Goal: Contribute content

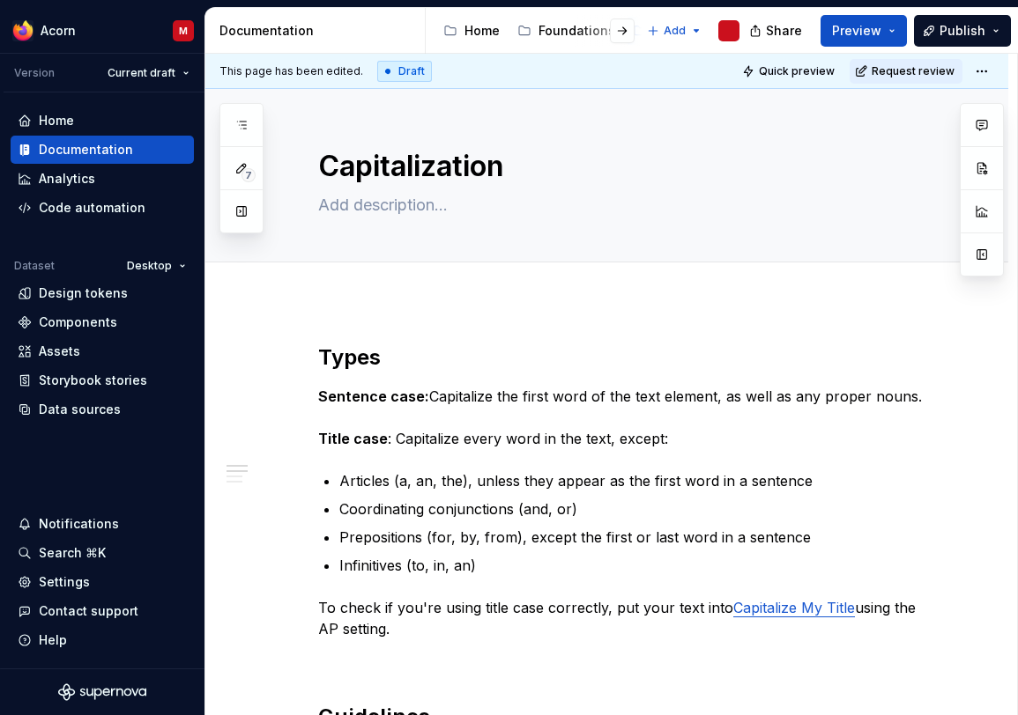
type textarea "*"
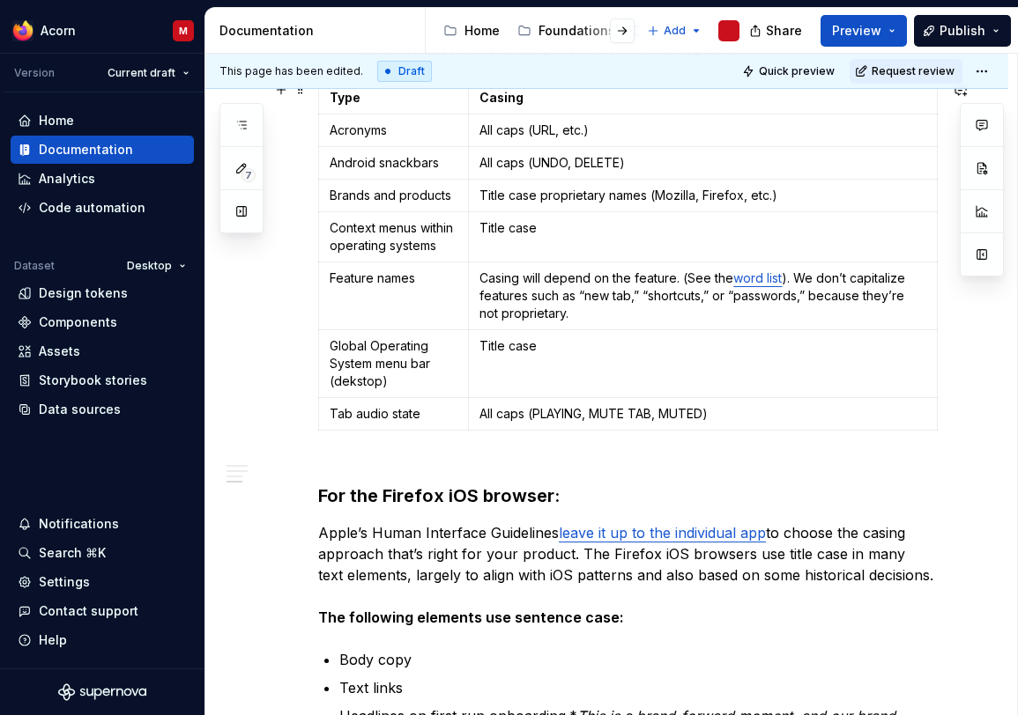
scroll to position [791, 0]
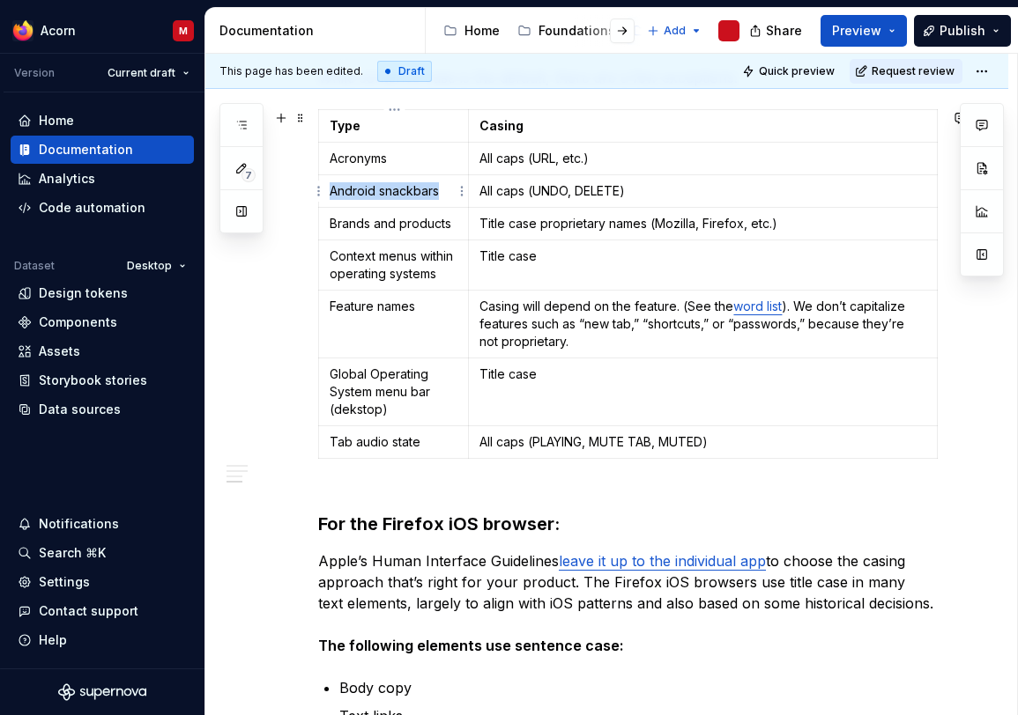
click at [416, 189] on p "Android snackbars" at bounding box center [394, 191] width 128 height 18
click at [414, 272] on p "Context menus within operating systems" at bounding box center [394, 265] width 128 height 35
click at [359, 408] on p "Global Operating System menu bar (dekstop)" at bounding box center [394, 392] width 128 height 53
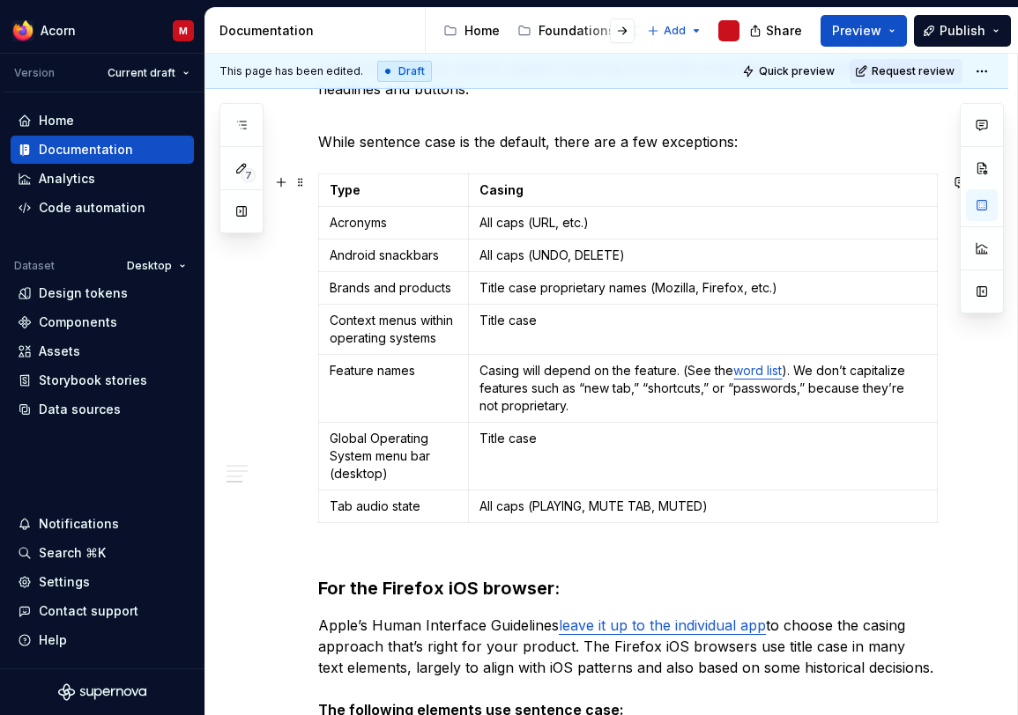
scroll to position [693, 0]
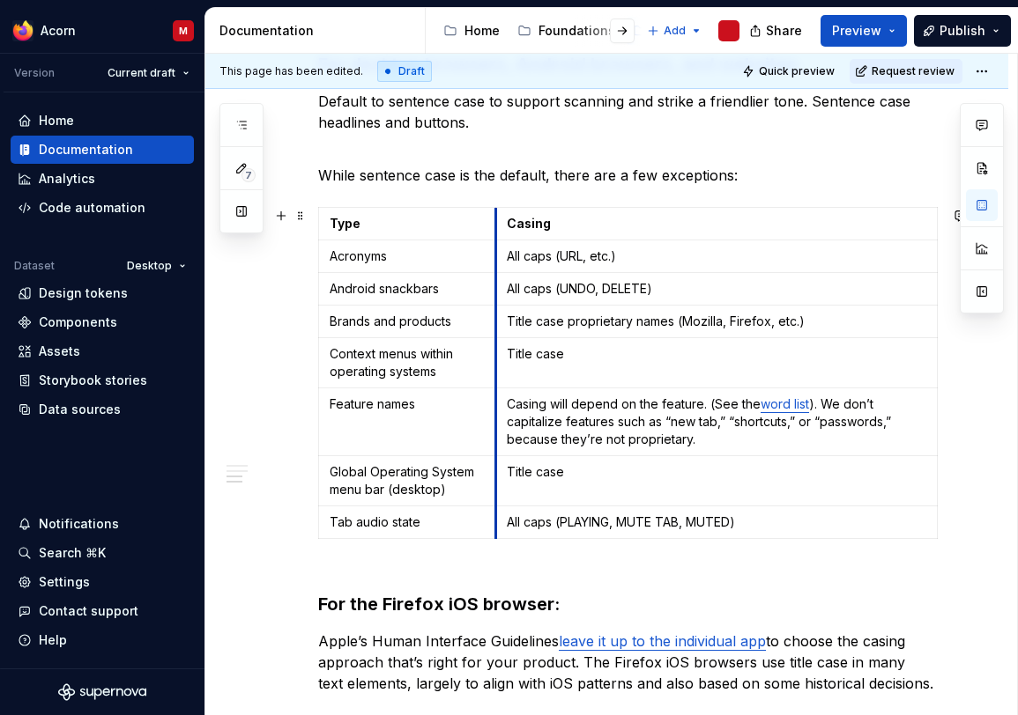
drag, startPoint x: 472, startPoint y: 228, endPoint x: 506, endPoint y: 228, distance: 33.5
click at [506, 228] on td "Casing" at bounding box center [716, 224] width 441 height 33
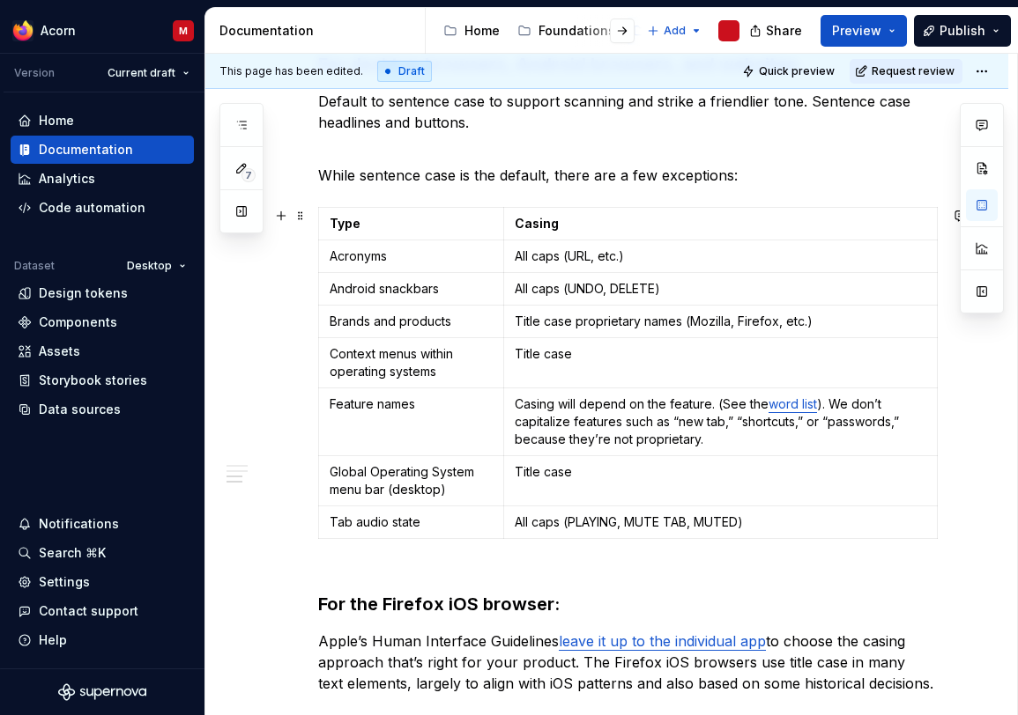
scroll to position [716, 0]
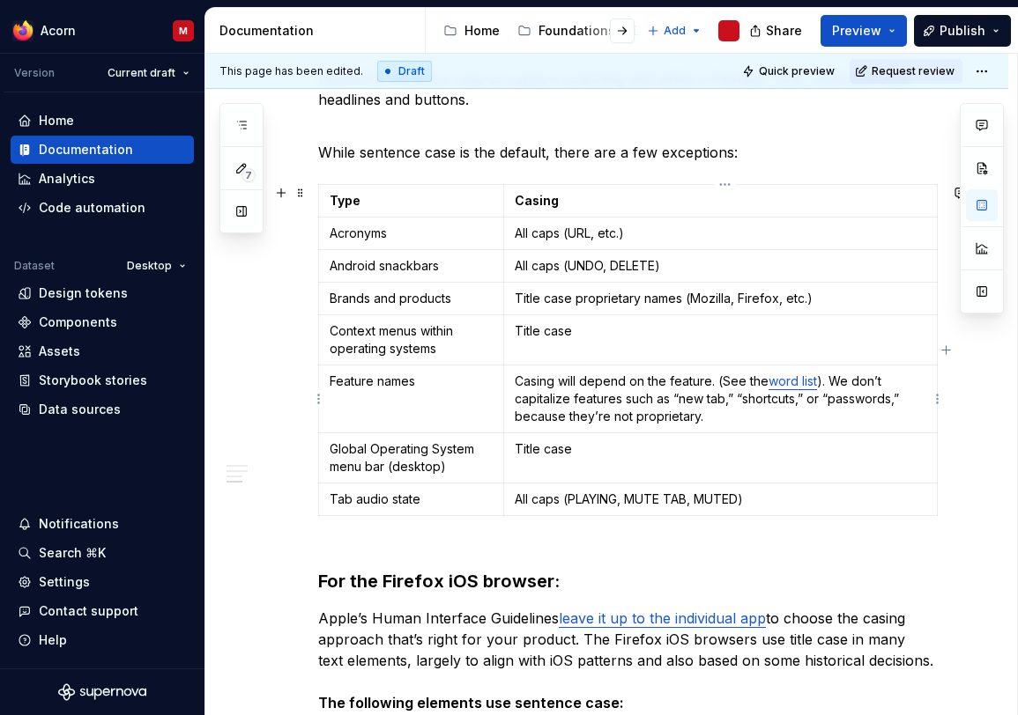
click at [792, 386] on link "word list" at bounding box center [792, 381] width 48 height 15
drag, startPoint x: 819, startPoint y: 382, endPoint x: 767, endPoint y: 387, distance: 52.2
click at [767, 387] on p "Casing will depend on the feature. (See the word list ). We don’t capitalize fe…" at bounding box center [720, 399] width 411 height 53
click at [935, 352] on button "button" at bounding box center [933, 350] width 25 height 25
type textarea "*"
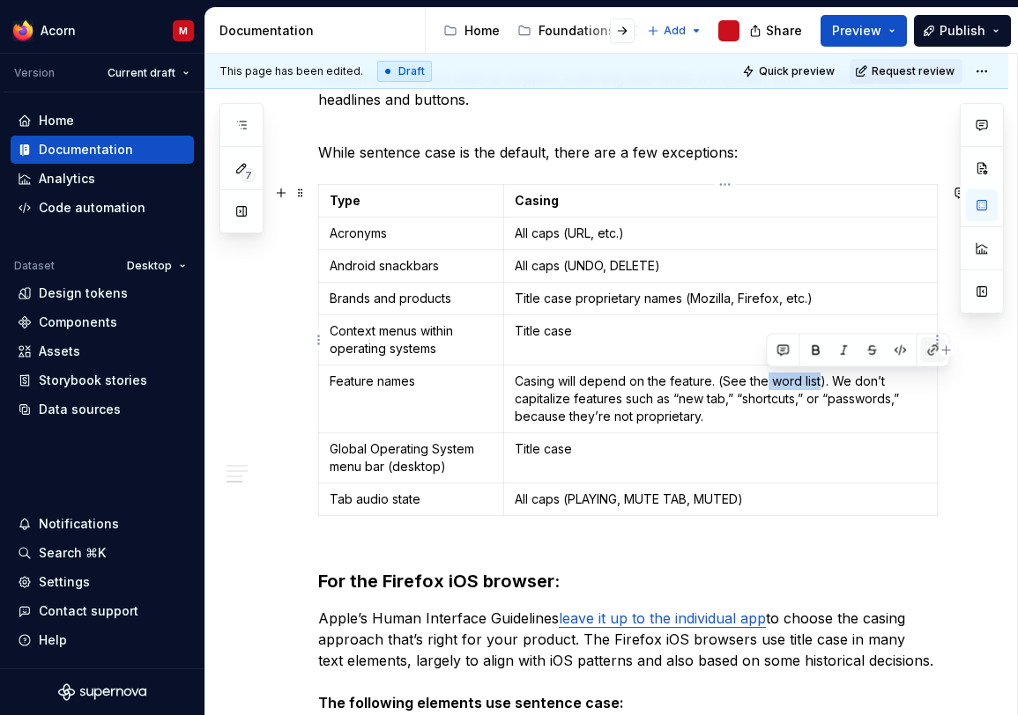
click at [927, 350] on button "button" at bounding box center [933, 350] width 25 height 25
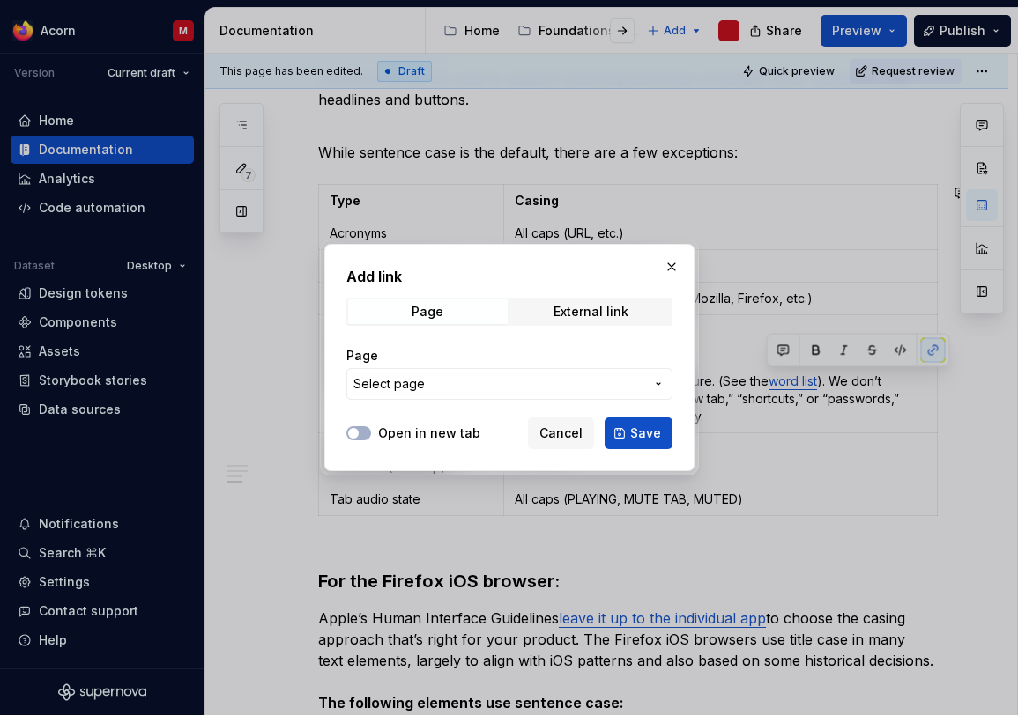
click at [587, 389] on span "Select page" at bounding box center [498, 384] width 291 height 18
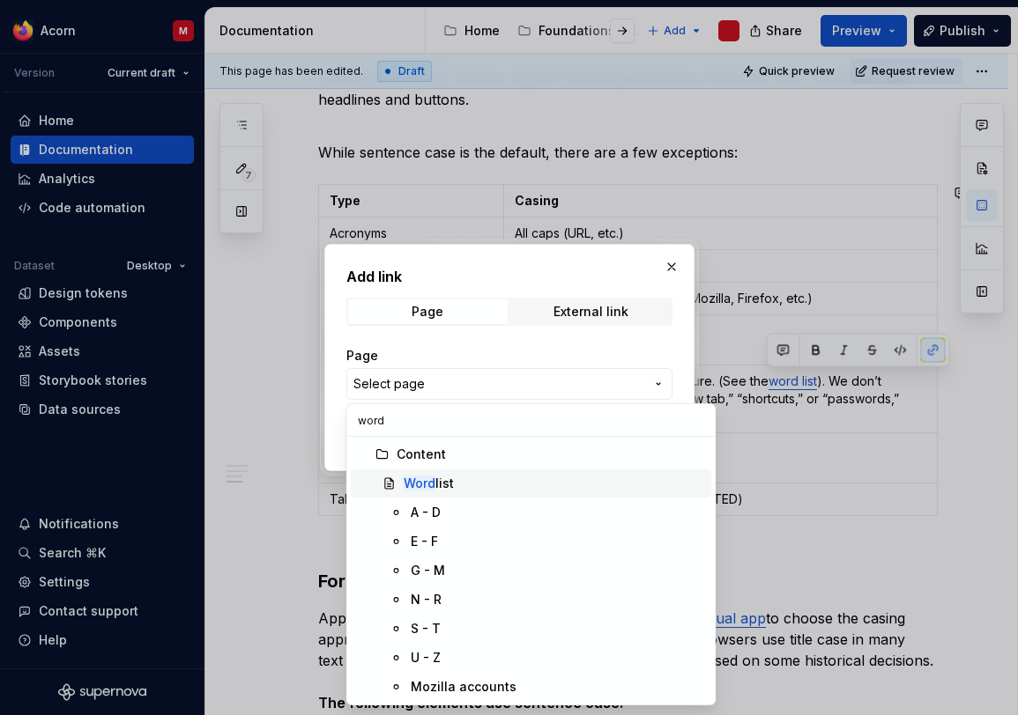
type input "word"
click at [420, 487] on mark "Word" at bounding box center [420, 483] width 32 height 15
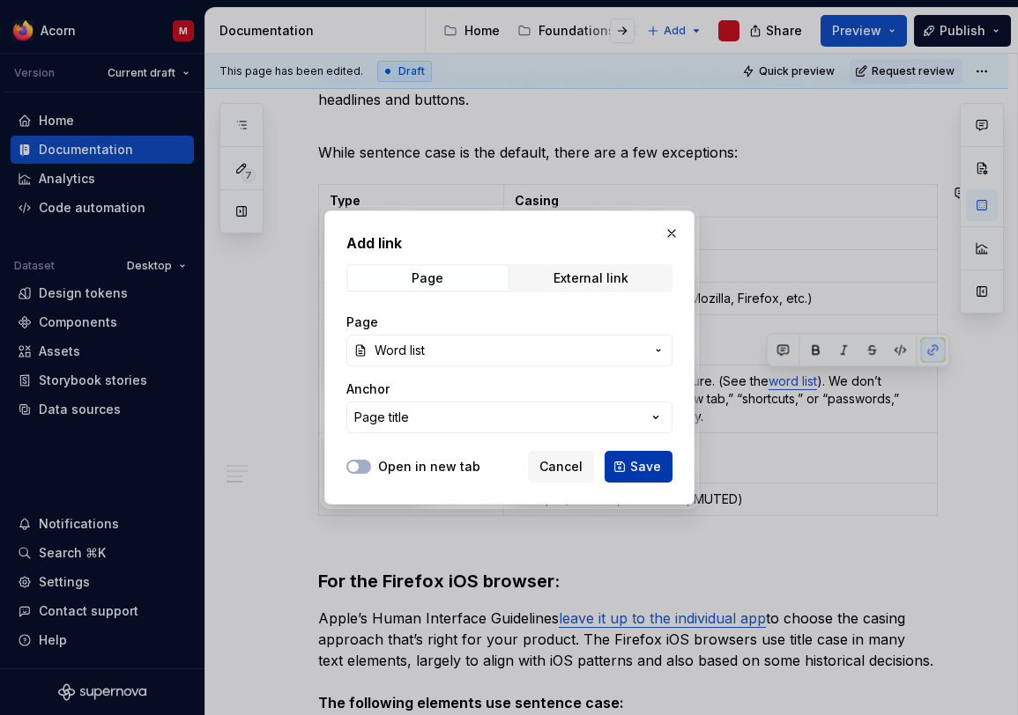
click at [643, 468] on span "Save" at bounding box center [645, 467] width 31 height 18
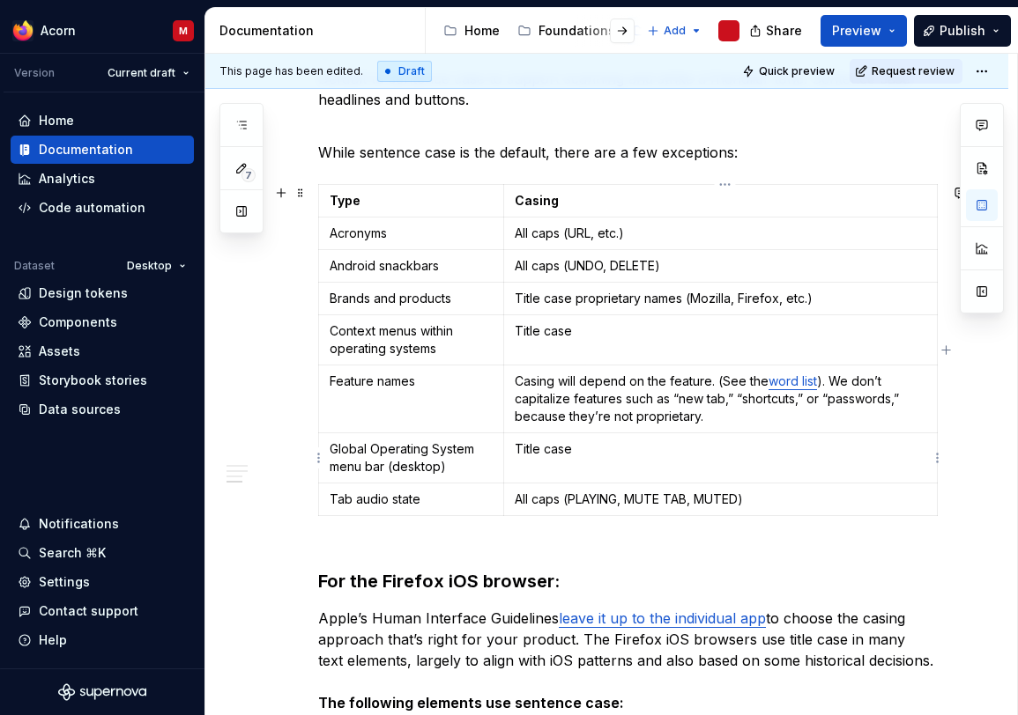
click at [880, 447] on p "Title case" at bounding box center [720, 450] width 411 height 18
click at [749, 420] on p "Casing will depend on the feature. (See the word list ). We don’t capitalize fe…" at bounding box center [720, 399] width 411 height 53
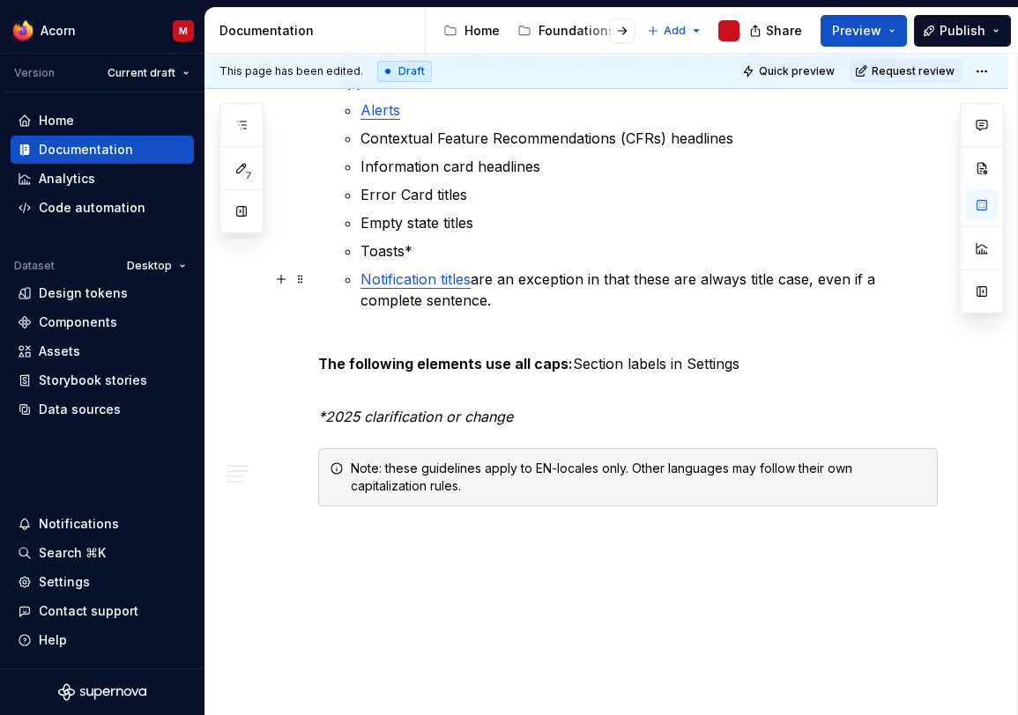
scroll to position [1790, 0]
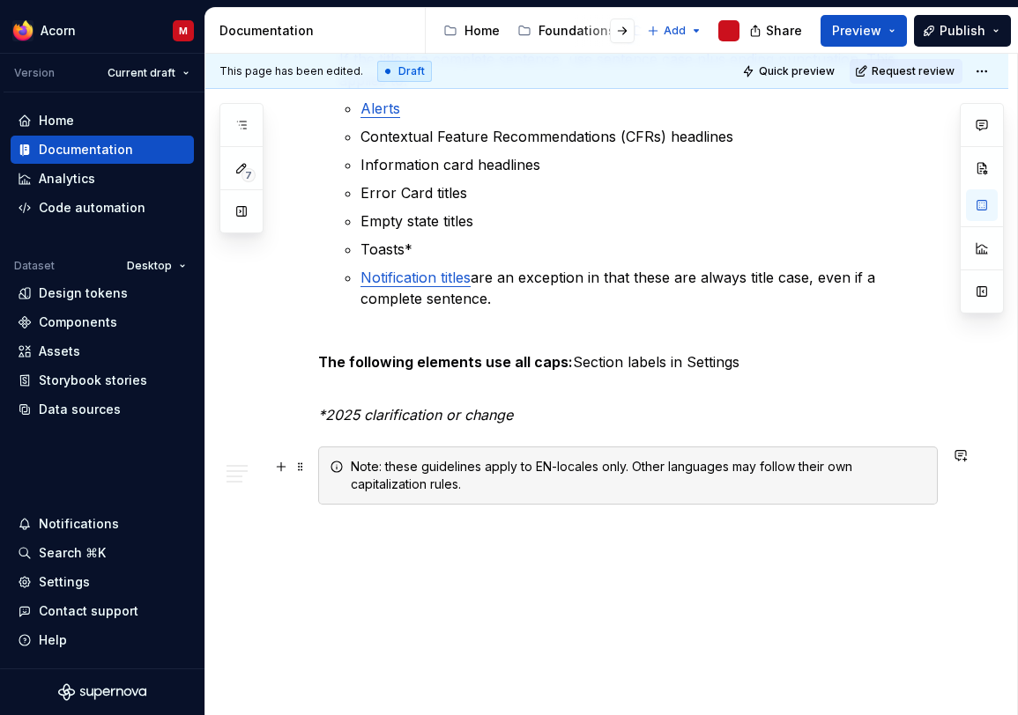
click at [632, 470] on div "Note: these guidelines apply to EN-locales only. Other languages may follow the…" at bounding box center [638, 475] width 575 height 35
click at [957, 35] on span "Publish" at bounding box center [962, 31] width 46 height 18
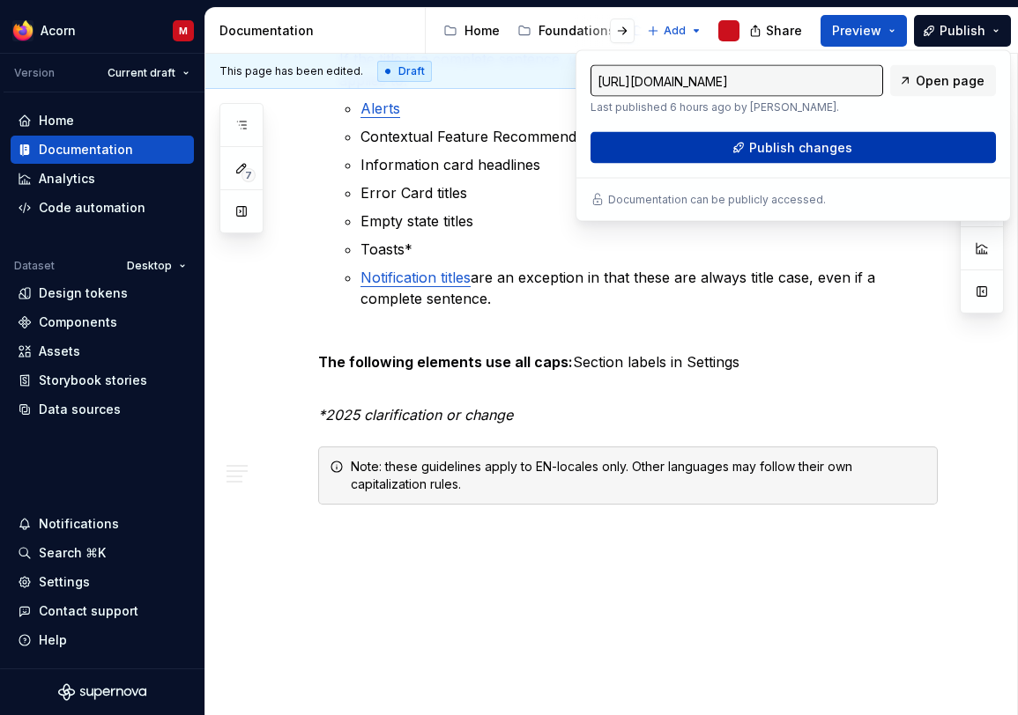
click at [816, 155] on span "Publish changes" at bounding box center [800, 148] width 103 height 18
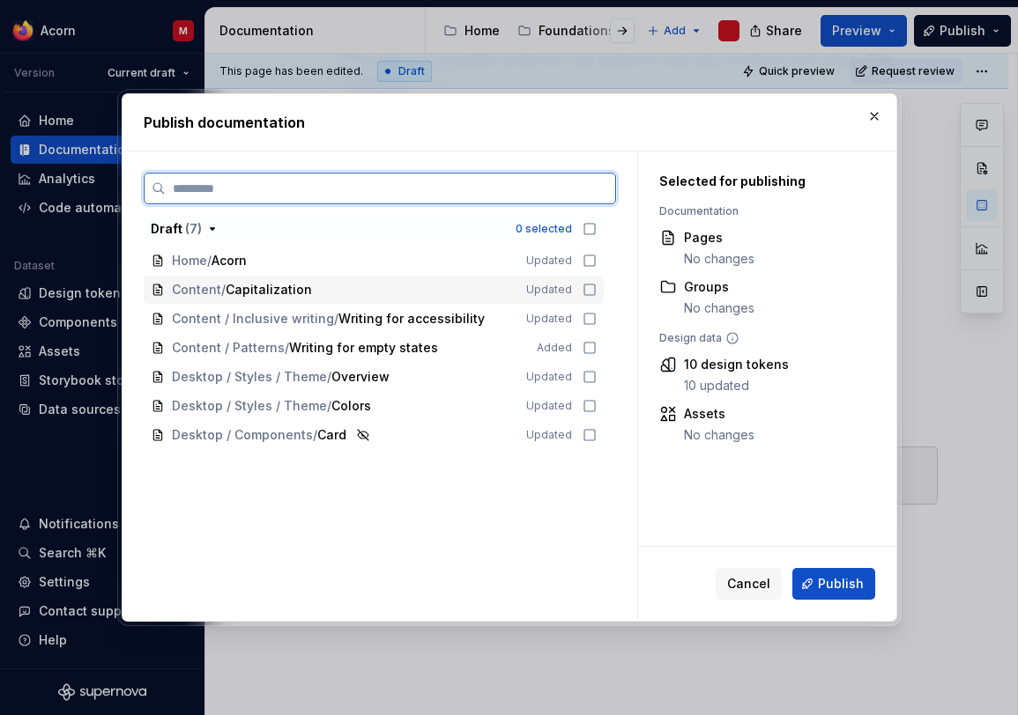
click at [596, 293] on icon at bounding box center [589, 290] width 14 height 14
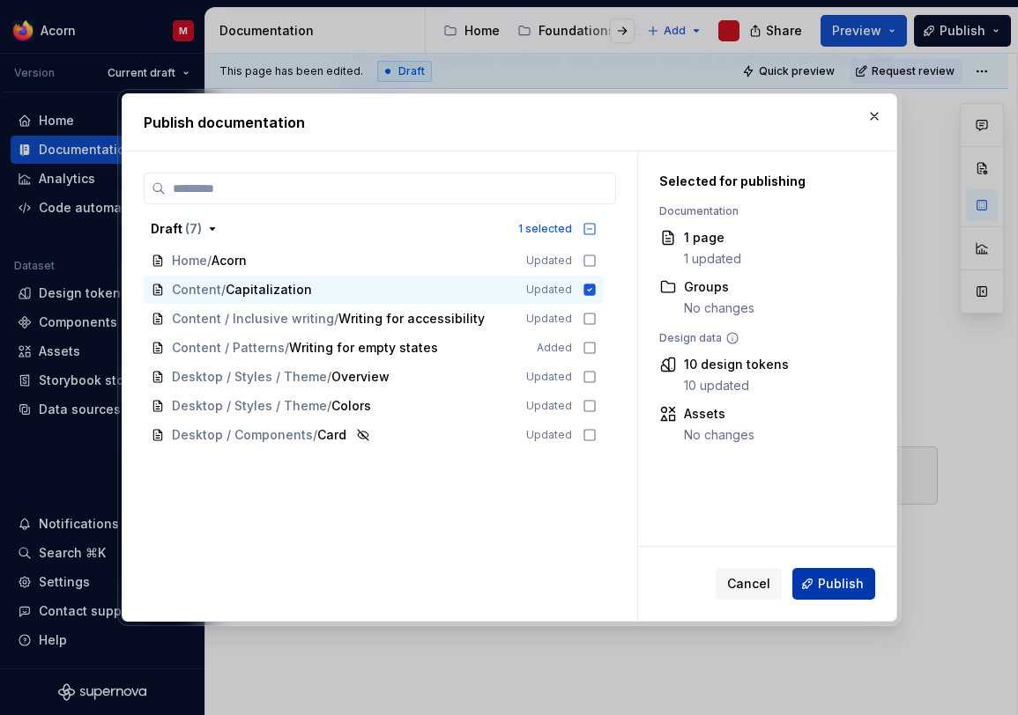
click at [838, 578] on span "Publish" at bounding box center [841, 584] width 46 height 18
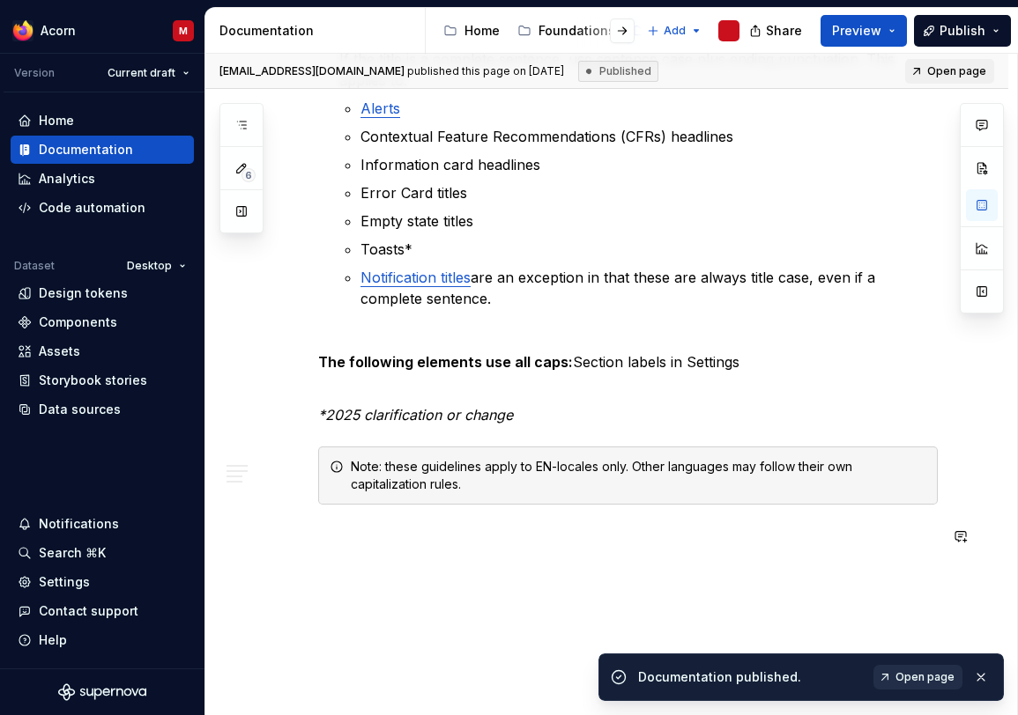
click at [905, 679] on span "Open page" at bounding box center [924, 677] width 59 height 14
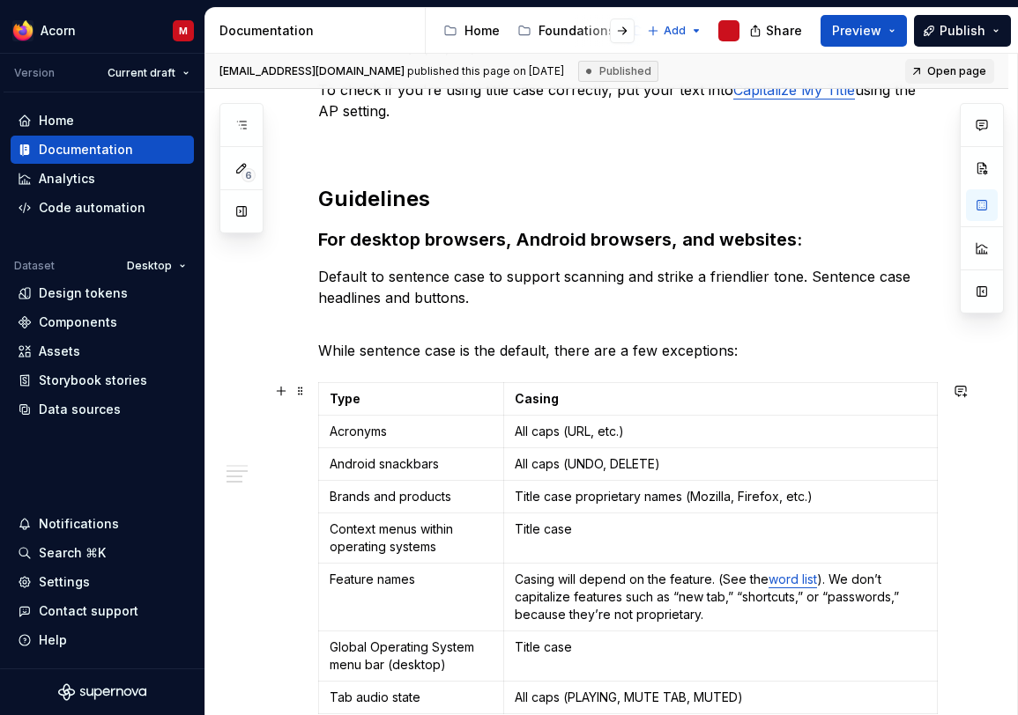
scroll to position [560, 0]
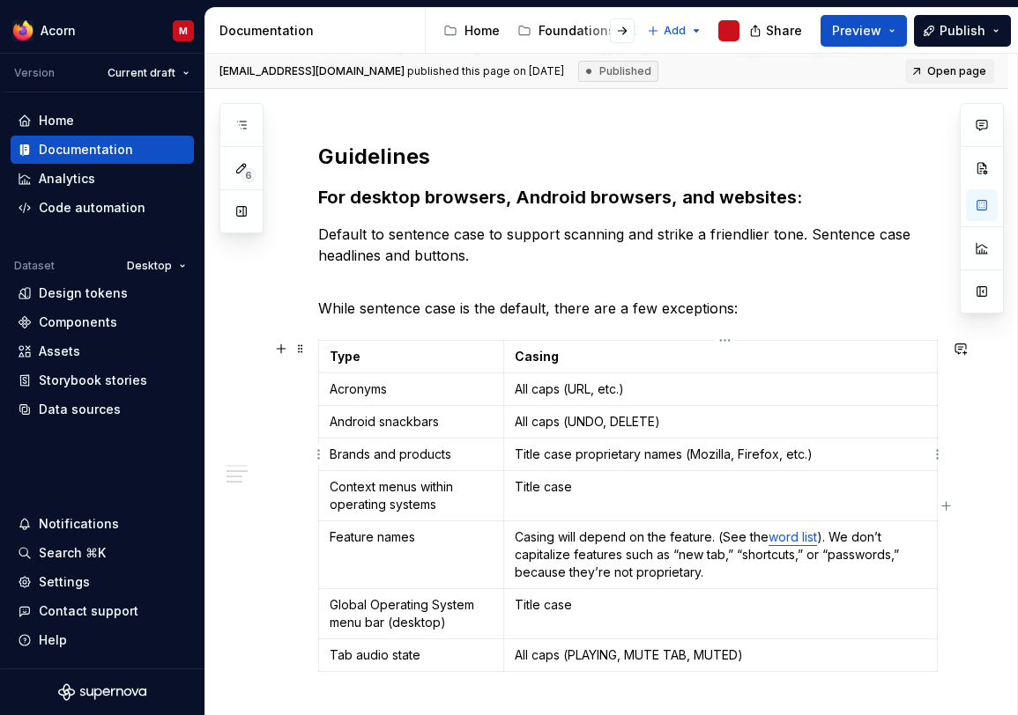
click at [739, 457] on p "Title case proprietary names (Mozilla, Firefox, etc.)" at bounding box center [720, 455] width 411 height 18
click at [939, 359] on html "Acorn M Version Current draft Home Documentation Analytics Code automation Data…" at bounding box center [509, 357] width 1018 height 715
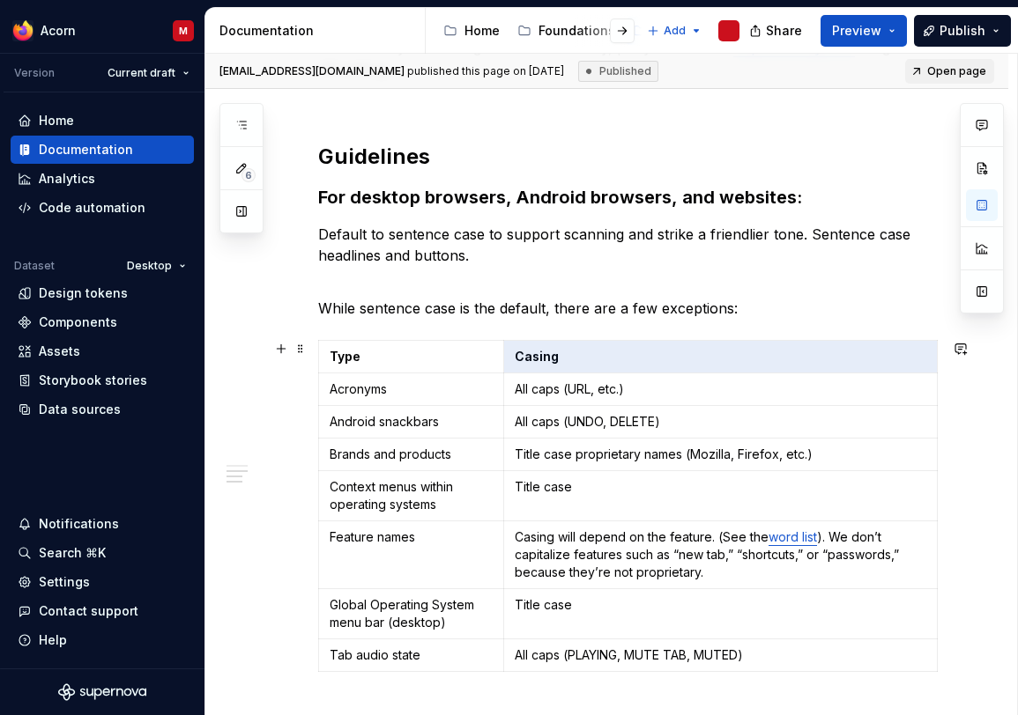
click at [665, 414] on html "Acorn M Version Current draft Home Documentation Analytics Code automation Data…" at bounding box center [509, 357] width 1018 height 715
click at [937, 451] on table "Type Casing Acronyms All caps (URL, etc.) Android snackbars All caps (UNDO, DEL…" at bounding box center [627, 506] width 619 height 332
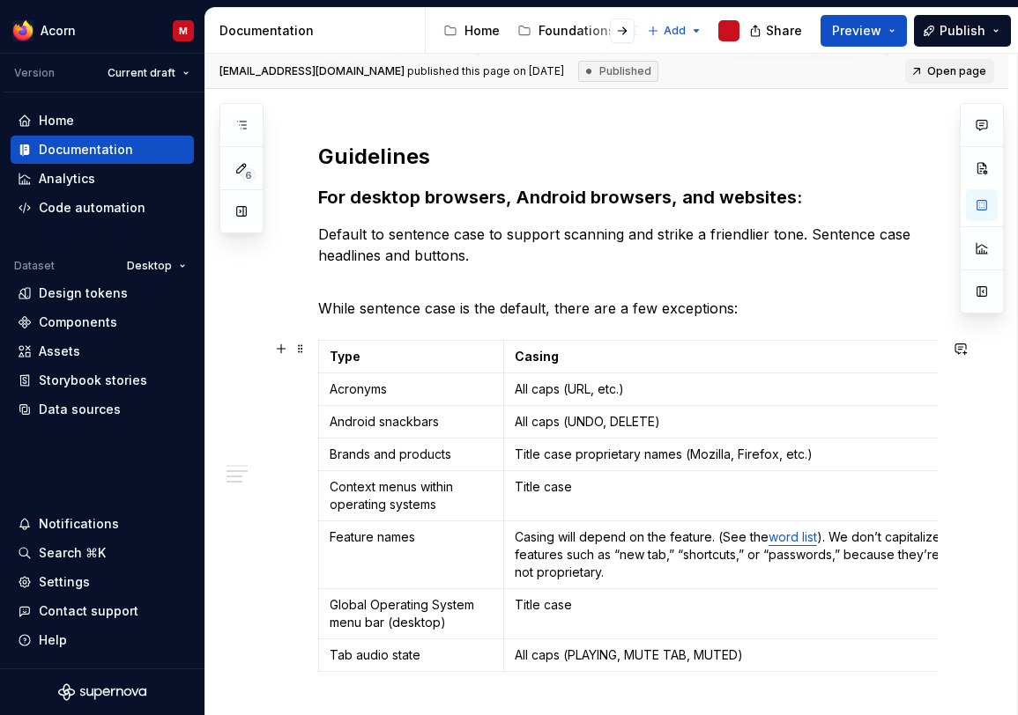
drag, startPoint x: 945, startPoint y: 451, endPoint x: 967, endPoint y: 452, distance: 22.0
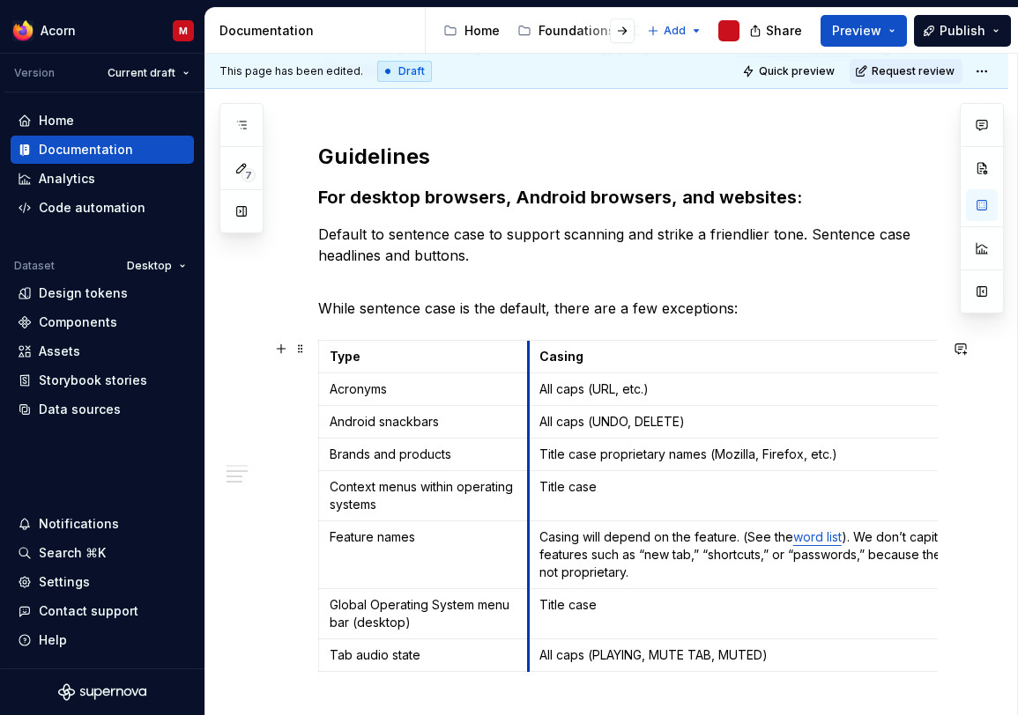
drag, startPoint x: 505, startPoint y: 385, endPoint x: 530, endPoint y: 385, distance: 24.7
click at [530, 385] on td "All caps (URL, etc.)" at bounding box center [759, 390] width 463 height 33
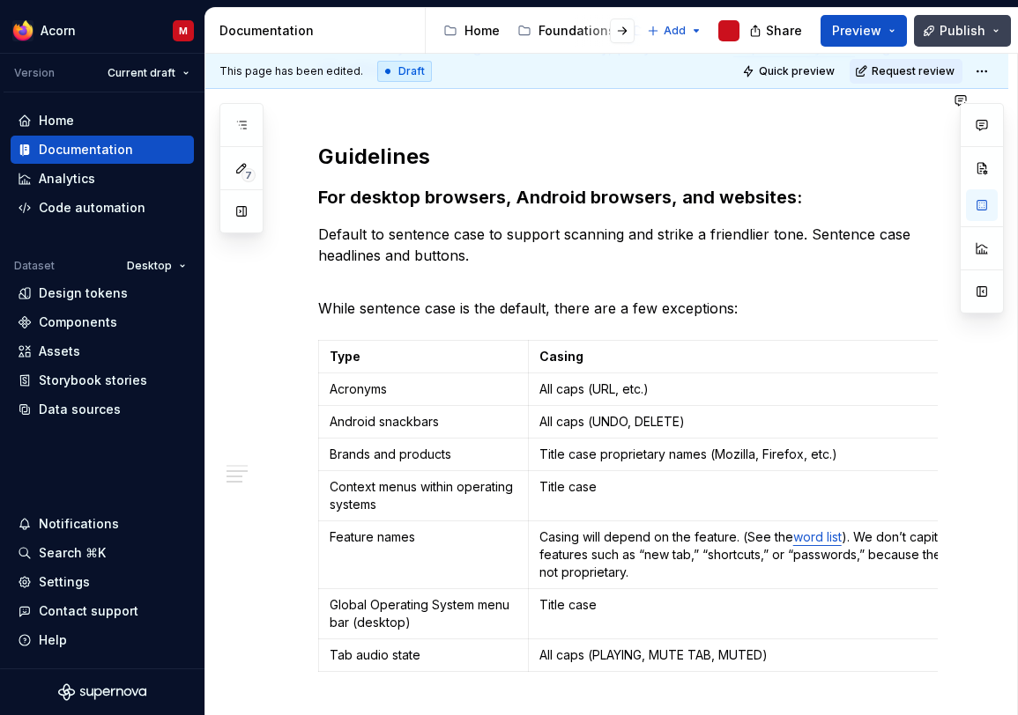
click at [956, 26] on span "Publish" at bounding box center [962, 31] width 46 height 18
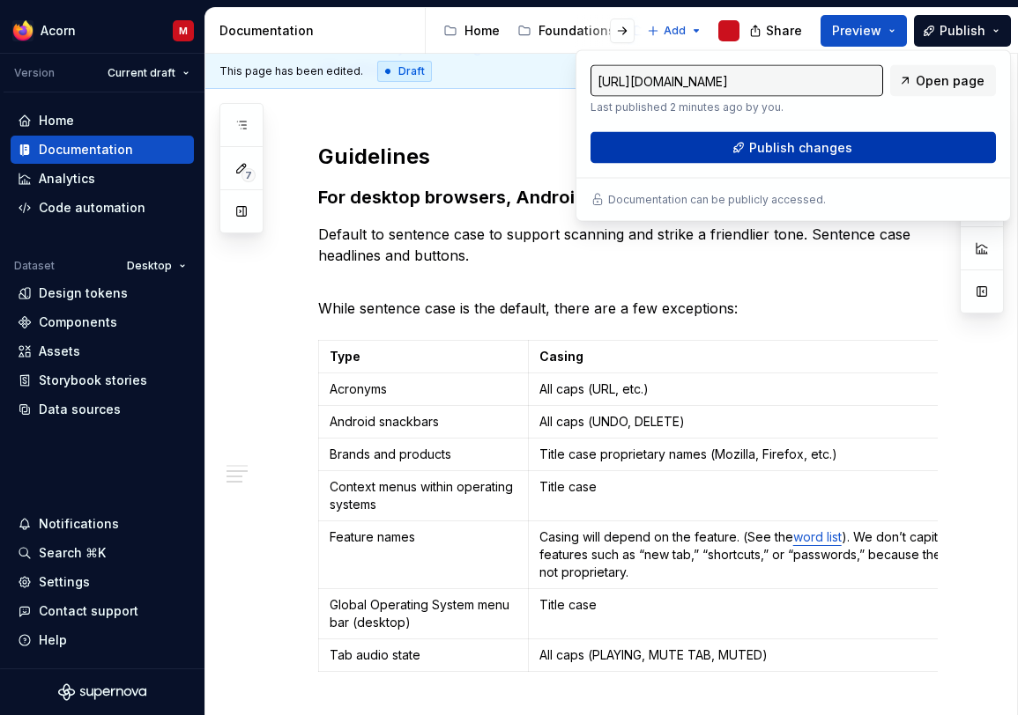
click at [806, 152] on span "Publish changes" at bounding box center [800, 148] width 103 height 18
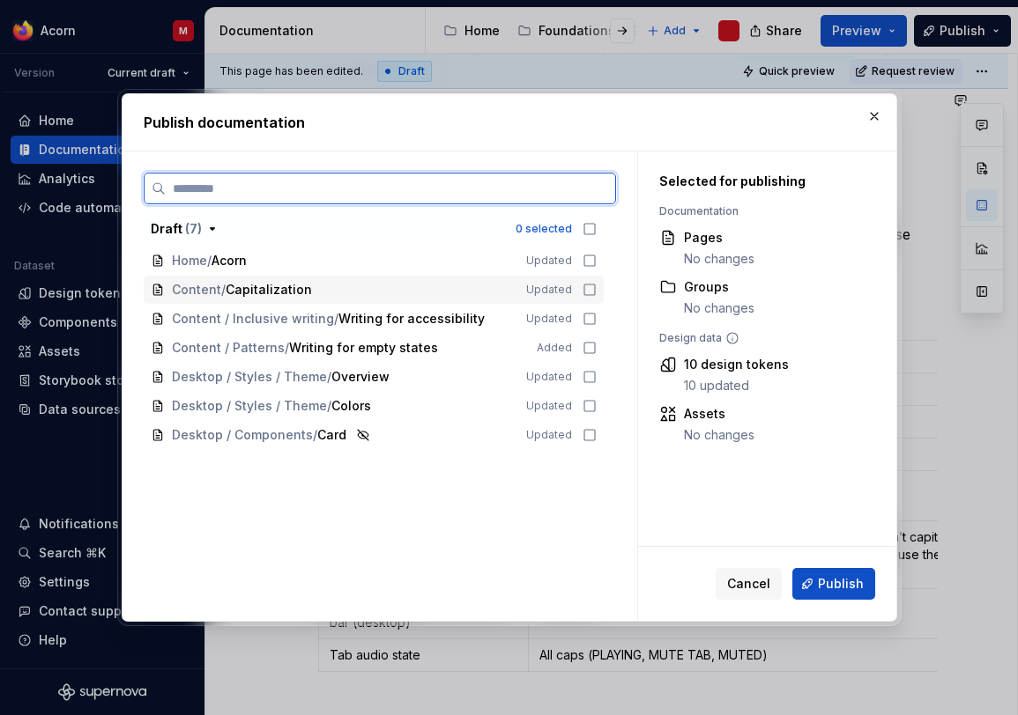
click at [591, 290] on div "Content / Capitalization Updated" at bounding box center [374, 290] width 460 height 28
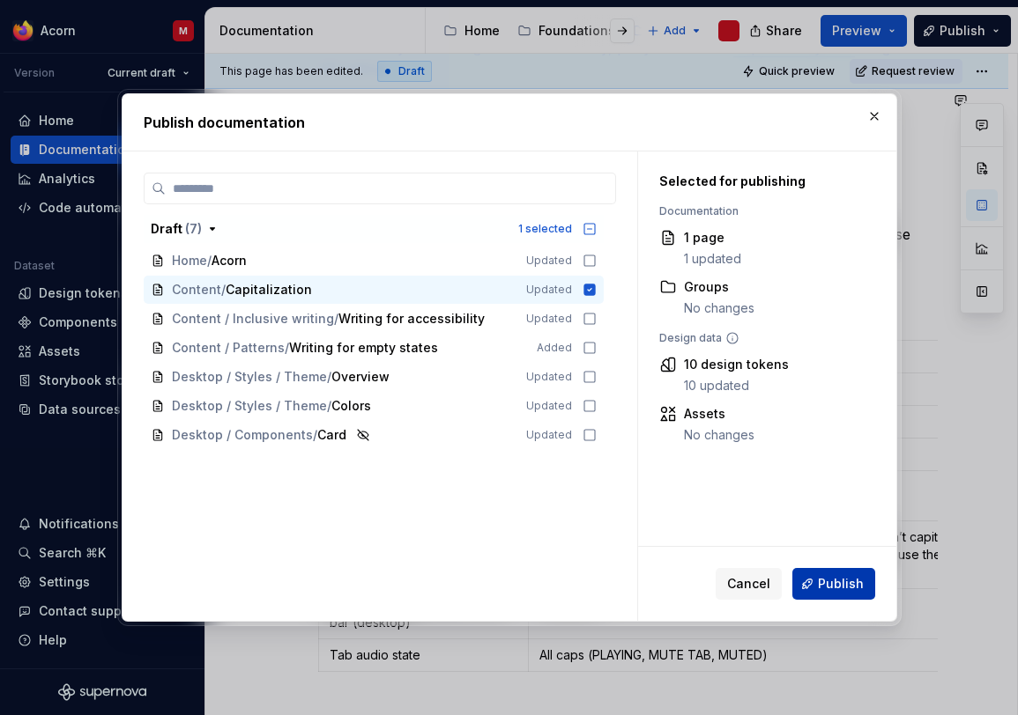
click at [839, 573] on button "Publish" at bounding box center [833, 584] width 83 height 32
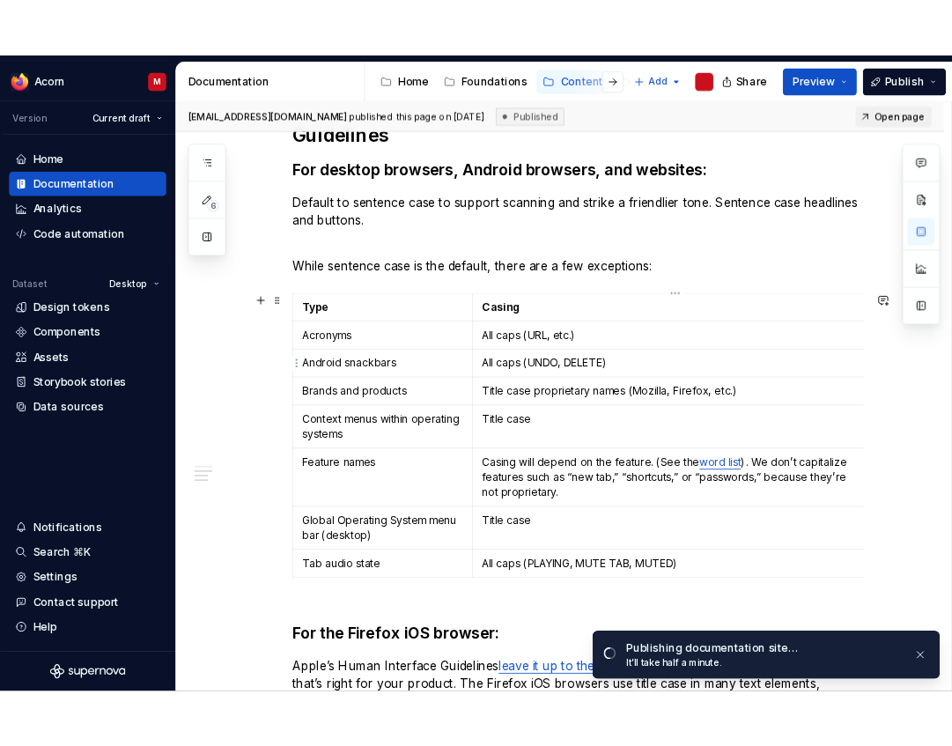
scroll to position [0, 8]
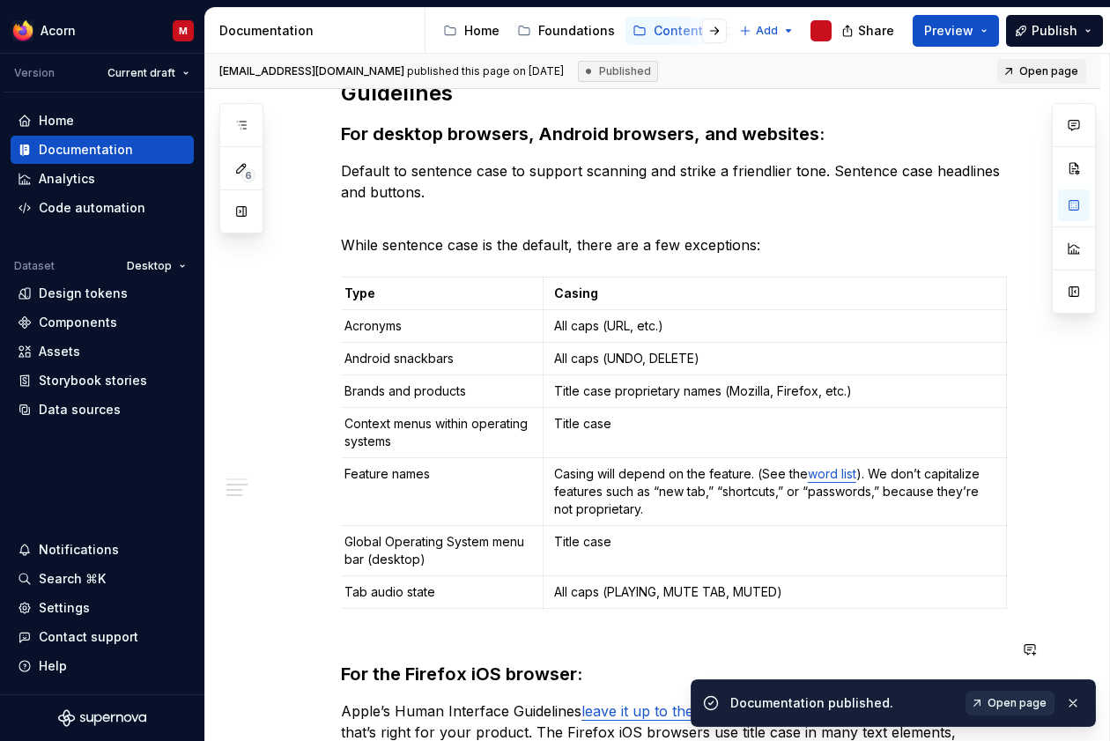
click at [1017, 698] on span "Open page" at bounding box center [1017, 703] width 59 height 14
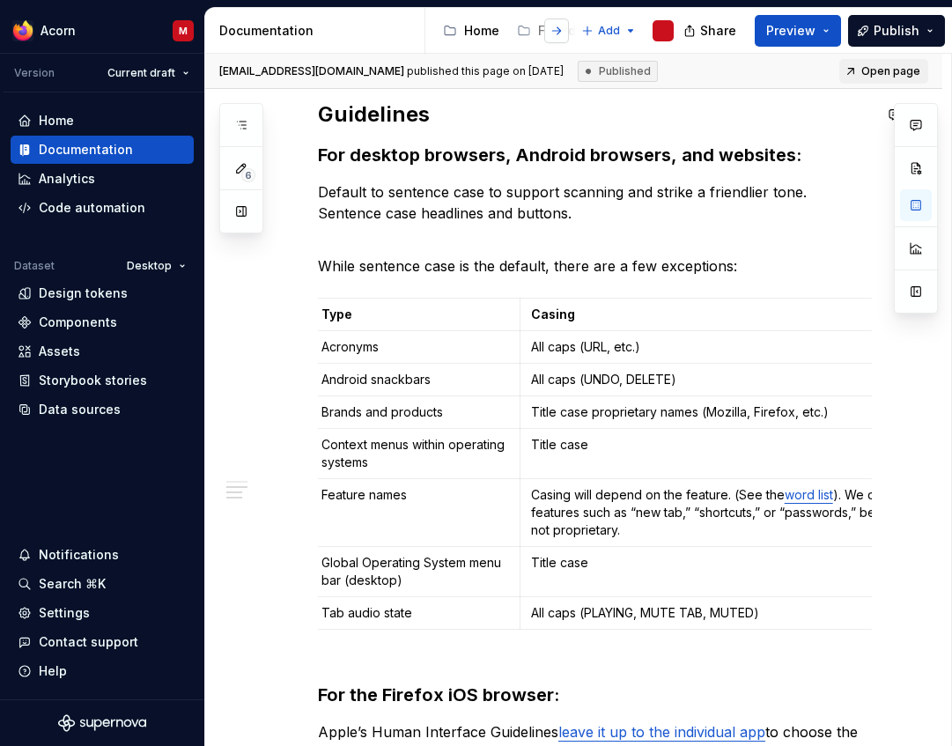
click at [563, 31] on button "button" at bounding box center [556, 31] width 25 height 25
click at [453, 29] on button "button" at bounding box center [452, 31] width 25 height 25
click at [559, 31] on button "button" at bounding box center [556, 31] width 25 height 25
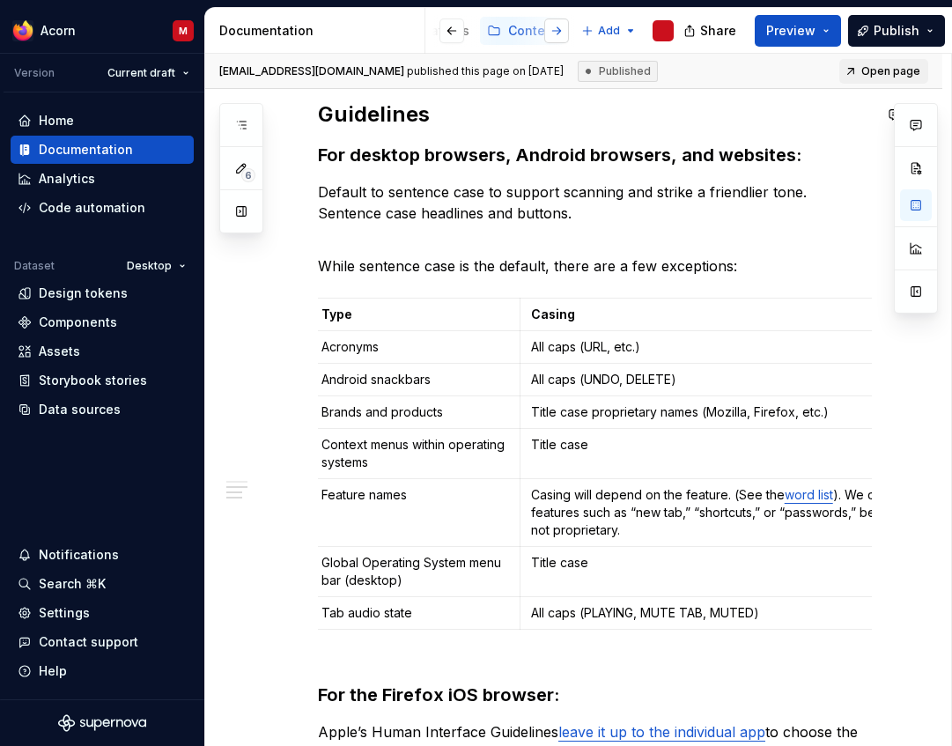
click at [559, 31] on button "button" at bounding box center [556, 31] width 25 height 25
click at [559, 31] on div "Support" at bounding box center [560, 31] width 48 height 18
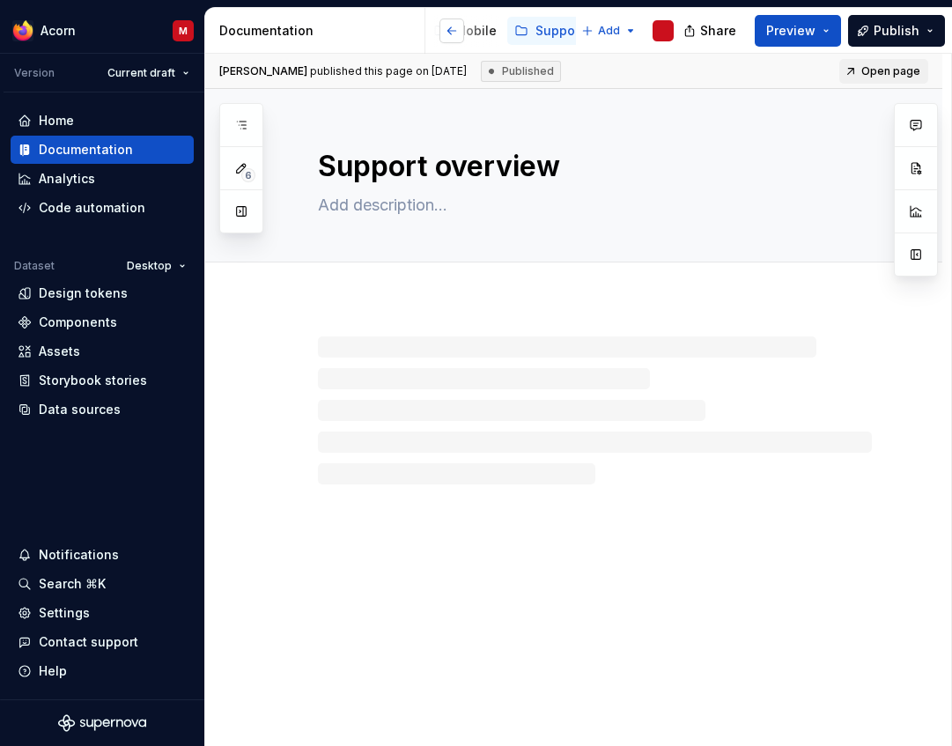
click at [448, 33] on button "button" at bounding box center [452, 31] width 25 height 25
click at [0, 0] on button "Page tree" at bounding box center [0, 0] width 0 height 0
click at [558, 33] on html "Acorn M Version Current draft Home Documentation Analytics Code automation Data…" at bounding box center [476, 373] width 952 height 746
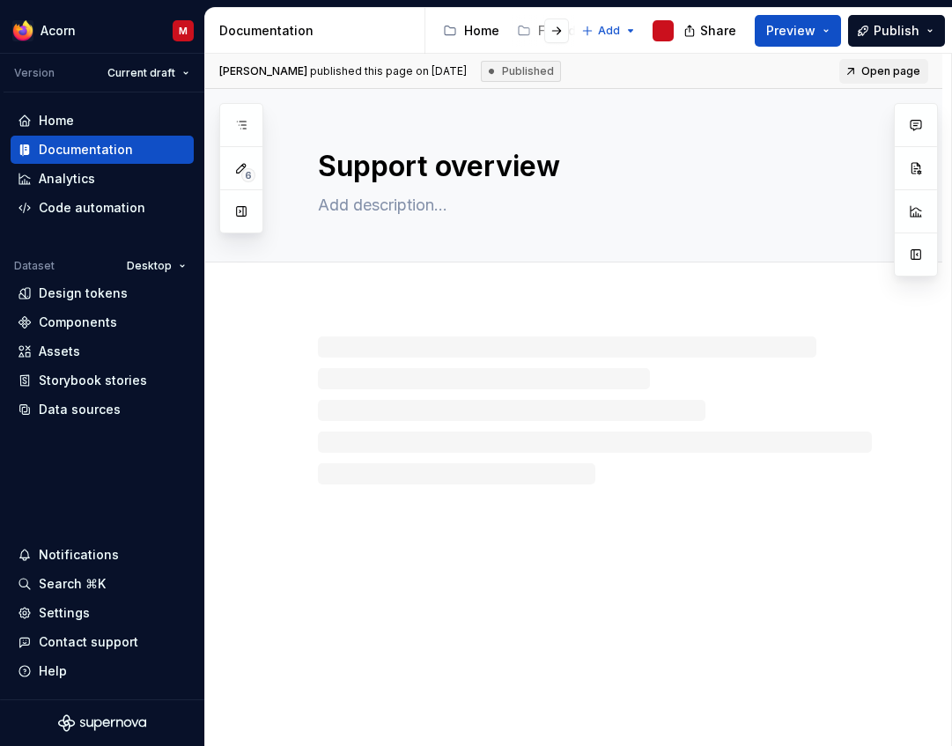
click at [558, 33] on button "button" at bounding box center [556, 31] width 25 height 25
click at [522, 33] on div at bounding box center [542, 31] width 67 height 32
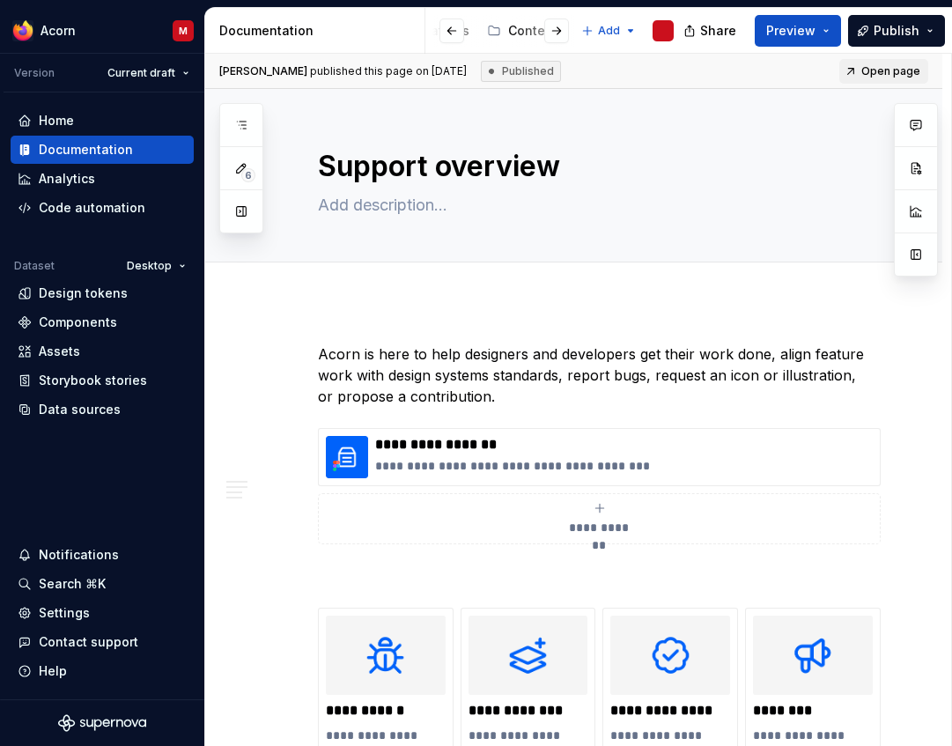
click at [525, 27] on div at bounding box center [542, 31] width 67 height 32
click at [489, 33] on div at bounding box center [466, 31] width 67 height 32
click at [500, 27] on button "Page tree" at bounding box center [497, 30] width 21 height 21
click at [798, 181] on html "Acorn M Version Current draft Home Documentation Analytics Code automation Data…" at bounding box center [476, 373] width 952 height 746
click at [556, 33] on button "button" at bounding box center [556, 31] width 25 height 25
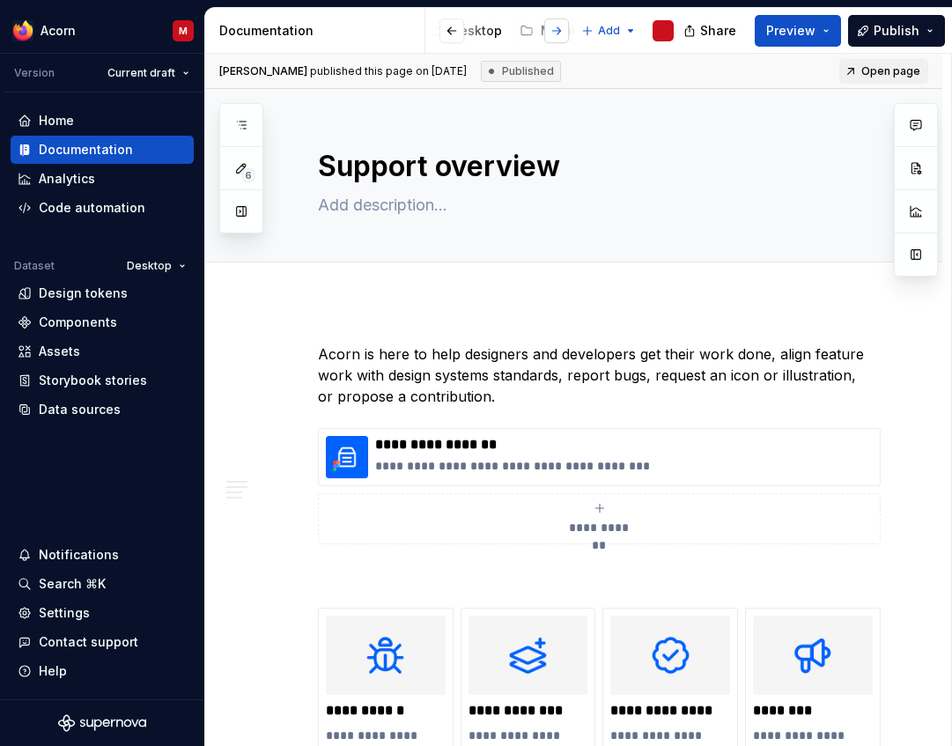
click at [556, 33] on button "button" at bounding box center [556, 31] width 25 height 25
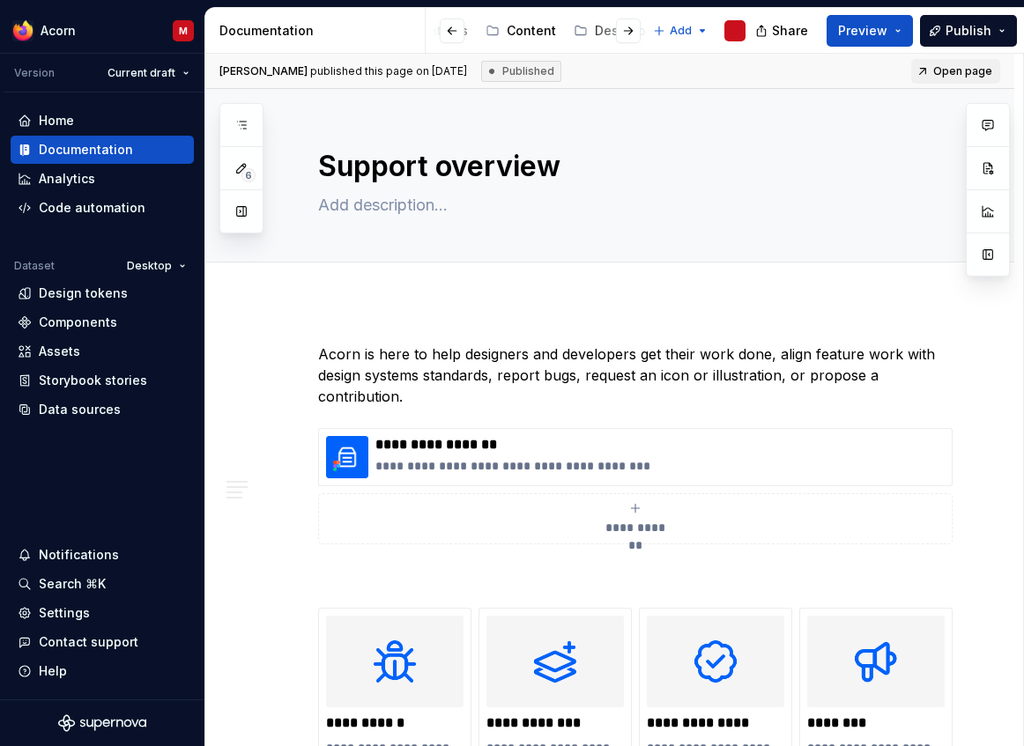
scroll to position [0, 144]
click at [530, 33] on div "Content" at bounding box center [534, 31] width 49 height 18
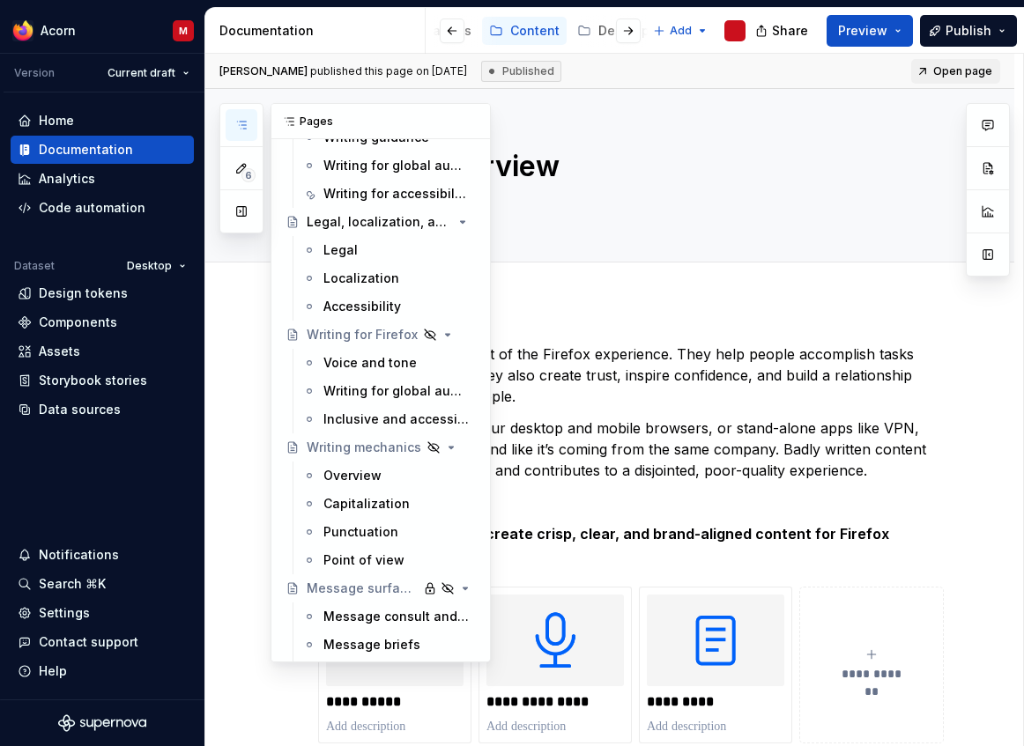
scroll to position [816, 0]
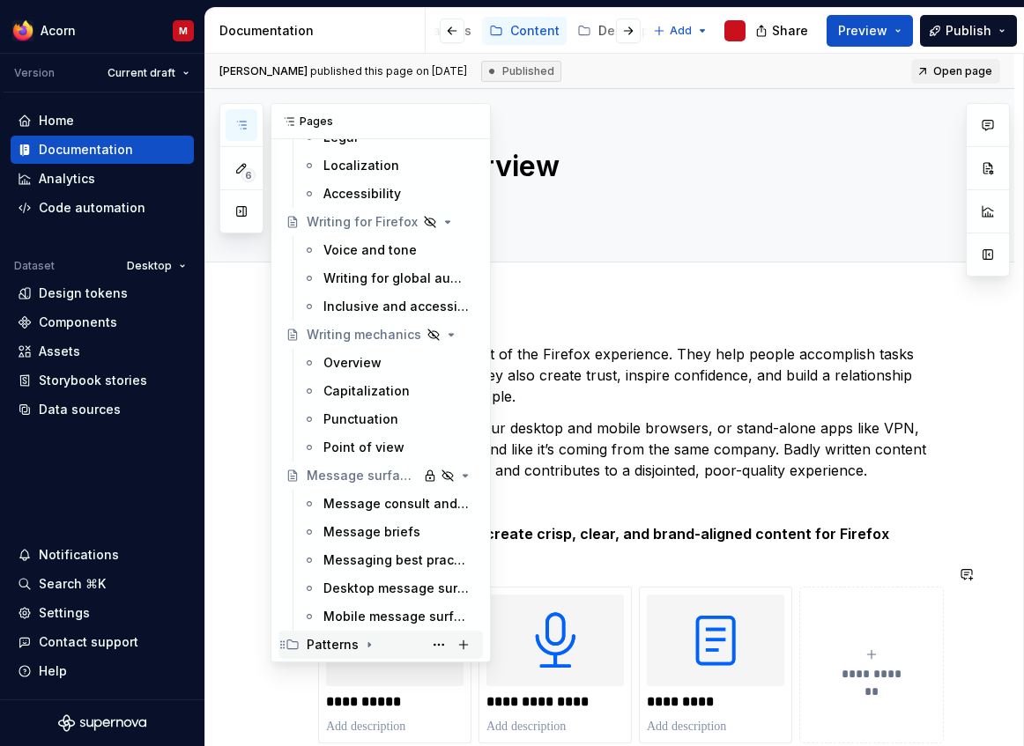
click at [368, 647] on icon "Page tree" at bounding box center [369, 645] width 2 height 4
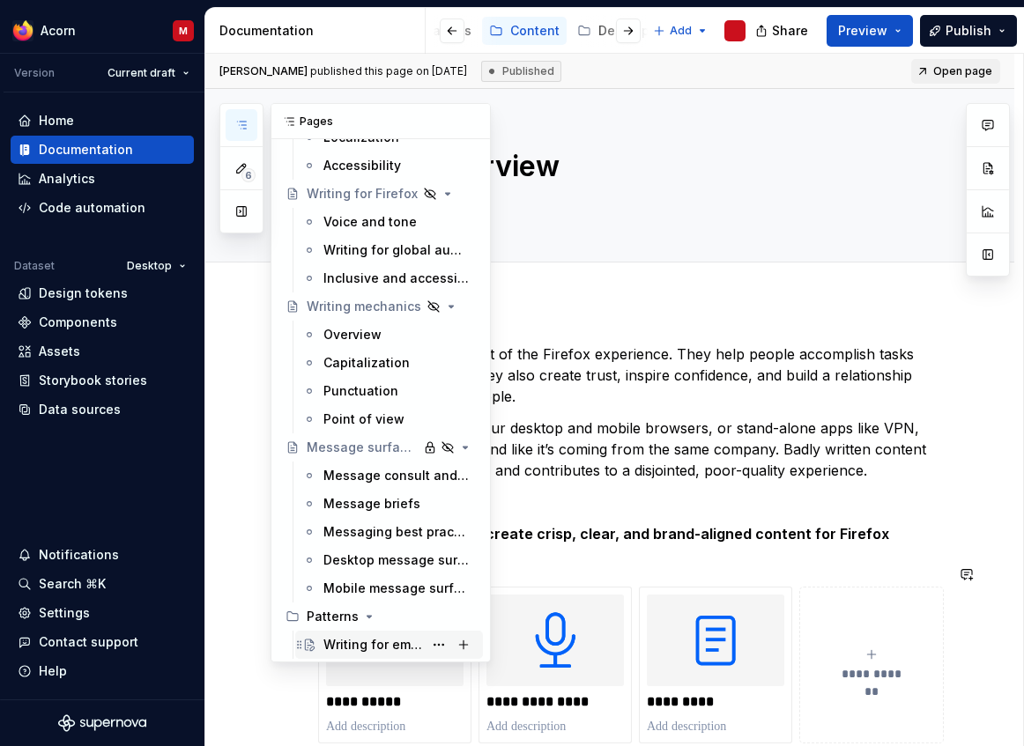
click at [358, 643] on div "Writing for empty states" at bounding box center [373, 645] width 100 height 18
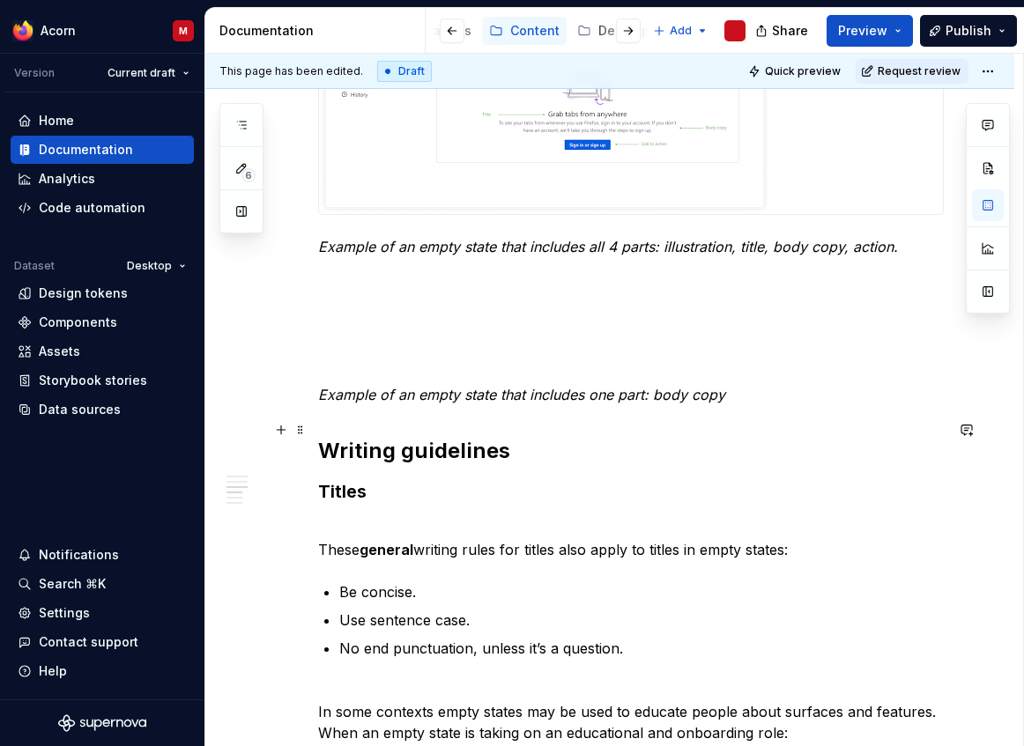
scroll to position [1213, 0]
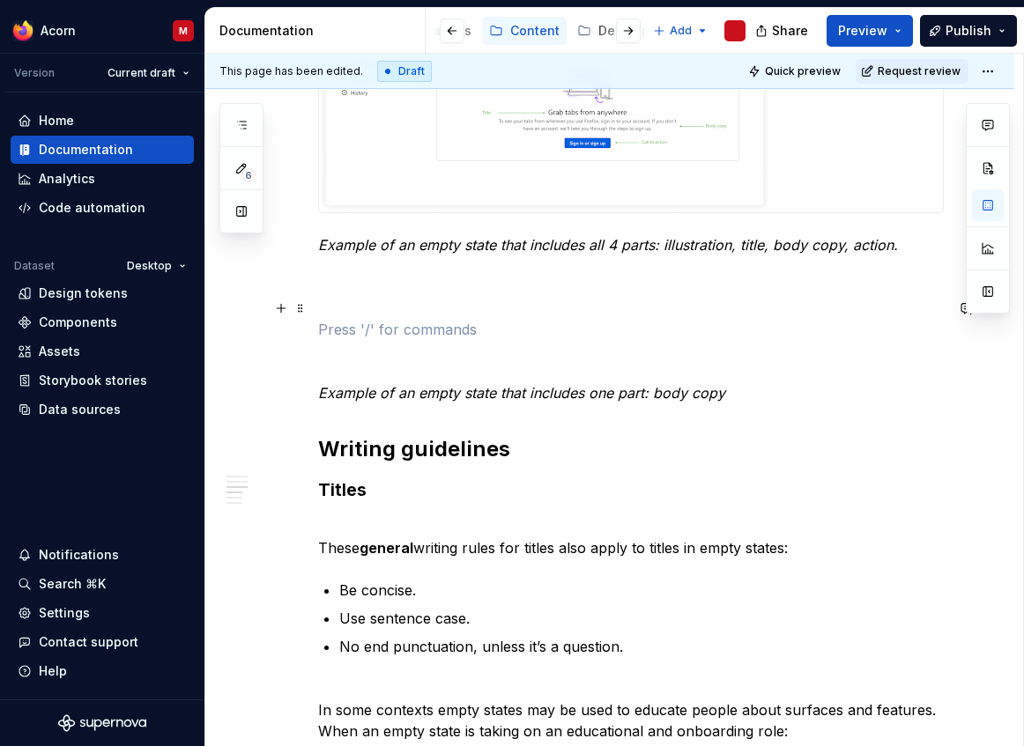
click at [650, 319] on p at bounding box center [631, 329] width 626 height 21
click at [419, 319] on p at bounding box center [631, 329] width 626 height 21
click at [285, 312] on button "button" at bounding box center [281, 308] width 25 height 25
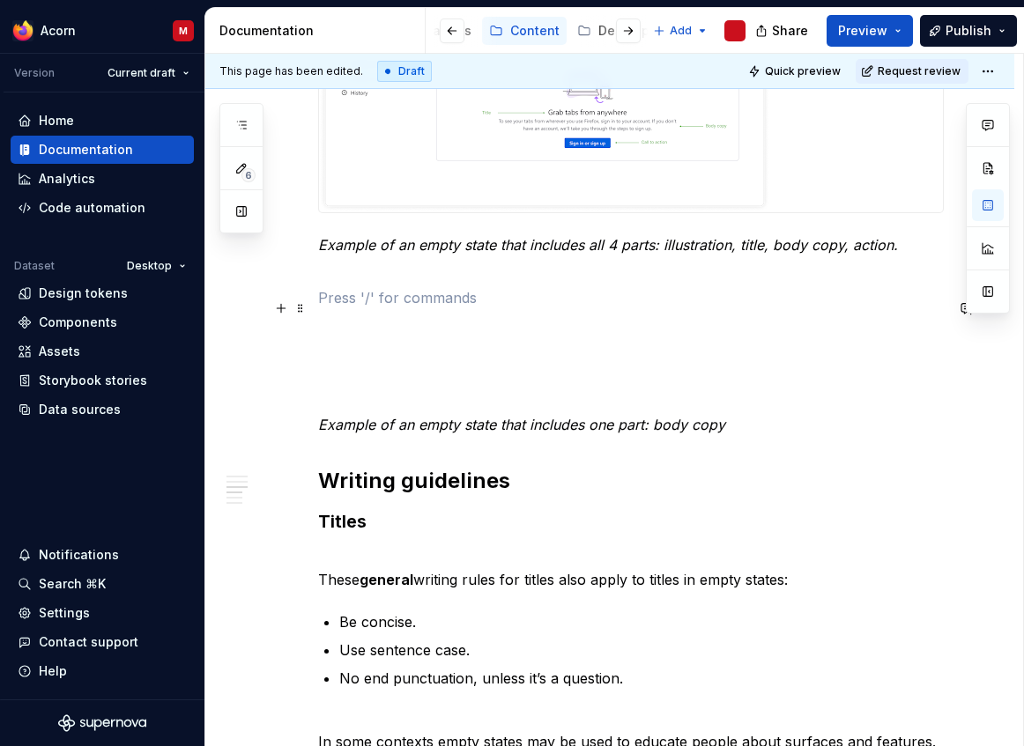
click at [429, 287] on p at bounding box center [631, 297] width 626 height 21
click at [300, 314] on span at bounding box center [300, 308] width 14 height 25
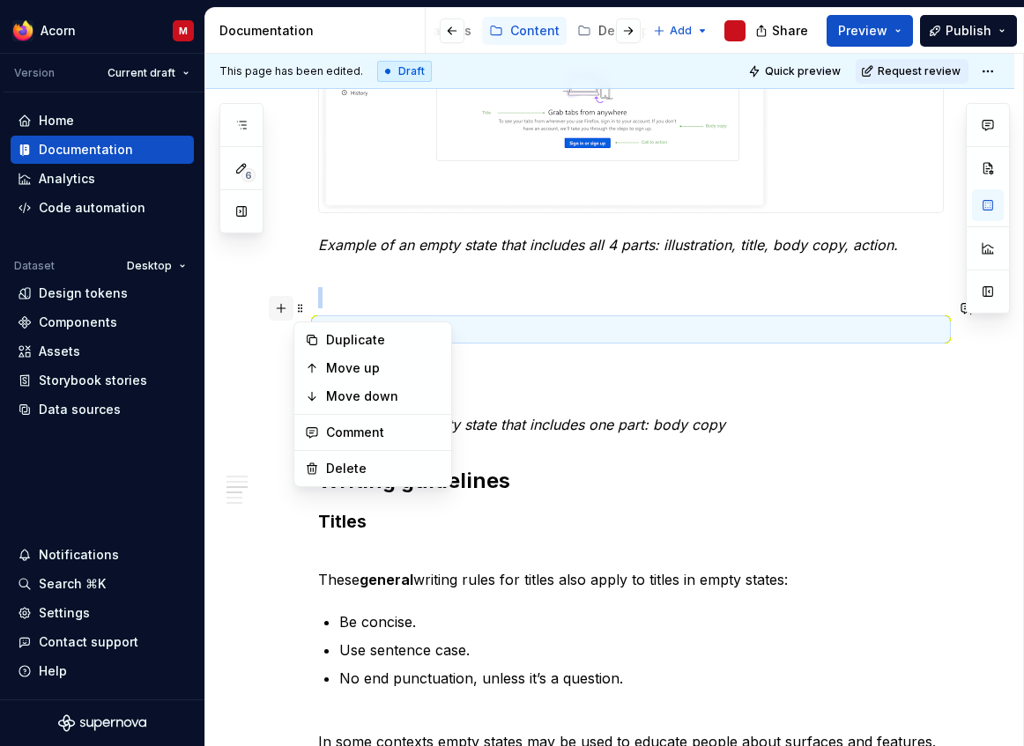
click at [281, 308] on button "button" at bounding box center [281, 308] width 25 height 25
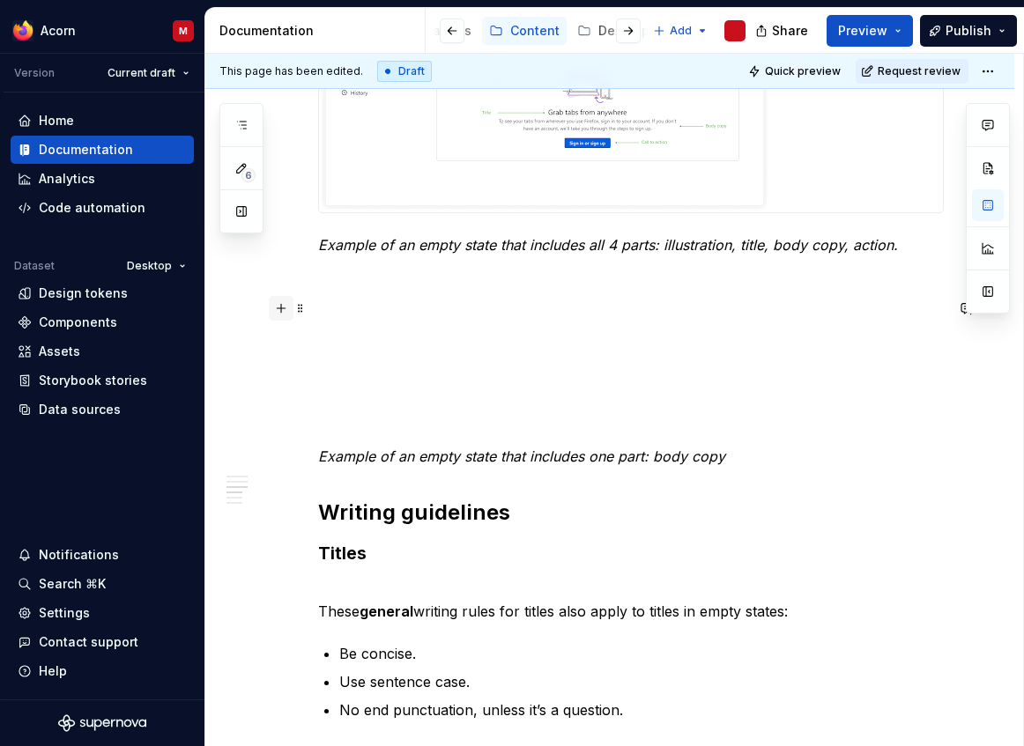
click at [281, 308] on button "button" at bounding box center [281, 308] width 25 height 25
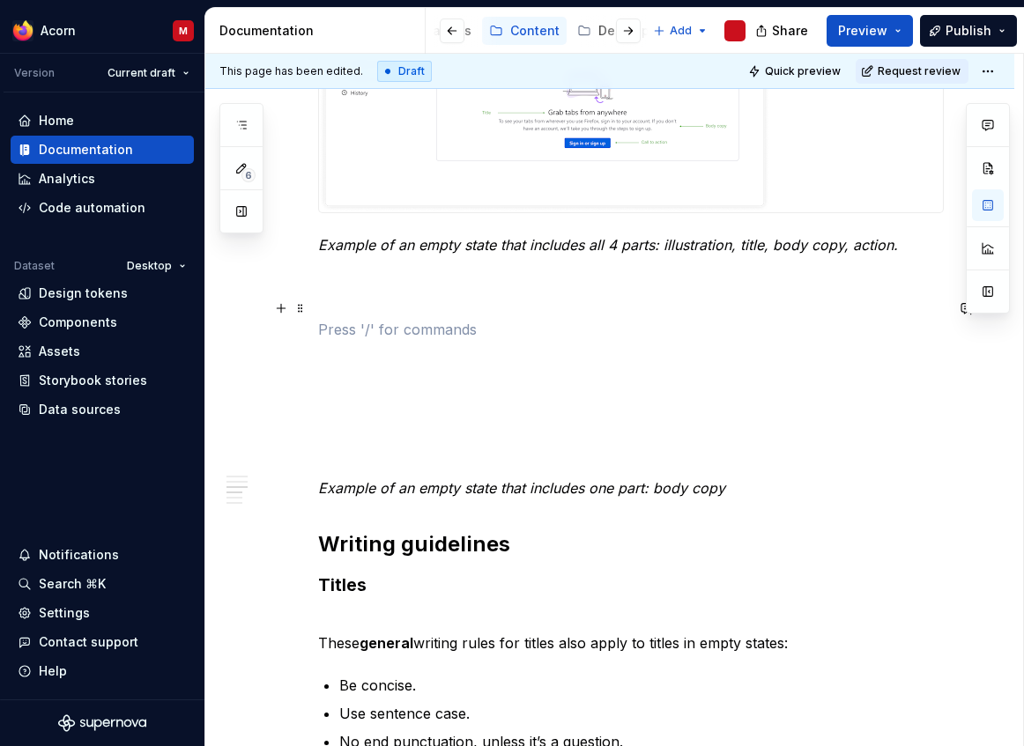
click at [426, 319] on p at bounding box center [631, 329] width 626 height 21
click at [425, 319] on p at bounding box center [631, 329] width 626 height 21
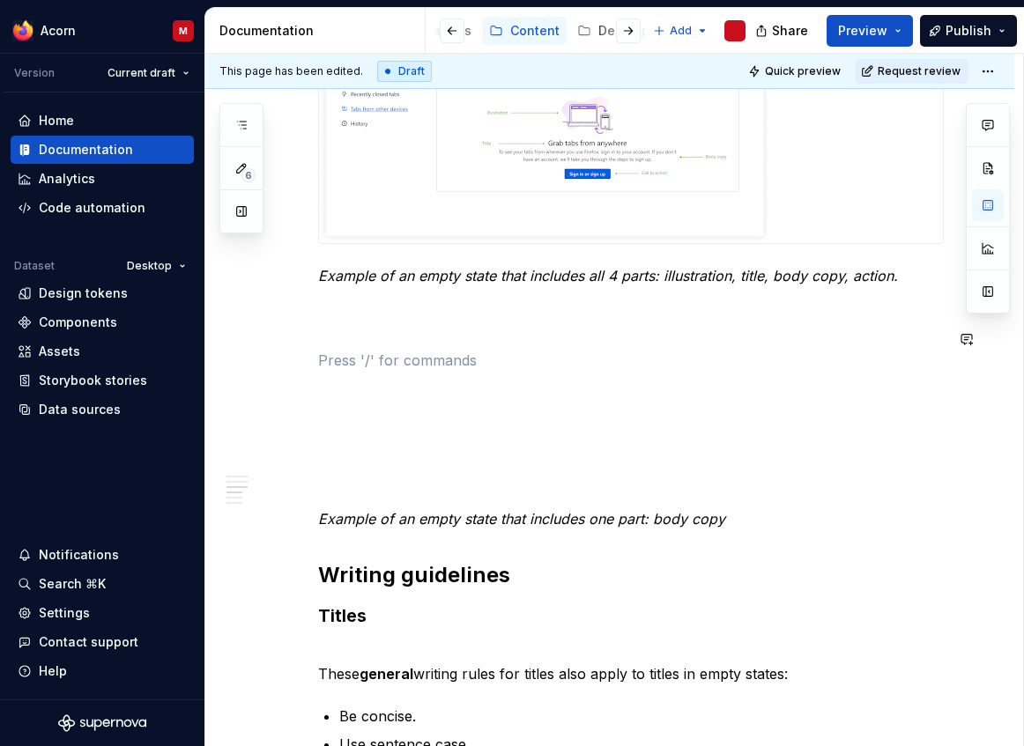
scroll to position [1181, 0]
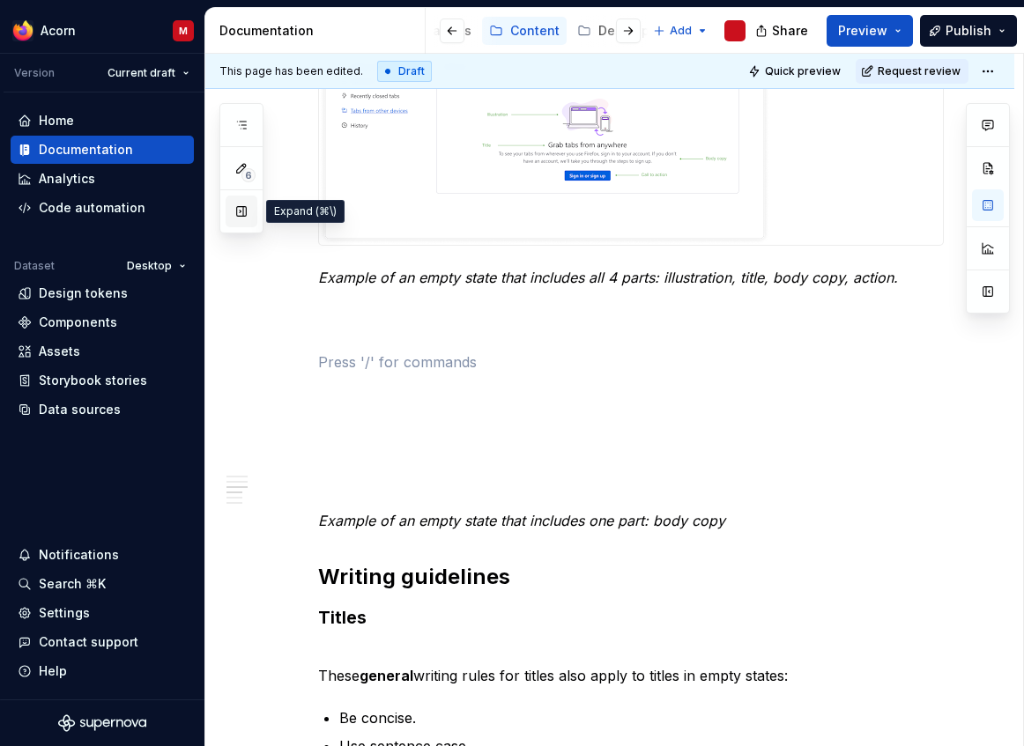
click at [243, 216] on button "button" at bounding box center [242, 212] width 32 height 32
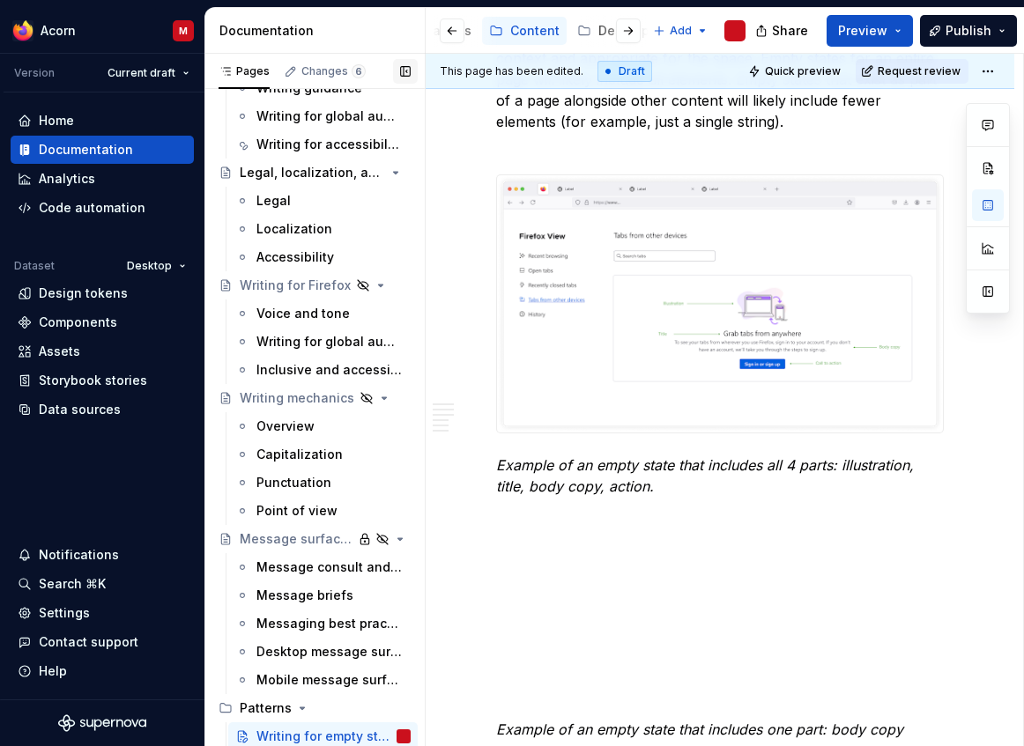
click at [404, 71] on button "button" at bounding box center [405, 71] width 25 height 25
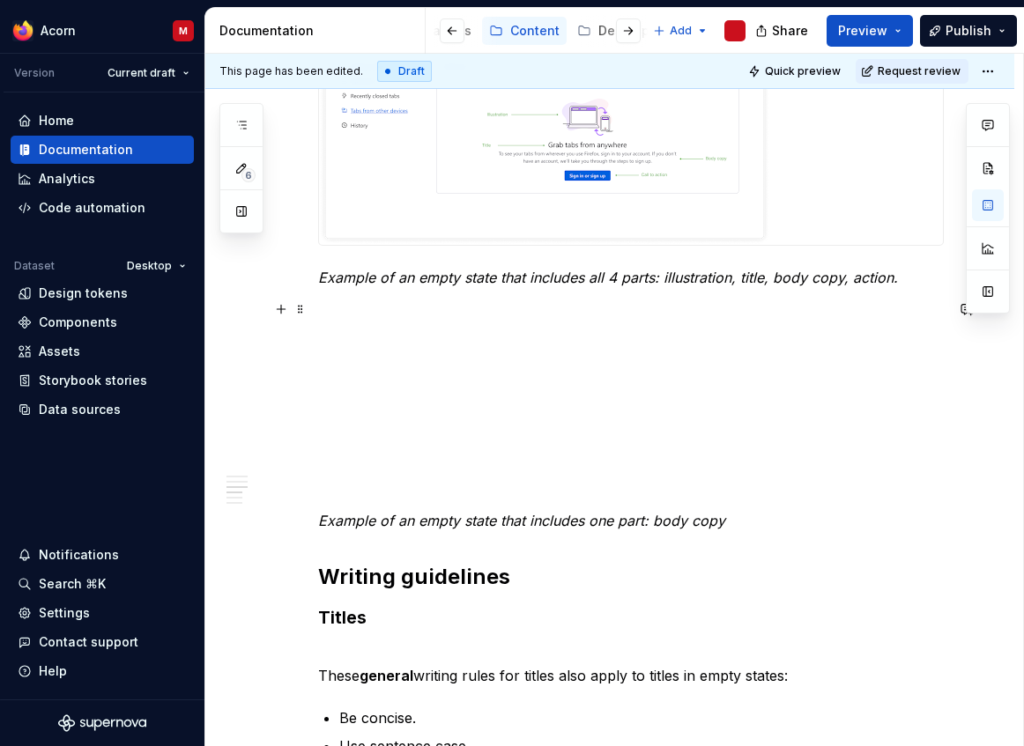
click at [384, 320] on p at bounding box center [631, 330] width 626 height 21
click at [282, 307] on button "button" at bounding box center [281, 309] width 25 height 25
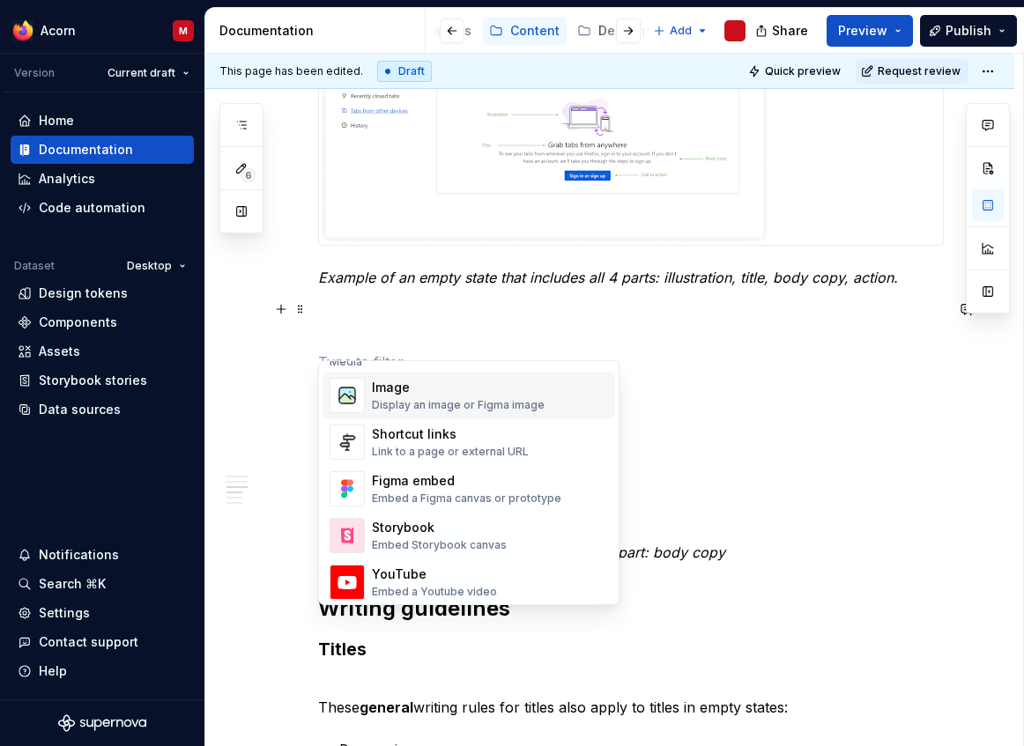
scroll to position [766, 0]
click at [465, 410] on div "Display an image or Figma image" at bounding box center [458, 405] width 173 height 14
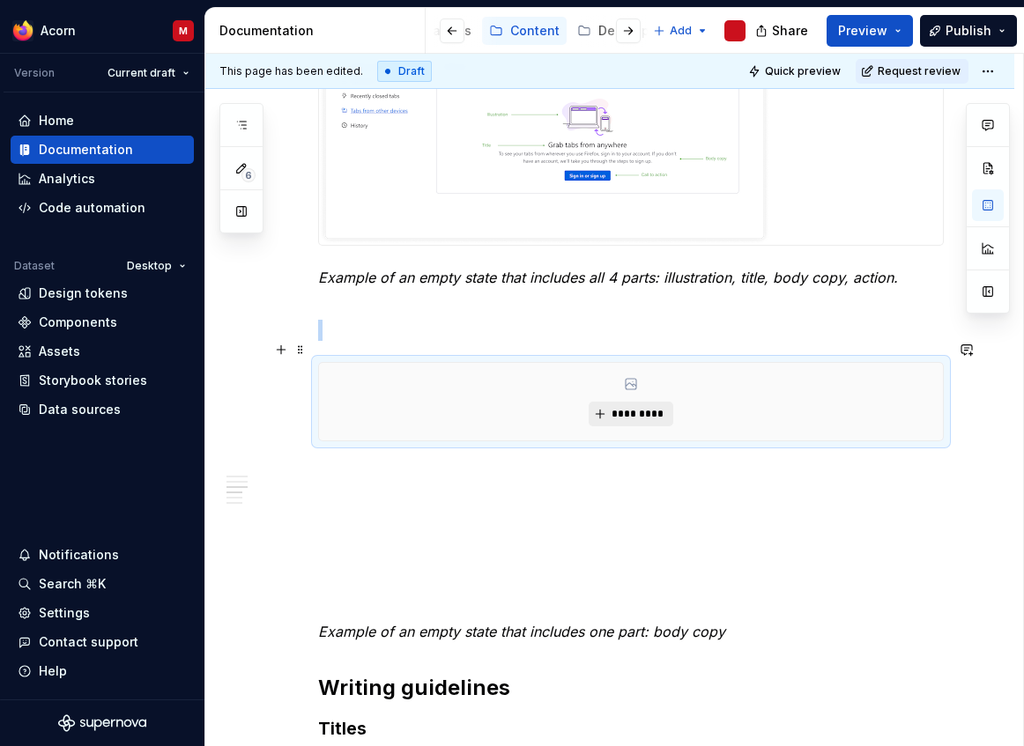
click at [633, 402] on button "*********" at bounding box center [631, 414] width 84 height 25
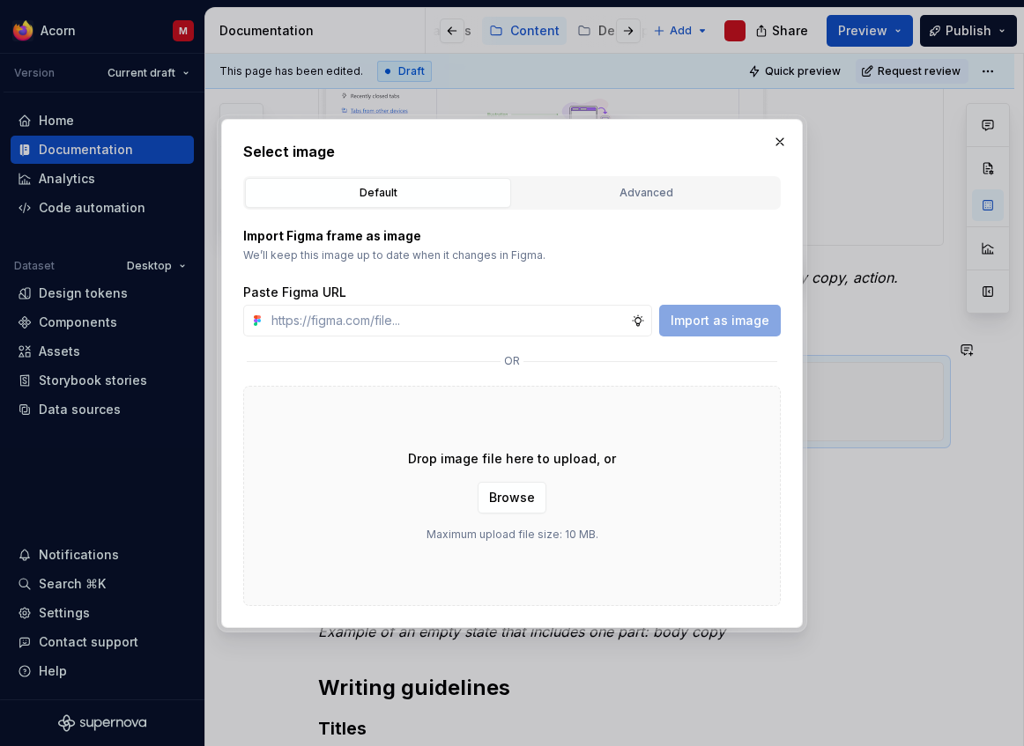
scroll to position [1181, 0]
click at [533, 504] on span "Browse" at bounding box center [512, 498] width 46 height 18
click at [529, 497] on span "Browse" at bounding box center [512, 498] width 46 height 18
click at [515, 501] on span "Browse" at bounding box center [512, 498] width 46 height 18
click at [533, 500] on span "Browse" at bounding box center [512, 498] width 46 height 18
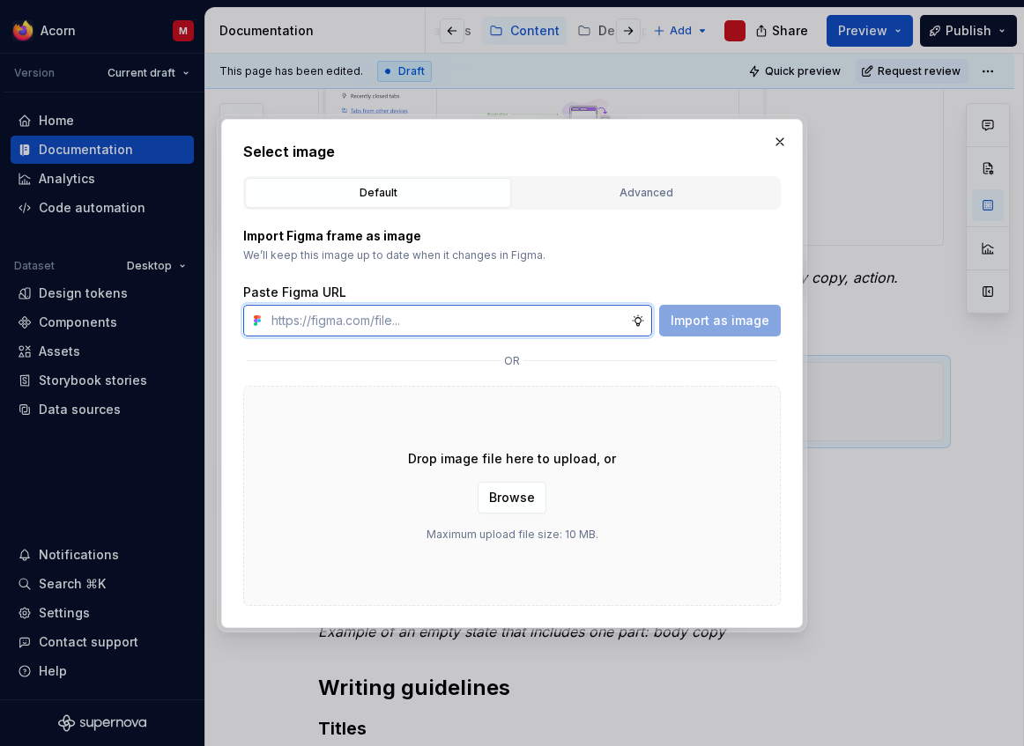
click at [485, 328] on input "text" at bounding box center [447, 321] width 367 height 32
click at [673, 194] on div "Advanced" at bounding box center [646, 193] width 254 height 18
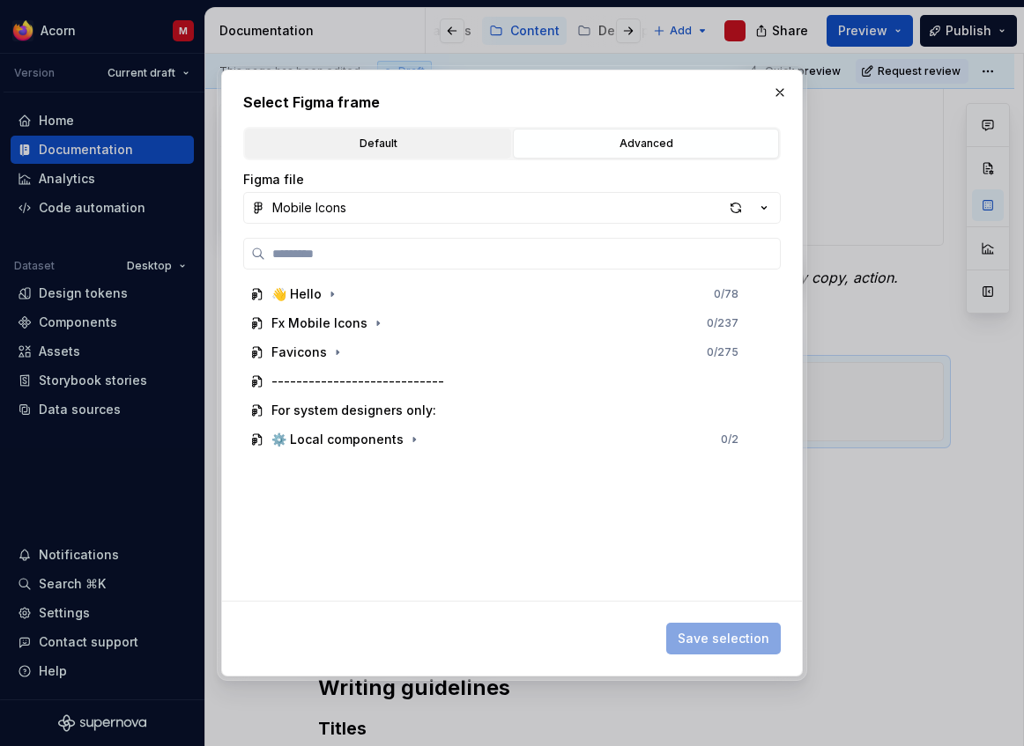
click at [441, 136] on div "Default" at bounding box center [378, 144] width 254 height 18
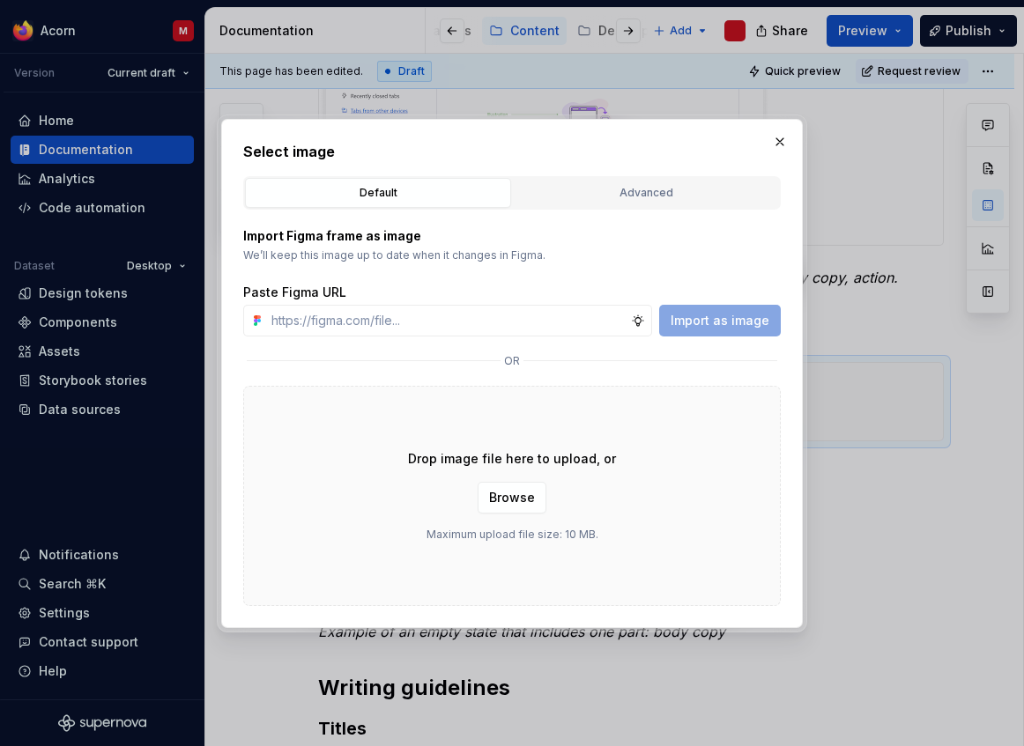
click at [907, 542] on body "Acorn M Version Current draft Home Documentation Analytics Code automation Data…" at bounding box center [512, 373] width 1024 height 746
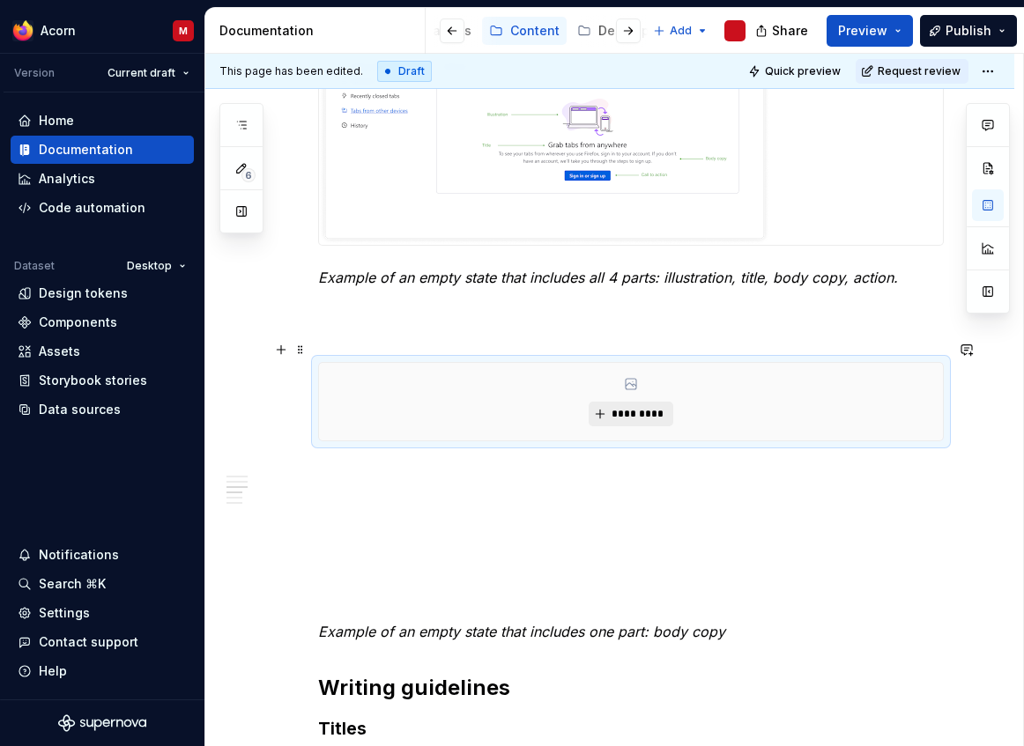
click at [644, 407] on span "*********" at bounding box center [638, 414] width 54 height 14
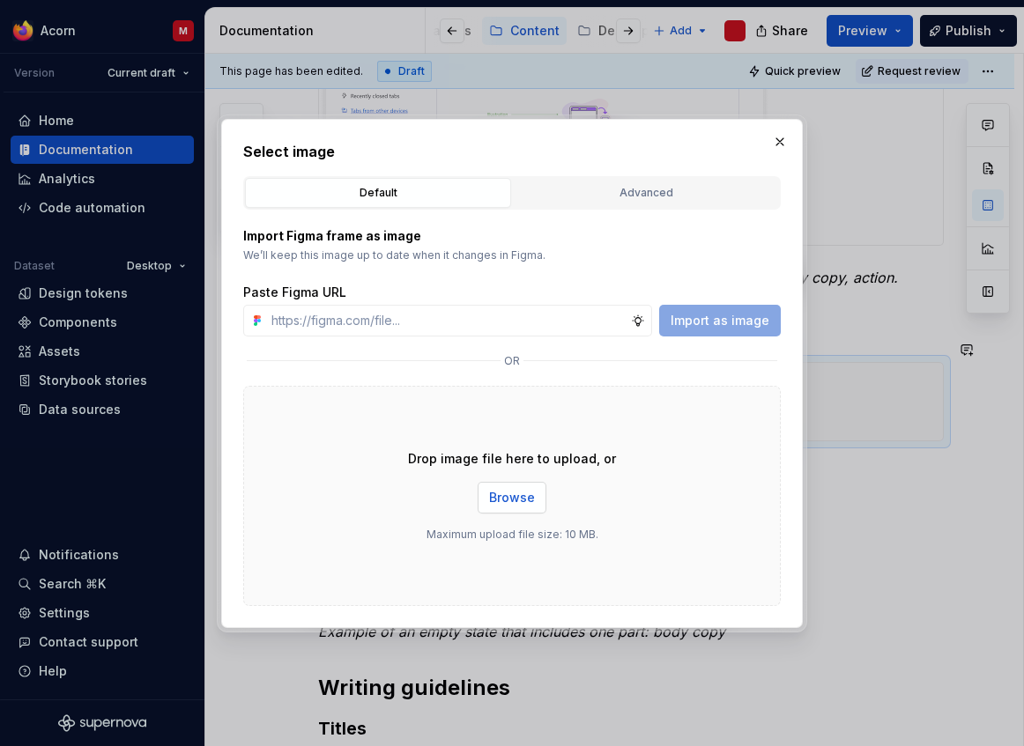
click at [524, 505] on span "Browse" at bounding box center [512, 498] width 46 height 18
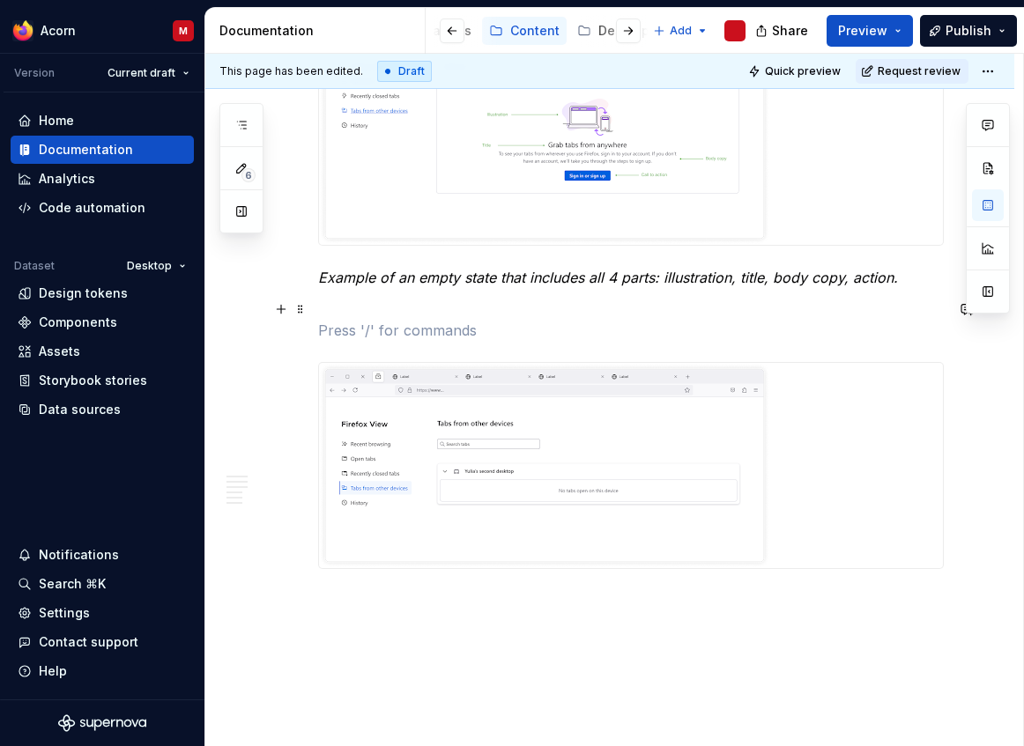
click at [630, 320] on p at bounding box center [631, 330] width 626 height 21
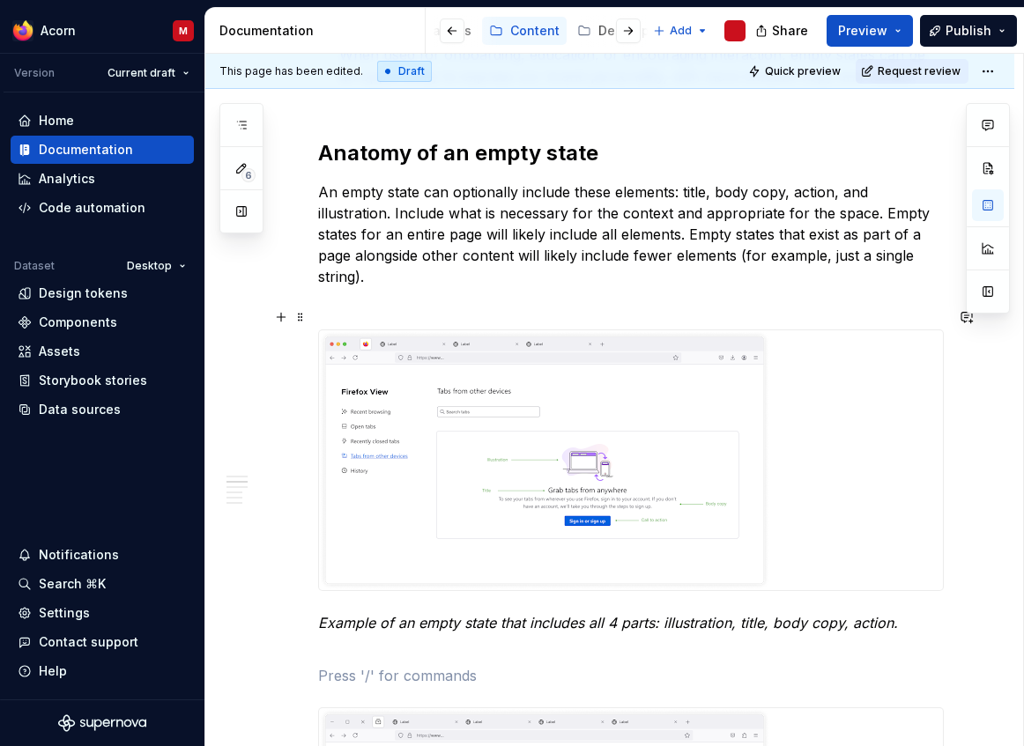
scroll to position [834, 0]
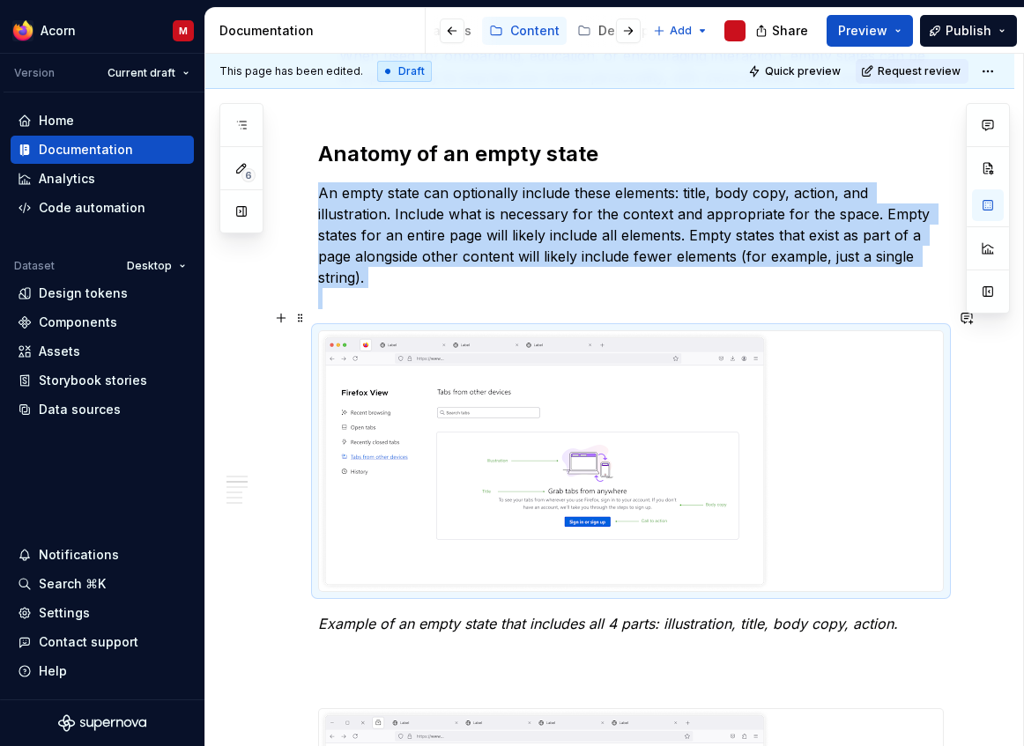
click at [644, 391] on img at bounding box center [544, 461] width 451 height 260
click at [448, 389] on img at bounding box center [544, 461] width 451 height 260
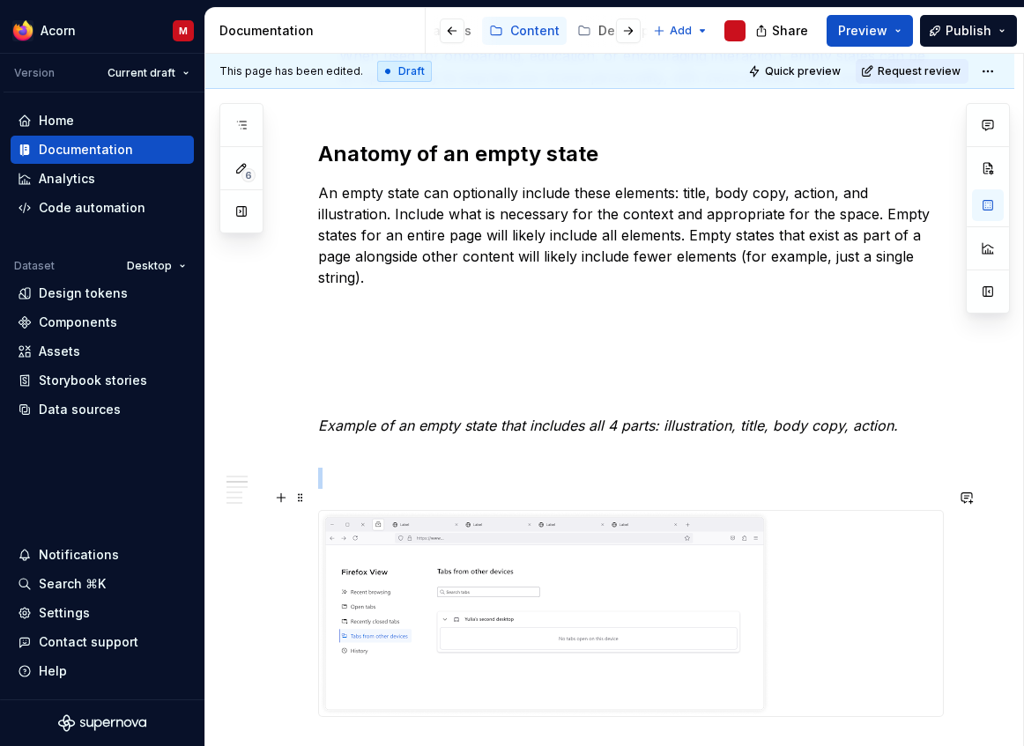
click at [545, 578] on img at bounding box center [544, 613] width 451 height 205
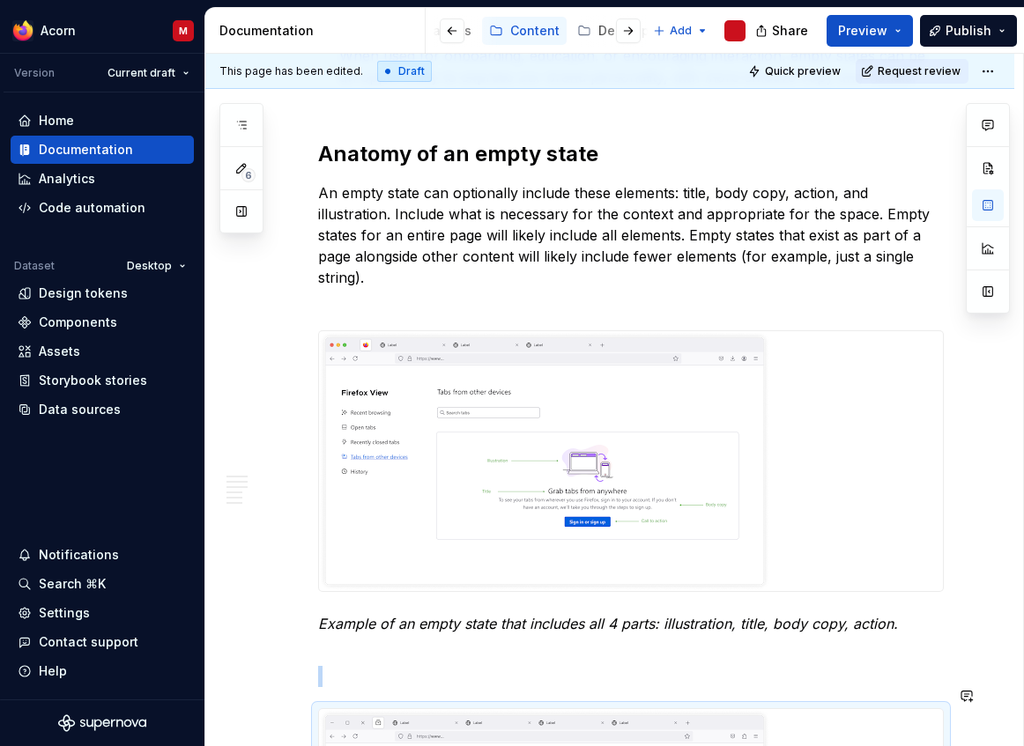
scroll to position [981, 0]
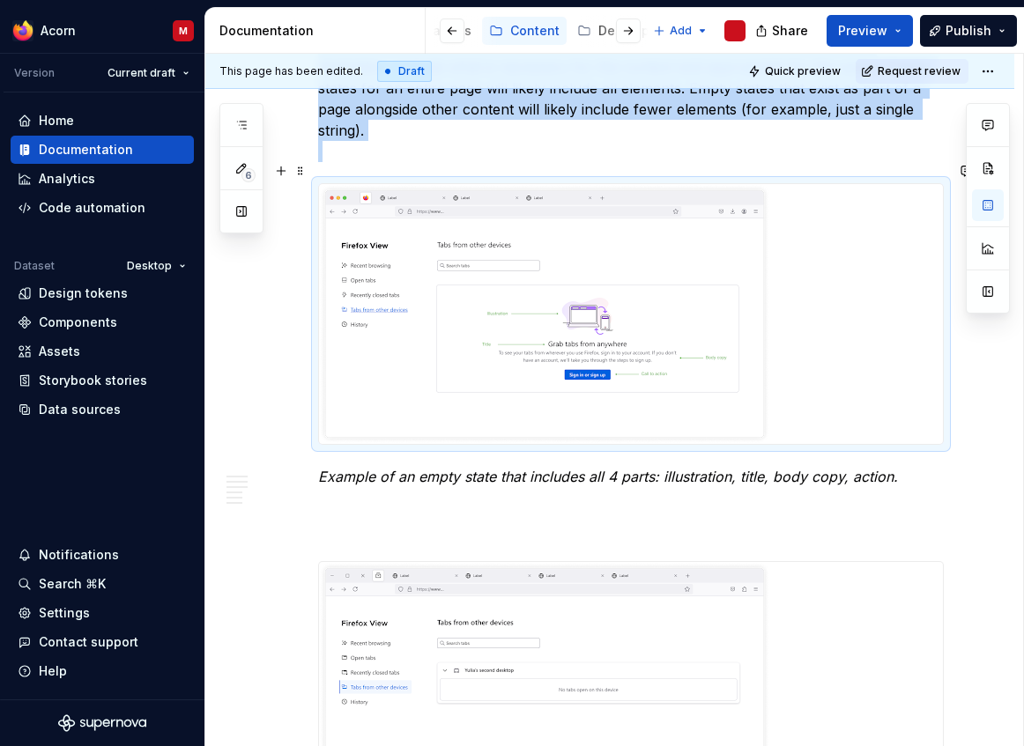
click at [687, 330] on img at bounding box center [544, 314] width 451 height 260
click at [616, 316] on img at bounding box center [544, 314] width 451 height 260
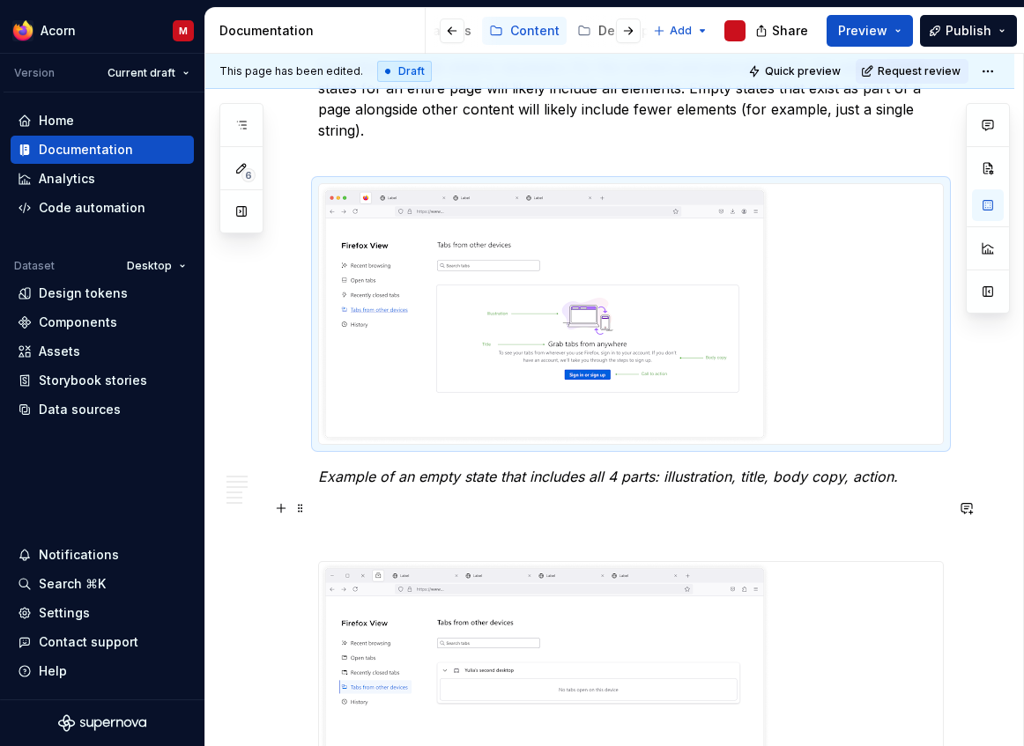
click at [651, 519] on p at bounding box center [631, 529] width 626 height 21
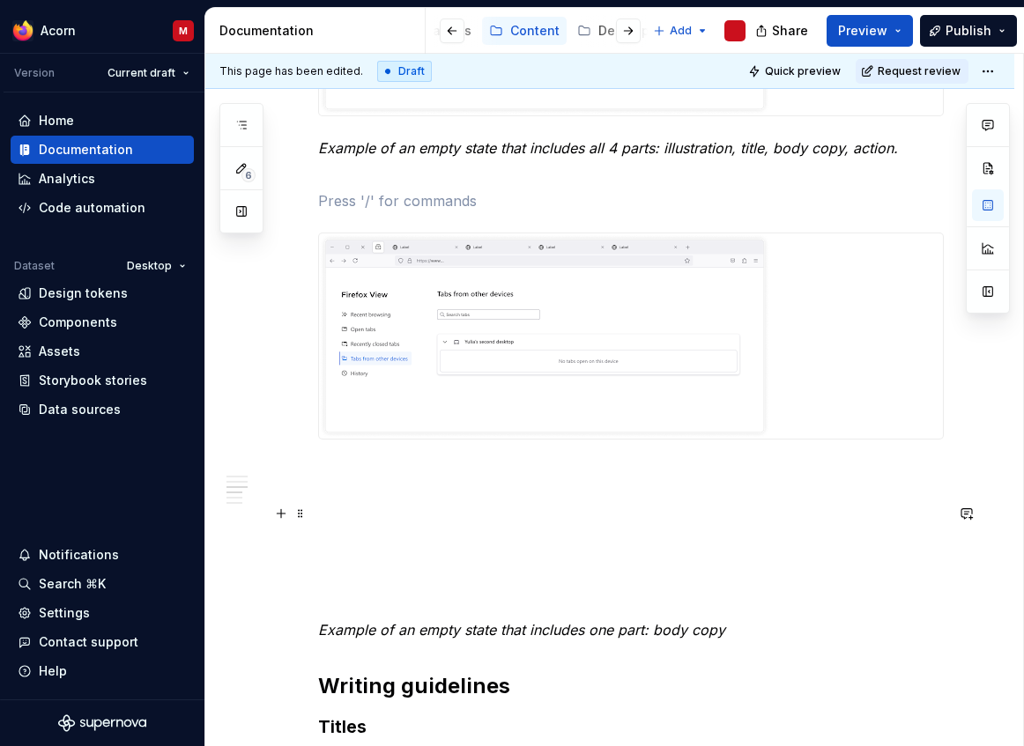
scroll to position [1397, 0]
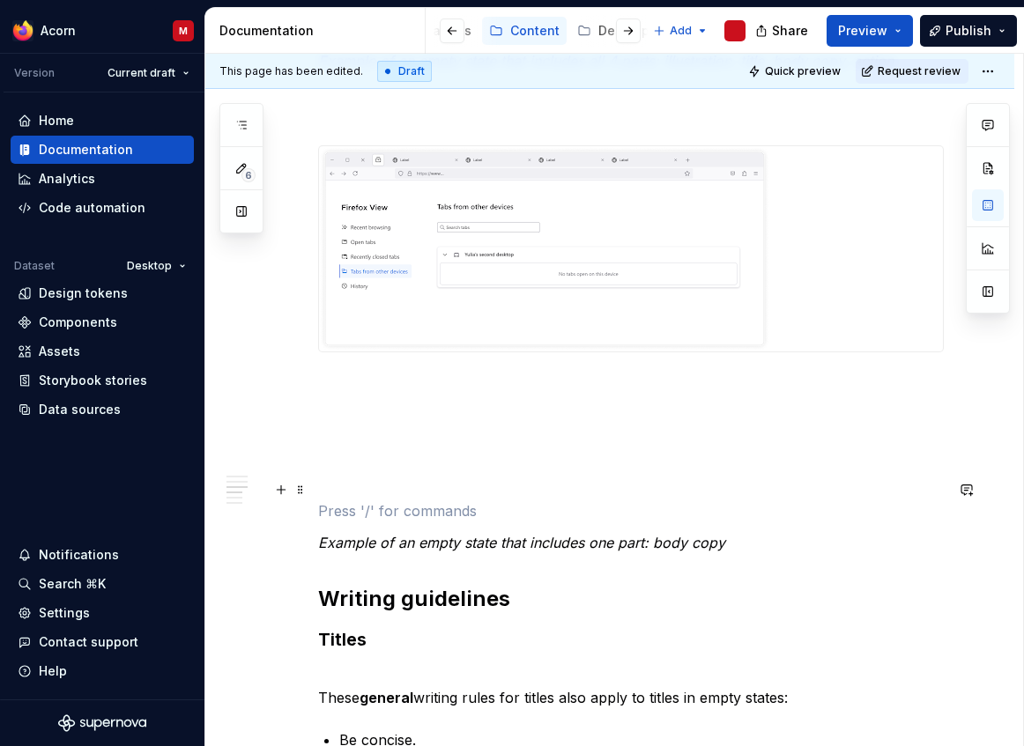
click at [655, 500] on p at bounding box center [631, 510] width 626 height 21
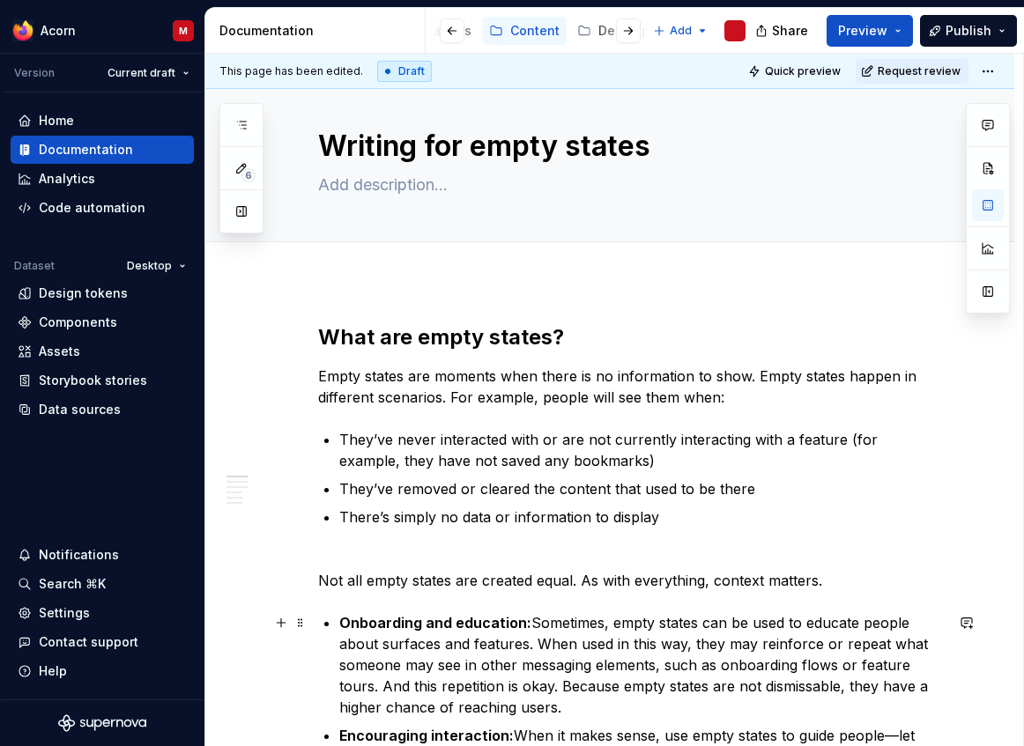
scroll to position [0, 0]
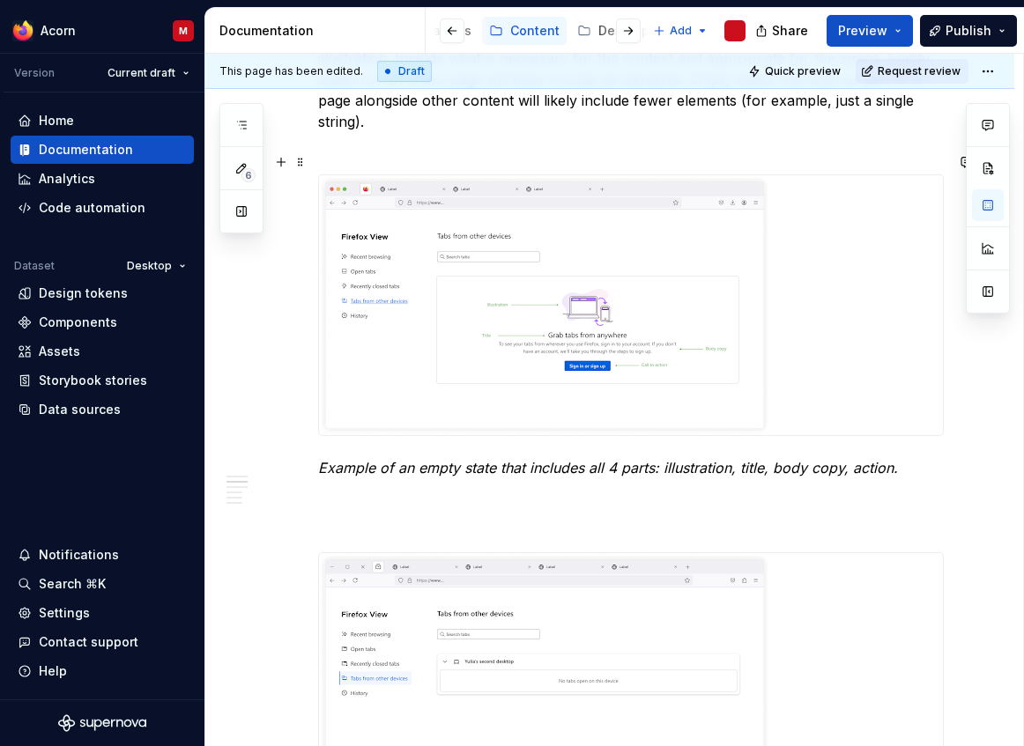
scroll to position [1024, 0]
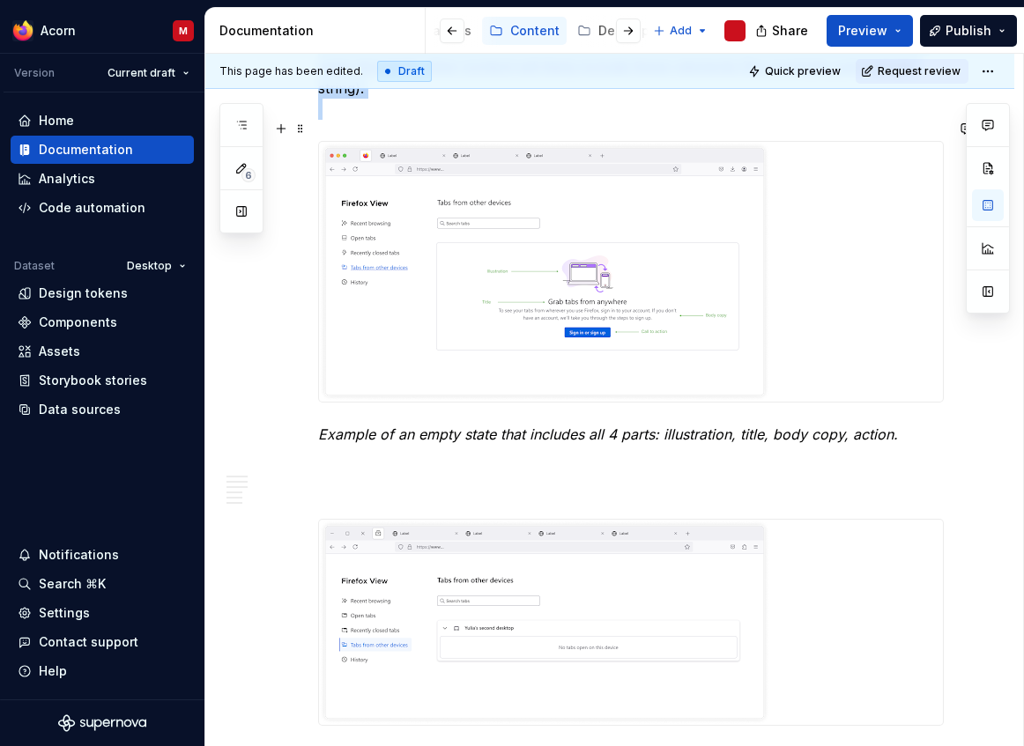
click at [611, 290] on img at bounding box center [544, 272] width 451 height 260
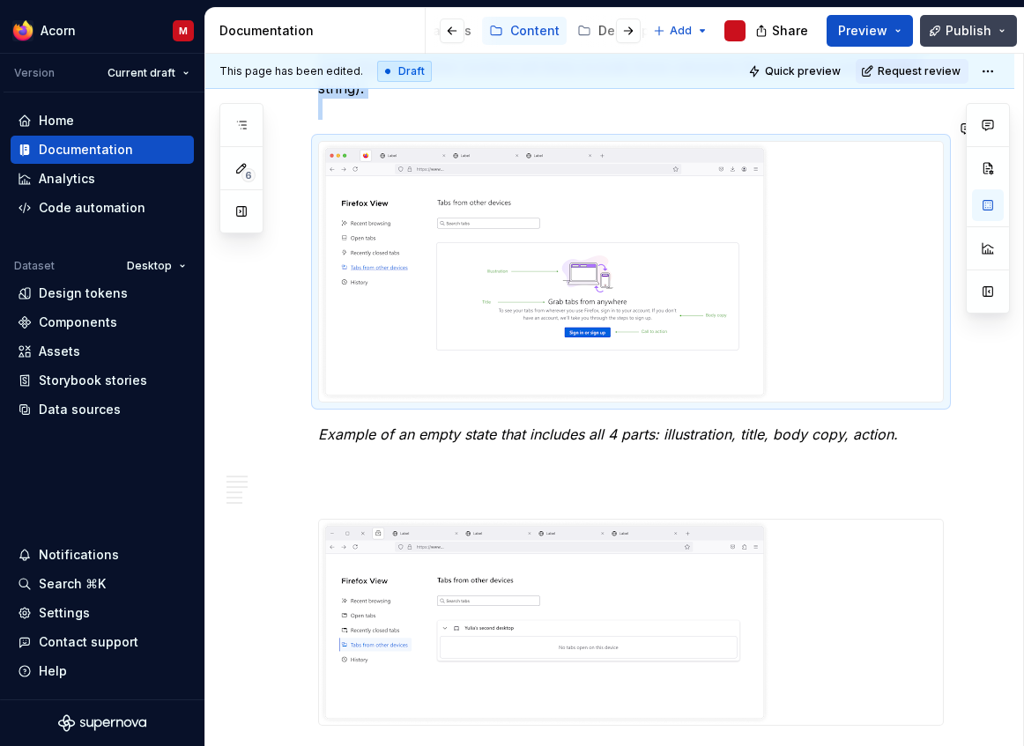
click at [974, 26] on span "Publish" at bounding box center [968, 31] width 46 height 18
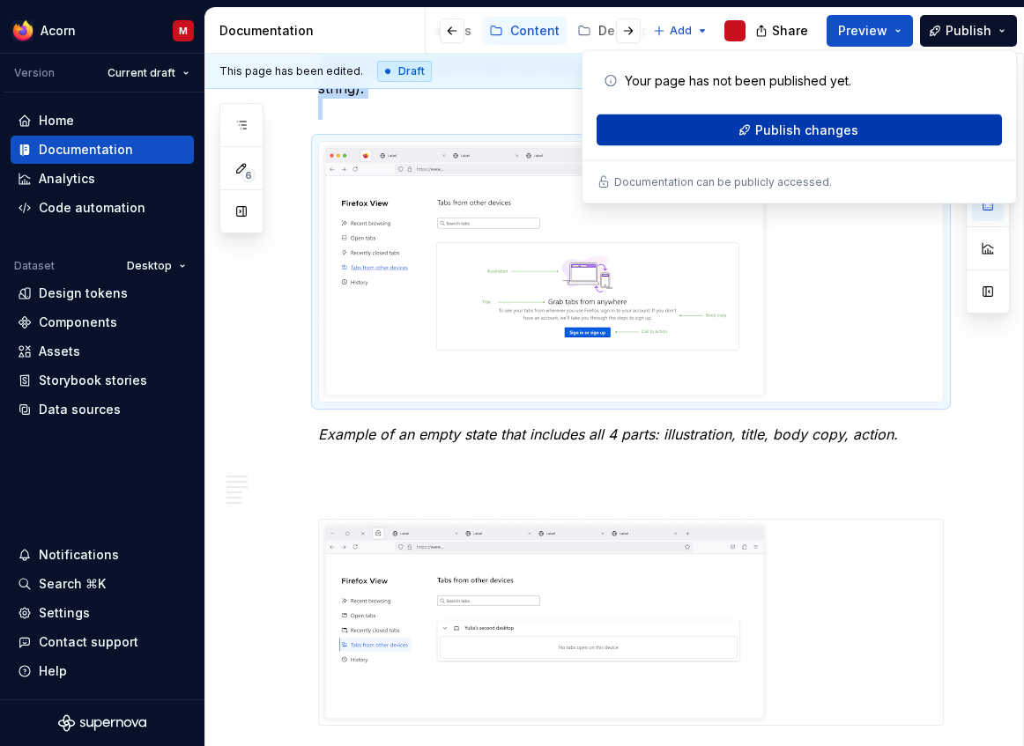
click at [841, 135] on span "Publish changes" at bounding box center [806, 131] width 103 height 18
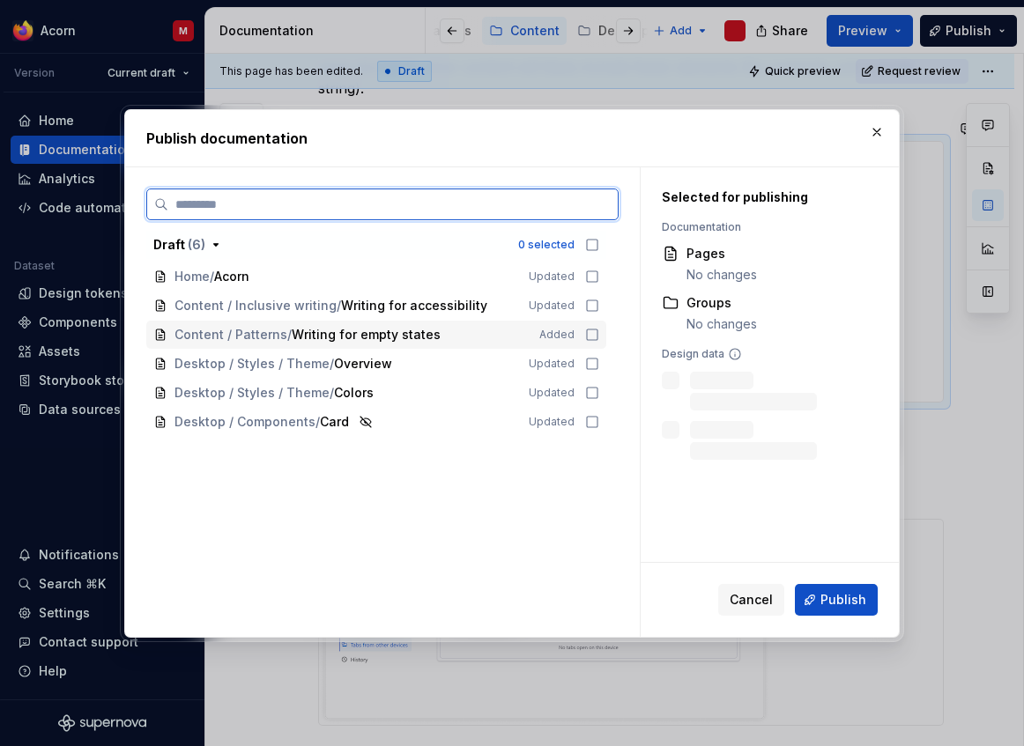
click at [599, 333] on icon at bounding box center [592, 335] width 14 height 14
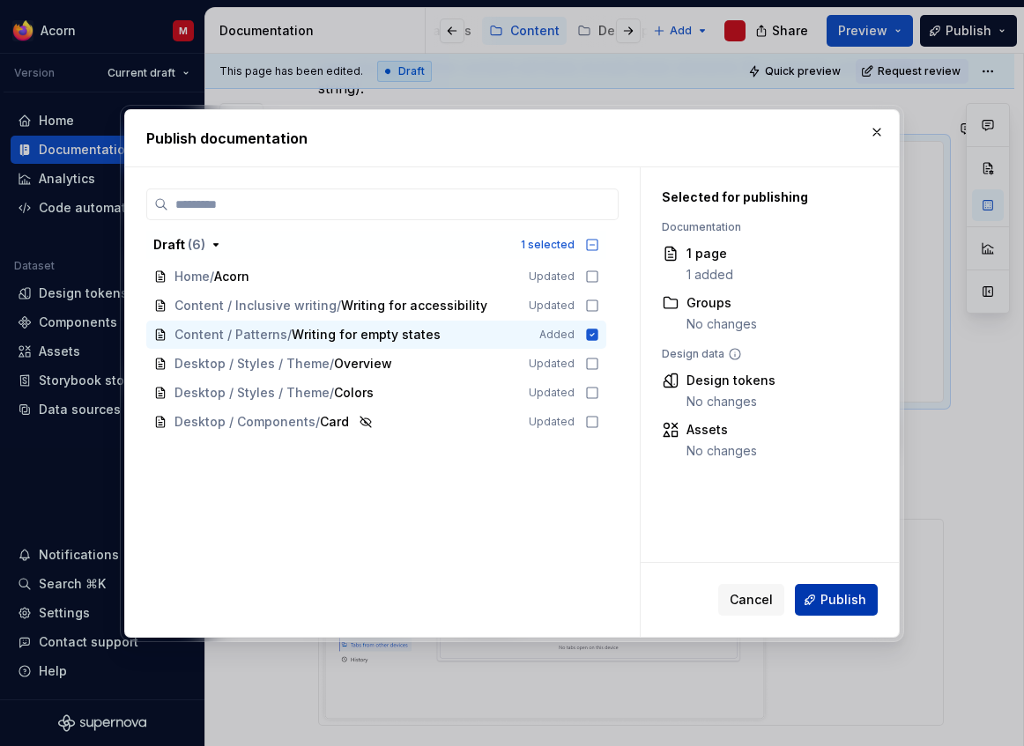
click at [832, 594] on span "Publish" at bounding box center [843, 600] width 46 height 18
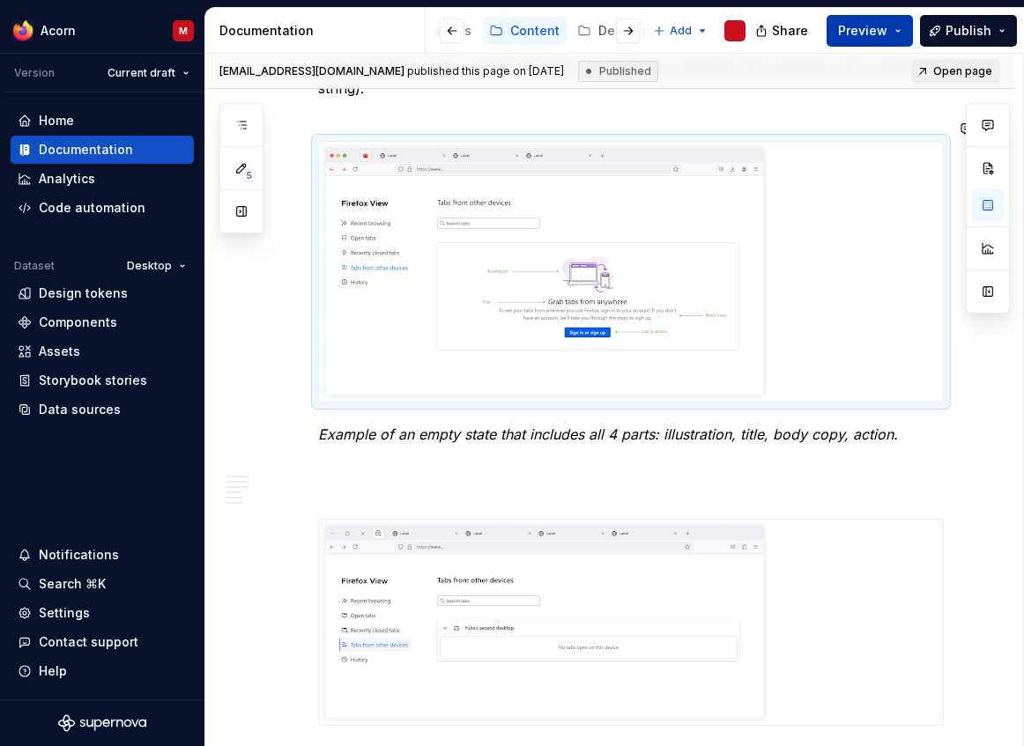
click at [844, 31] on span "Preview" at bounding box center [862, 31] width 49 height 18
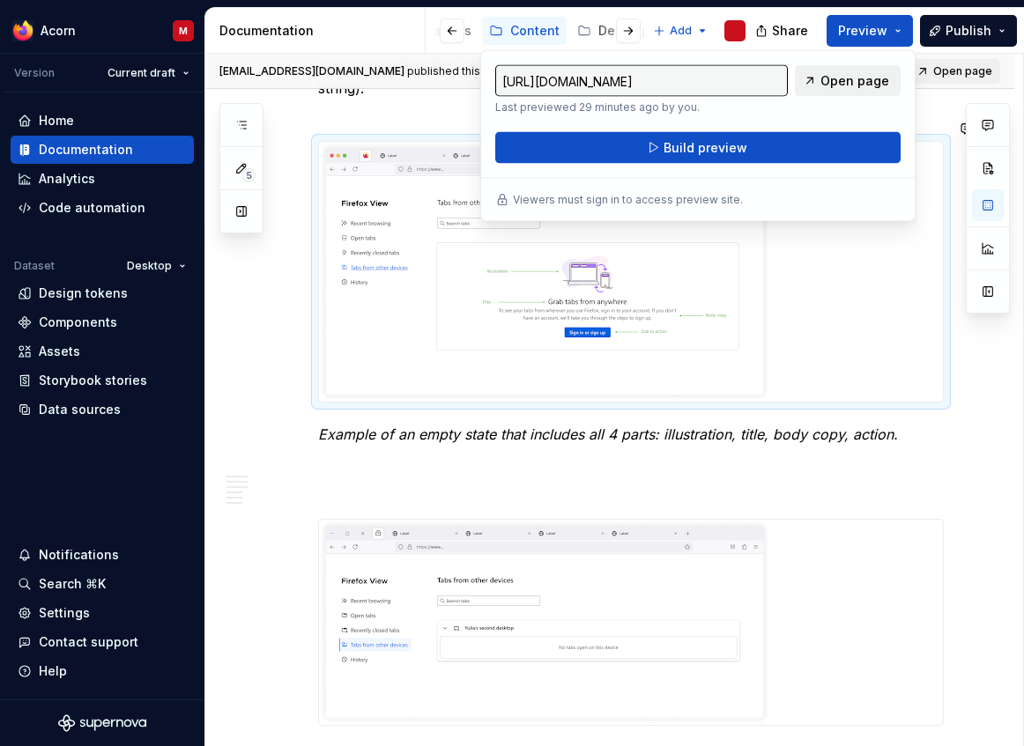
click at [868, 78] on span "Open page" at bounding box center [854, 81] width 69 height 18
click at [863, 585] on div at bounding box center [631, 622] width 624 height 205
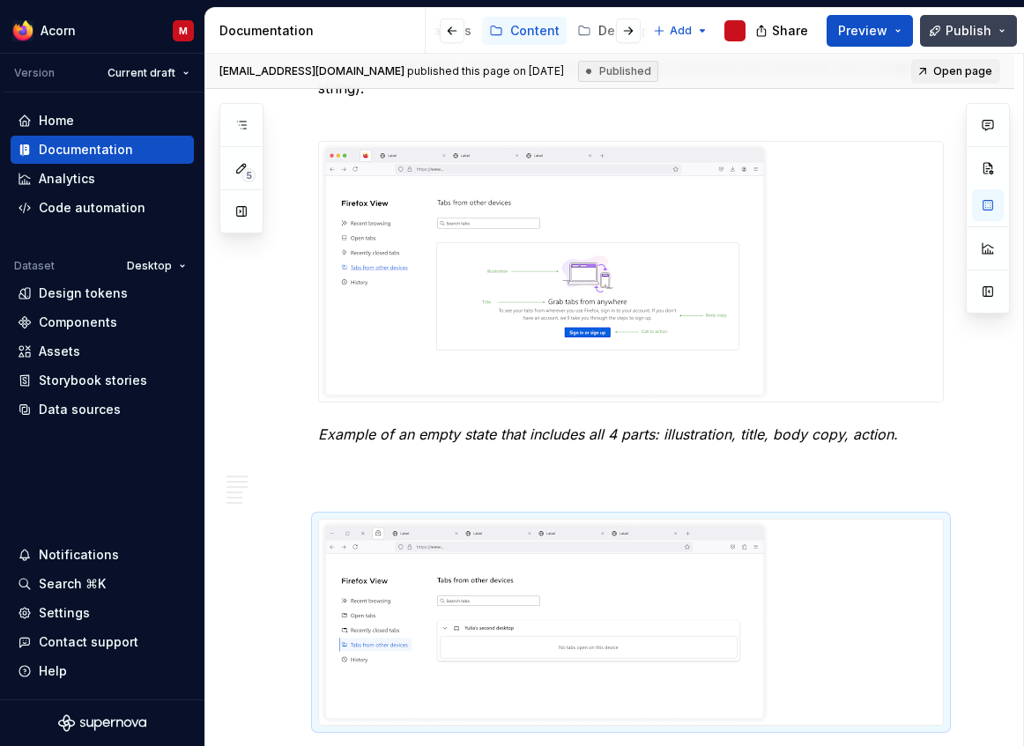
click at [976, 27] on span "Publish" at bounding box center [968, 31] width 46 height 18
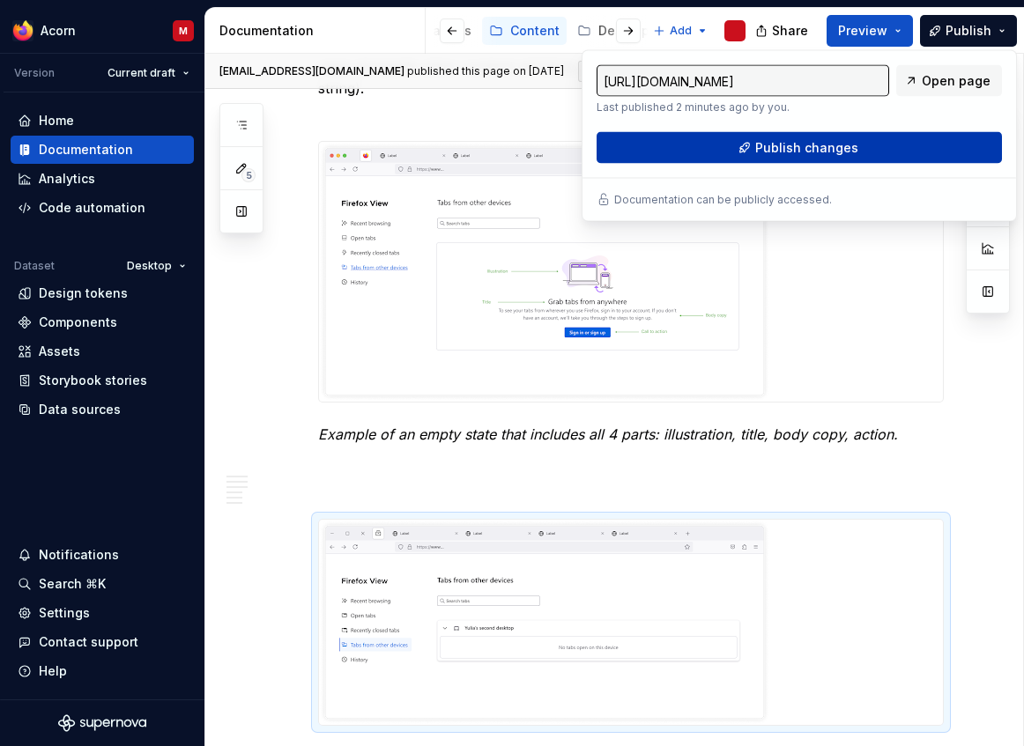
click at [838, 156] on span "Publish changes" at bounding box center [806, 148] width 103 height 18
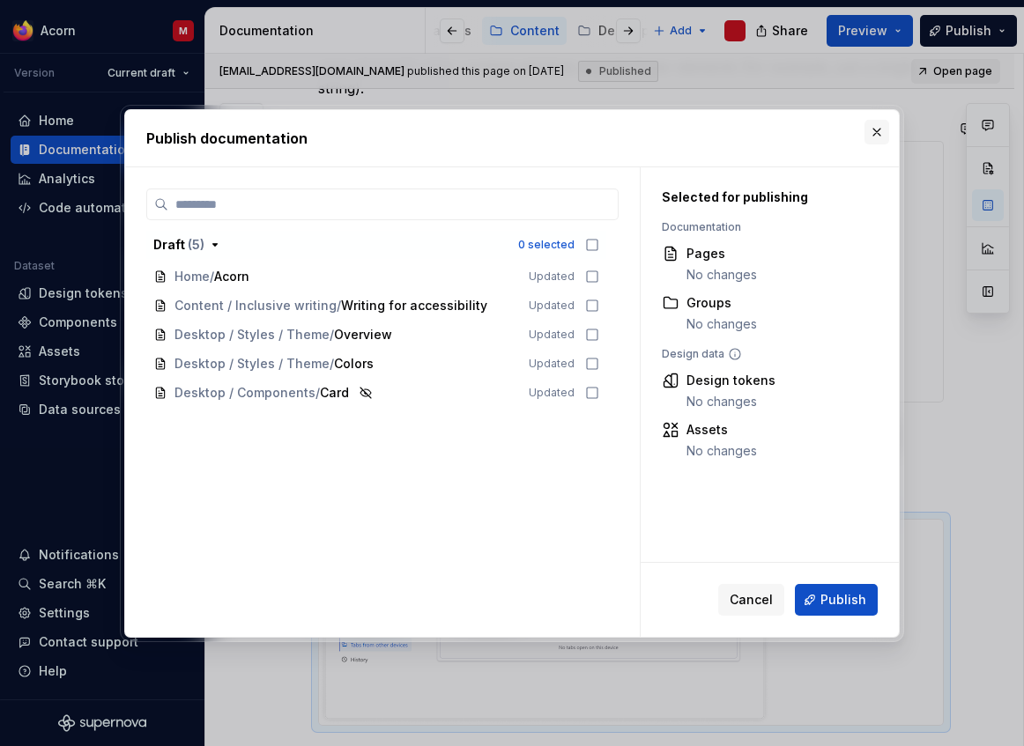
click at [877, 135] on button "button" at bounding box center [876, 132] width 25 height 25
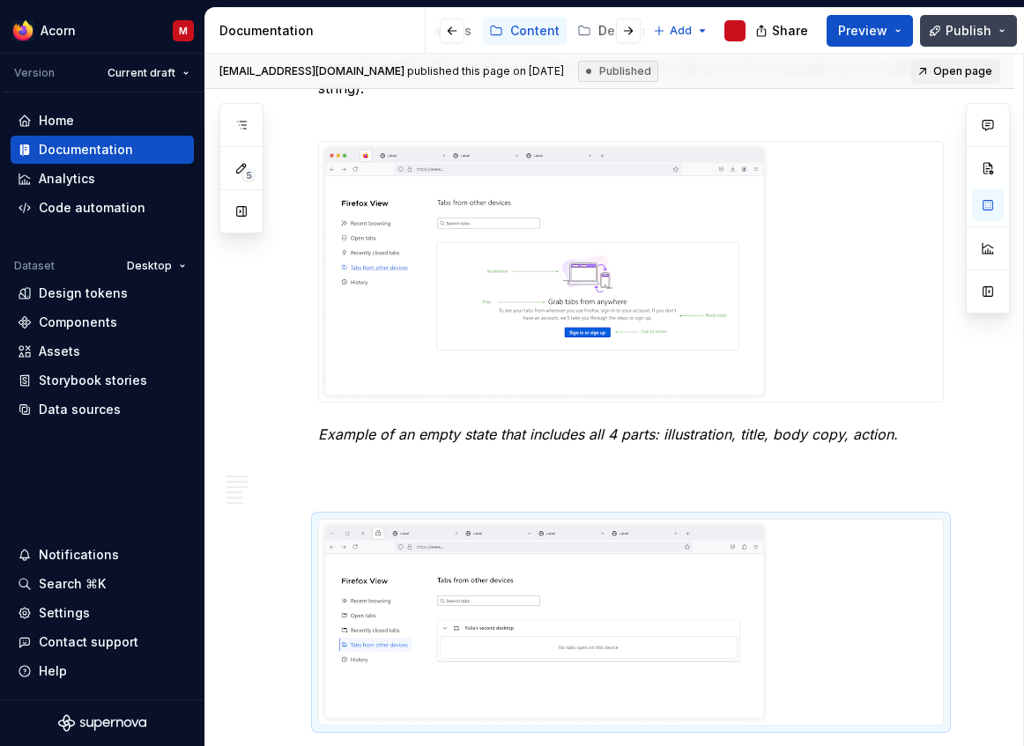
click at [1002, 35] on button "Publish" at bounding box center [968, 31] width 97 height 32
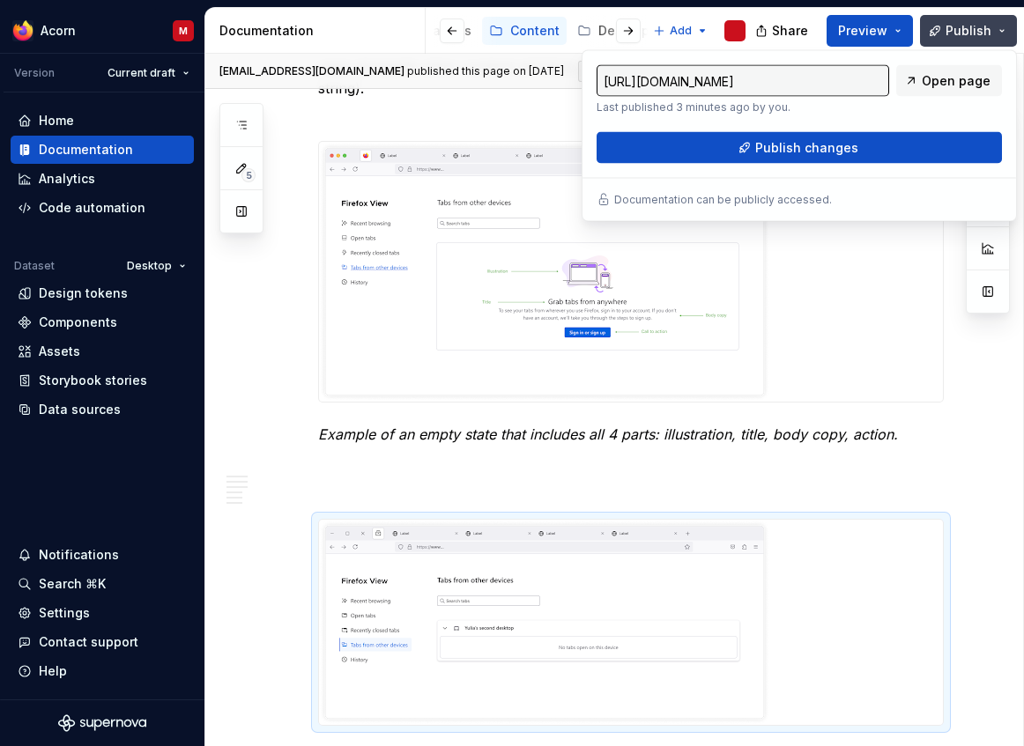
type textarea "*"
click at [117, 647] on div "Contact support" at bounding box center [89, 642] width 100 height 18
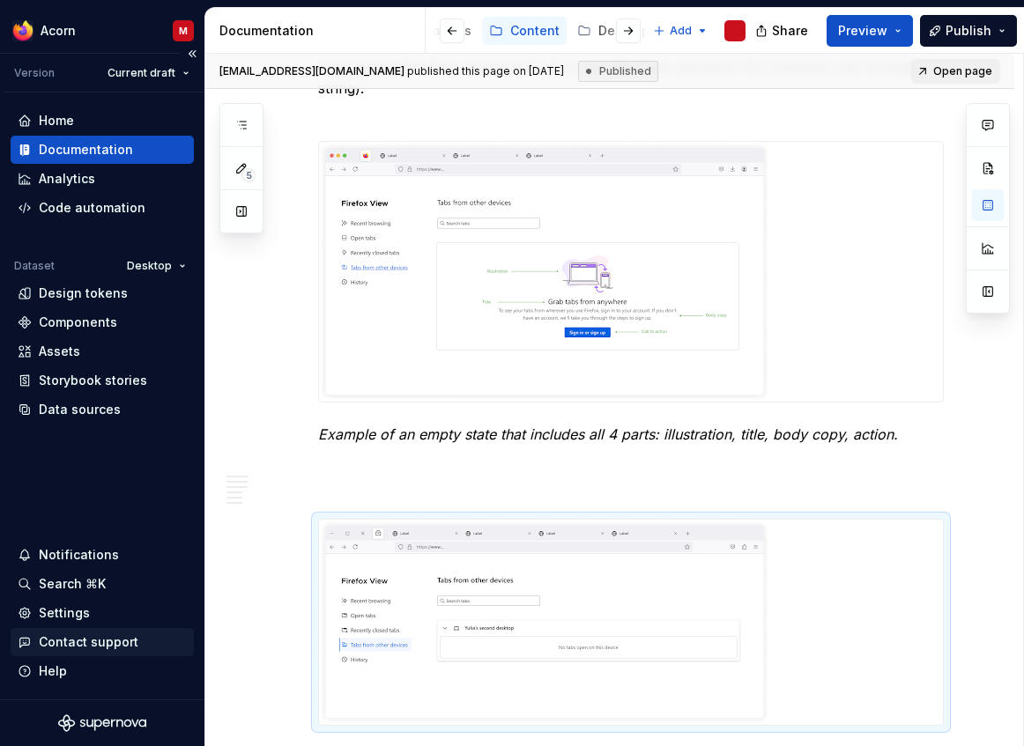
scroll to position [0, 0]
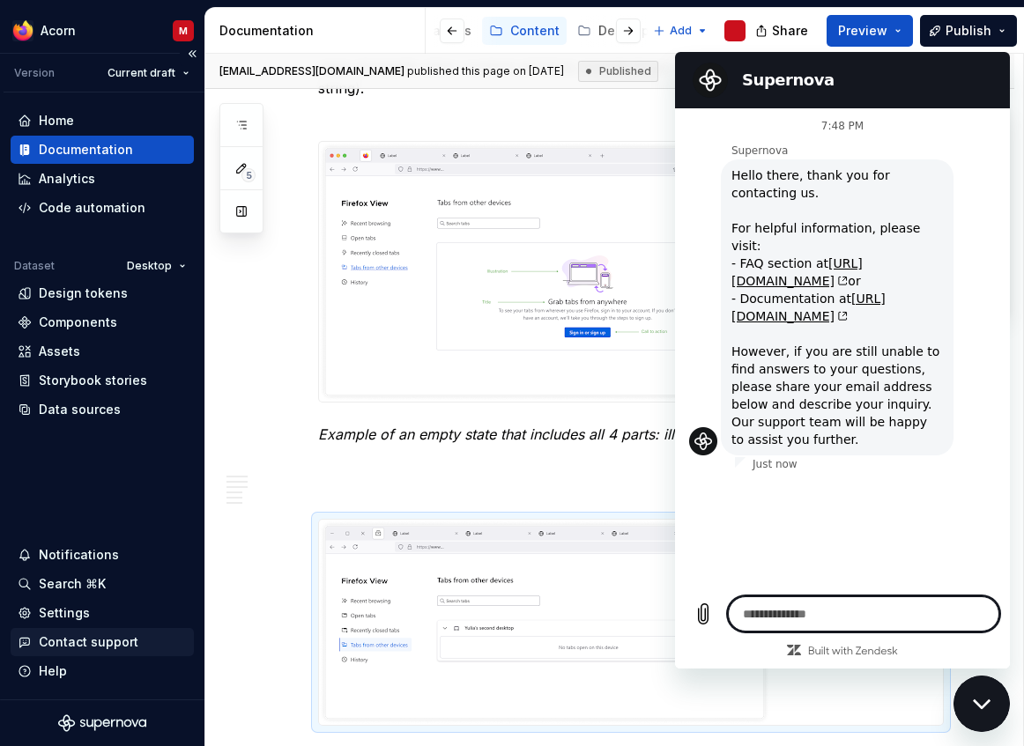
type textarea "*"
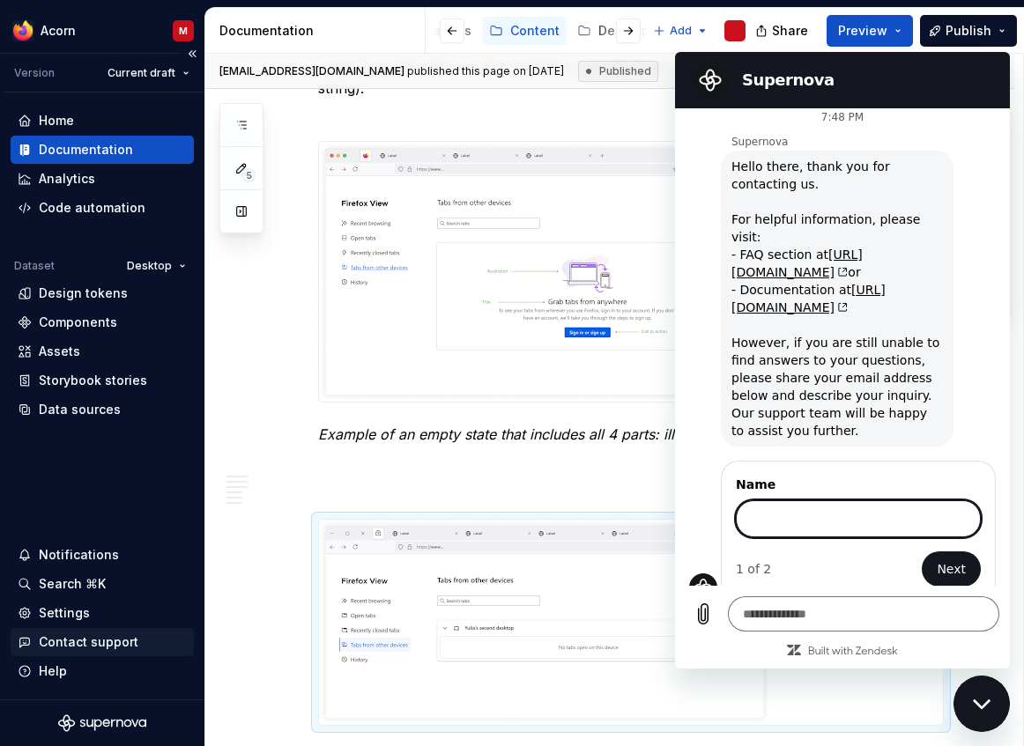
scroll to position [8, 0]
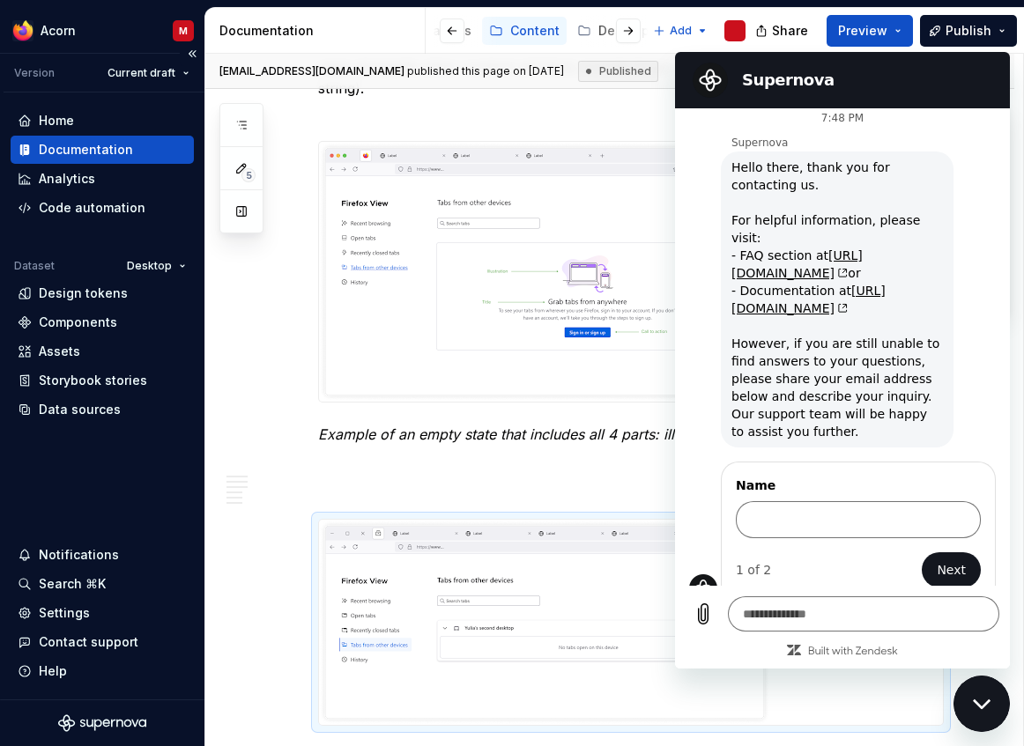
type textarea "*"
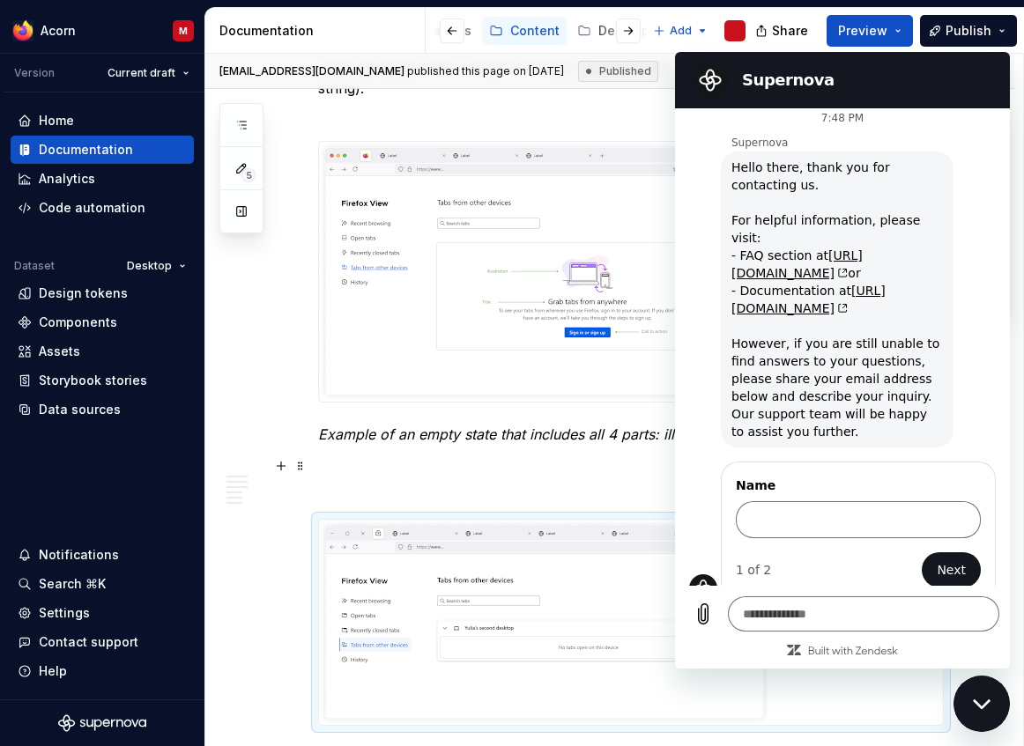
click at [428, 477] on p at bounding box center [631, 487] width 626 height 21
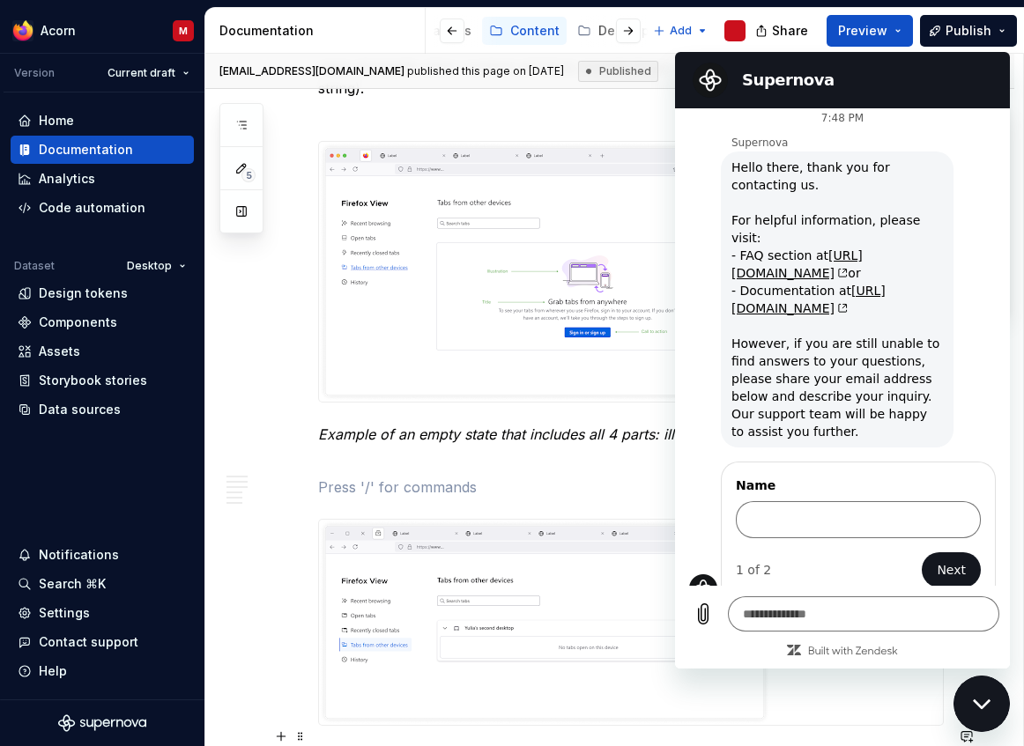
click at [973, 715] on div "Close messaging window" at bounding box center [981, 704] width 53 height 53
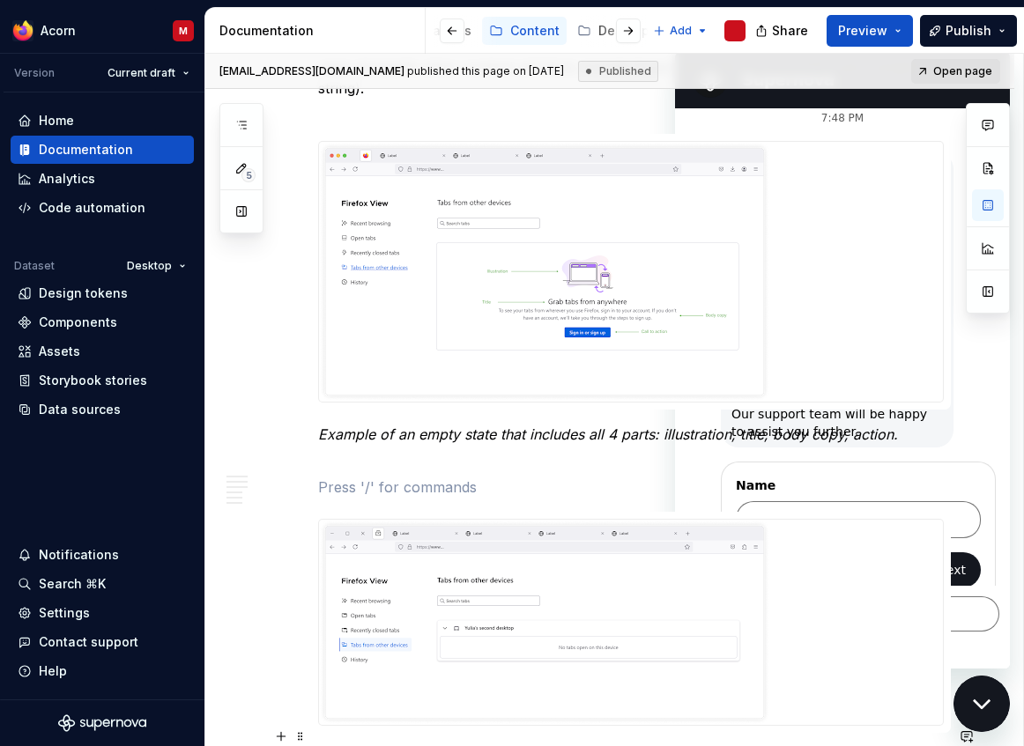
type textarea "*"
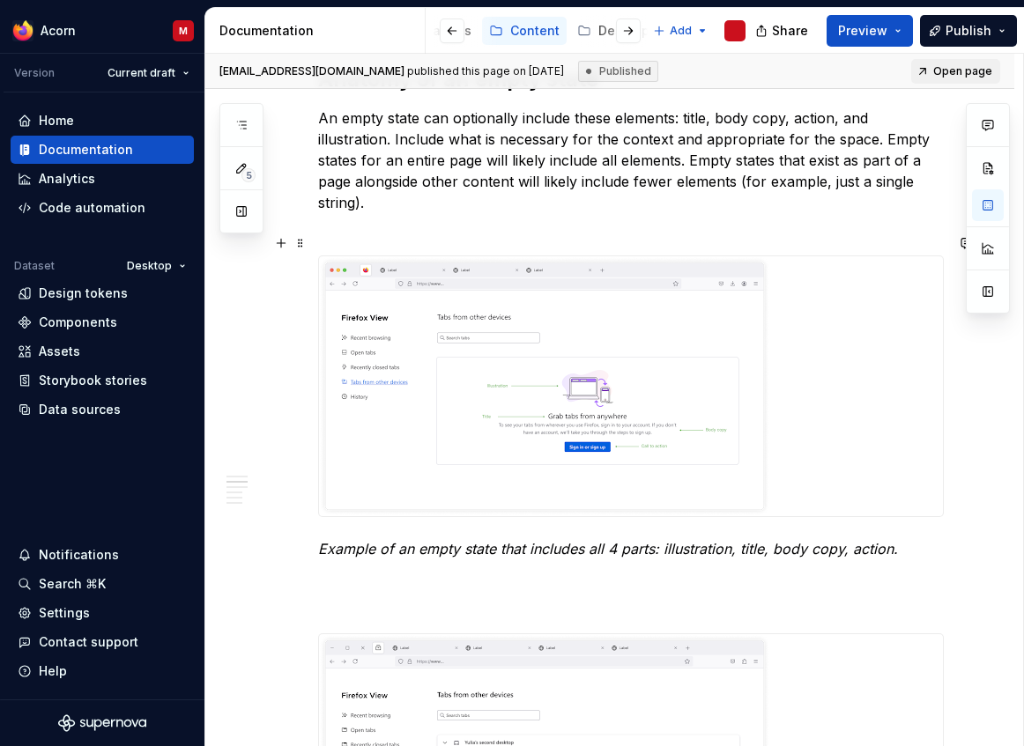
scroll to position [905, 0]
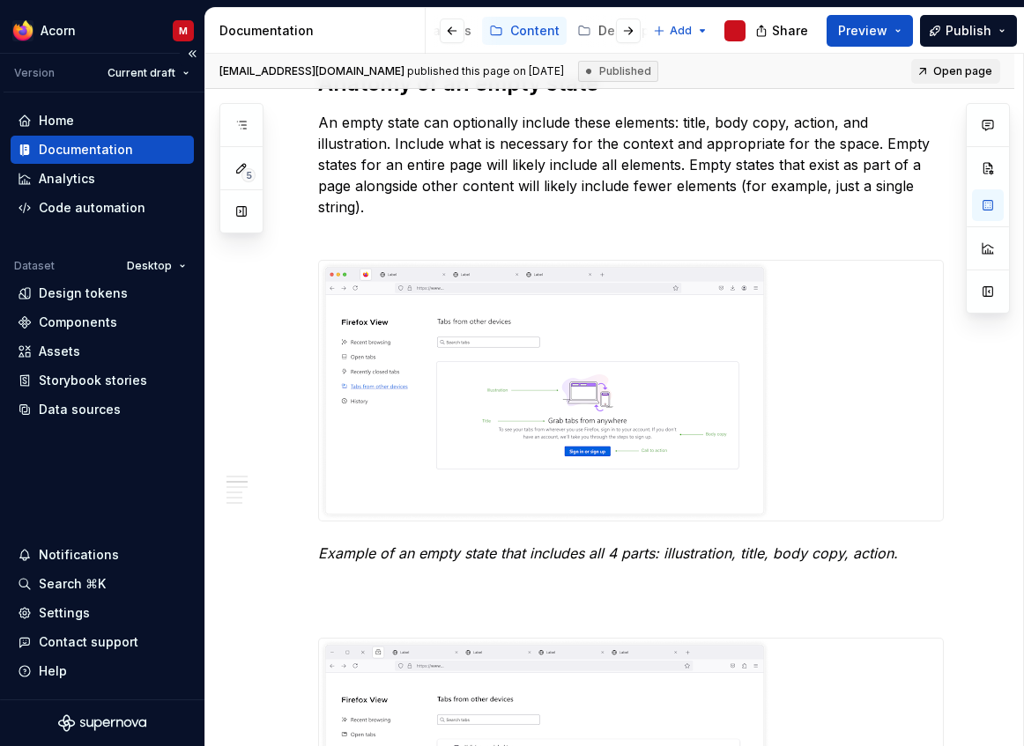
type textarea "*"
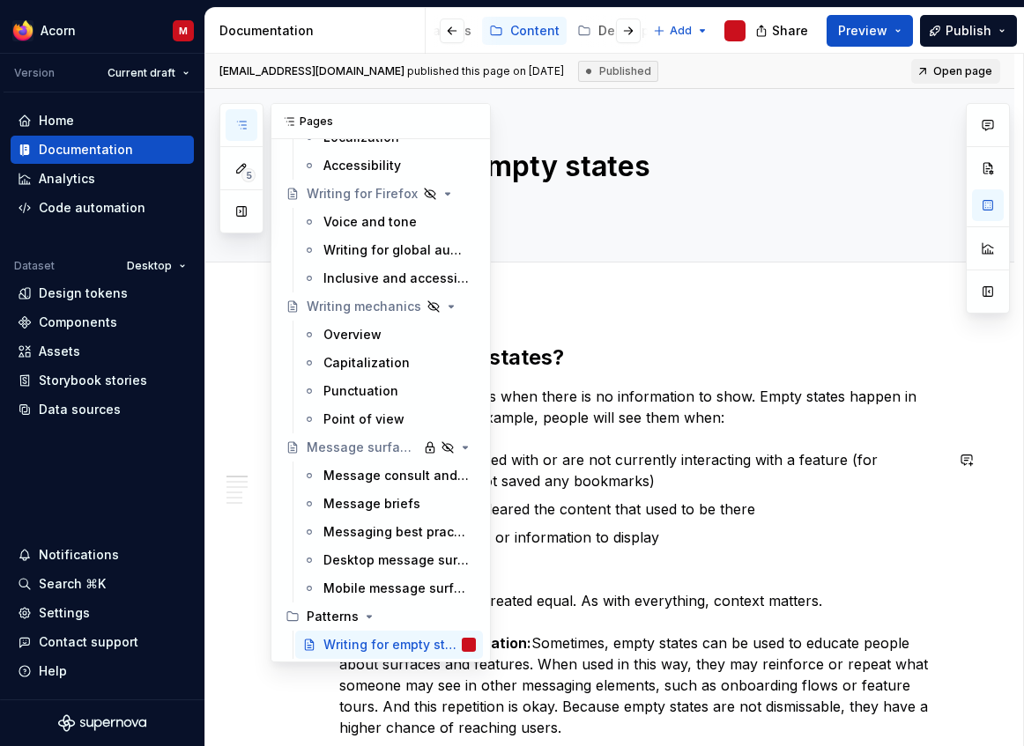
scroll to position [844, 0]
click at [441, 644] on button "Page tree" at bounding box center [438, 645] width 25 height 25
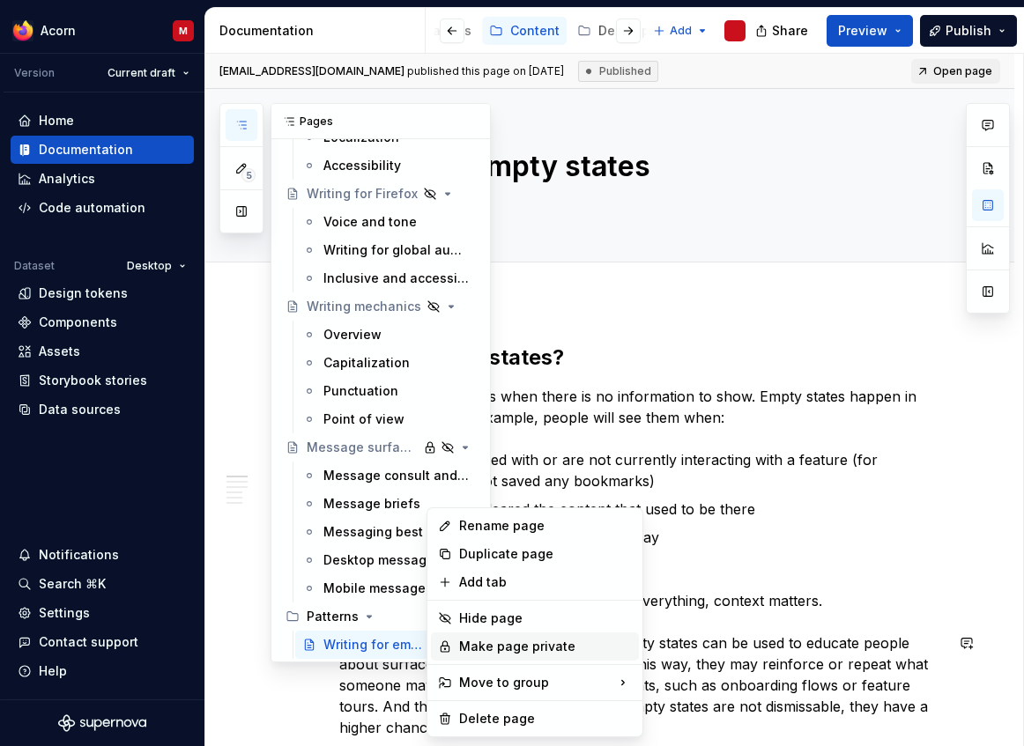
type textarea "*"
click at [796, 525] on html "Acorn M Version Current draft Home Documentation Analytics Code automation Data…" at bounding box center [512, 373] width 1024 height 746
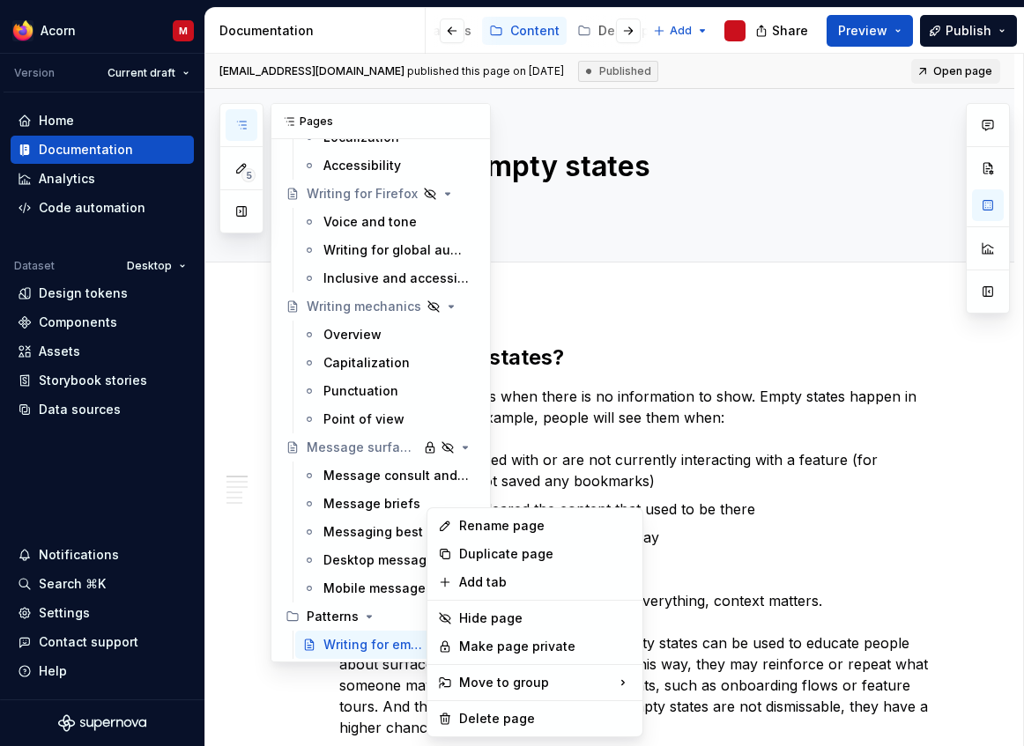
scroll to position [0, 144]
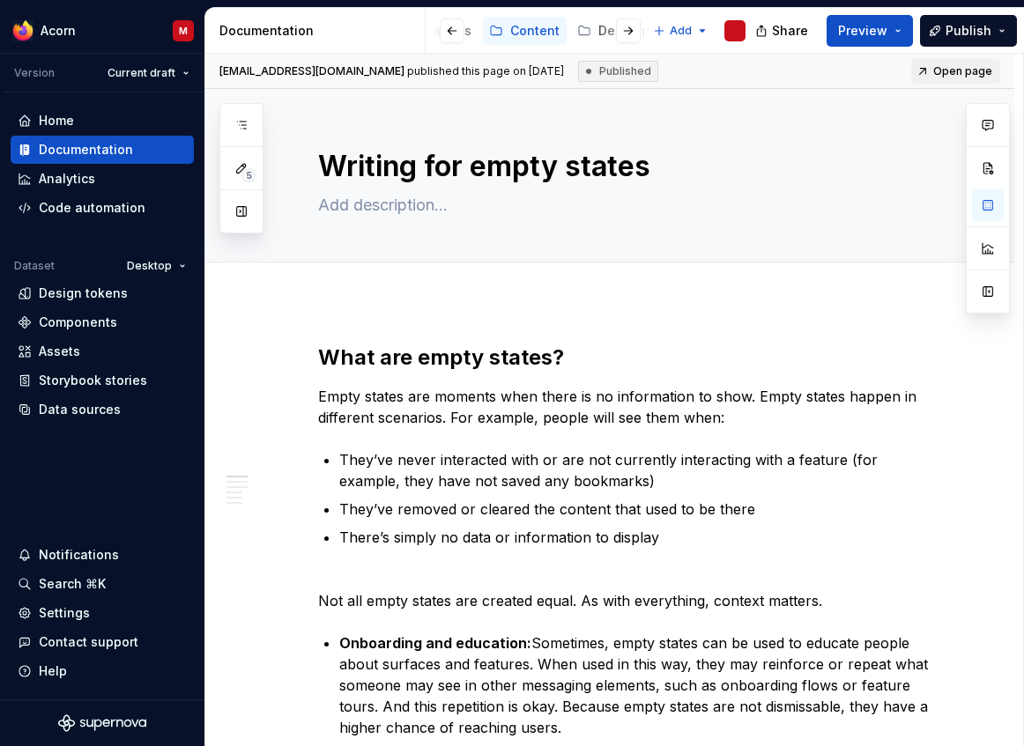
click at [618, 72] on div "Published" at bounding box center [618, 71] width 80 height 21
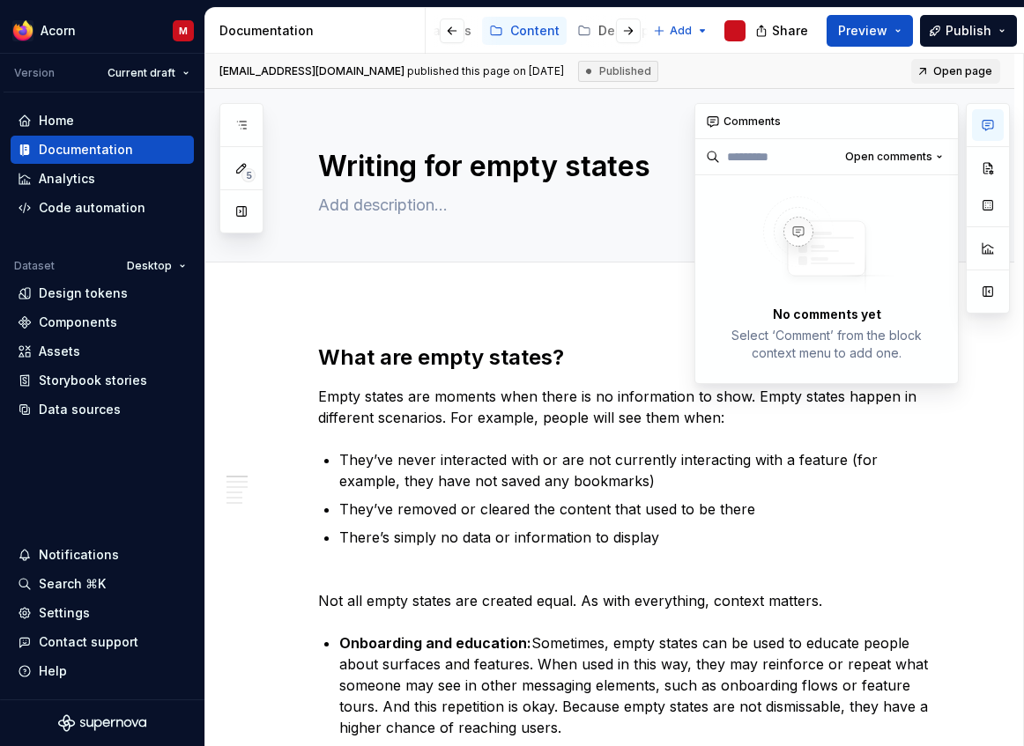
type textarea "*"
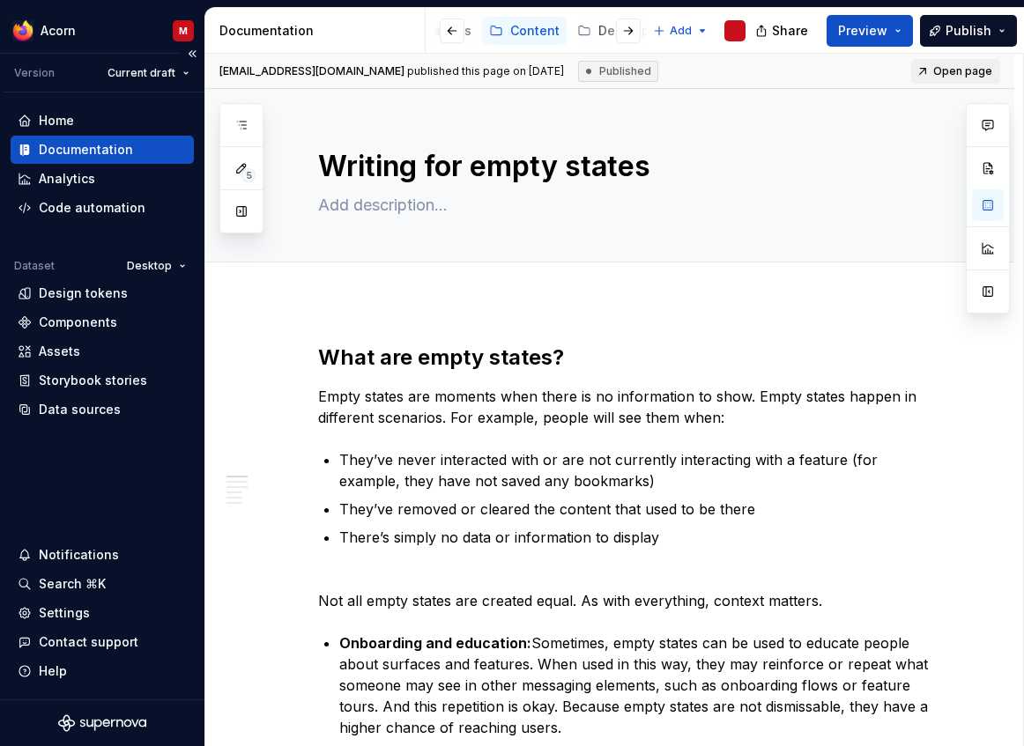
type textarea "*"
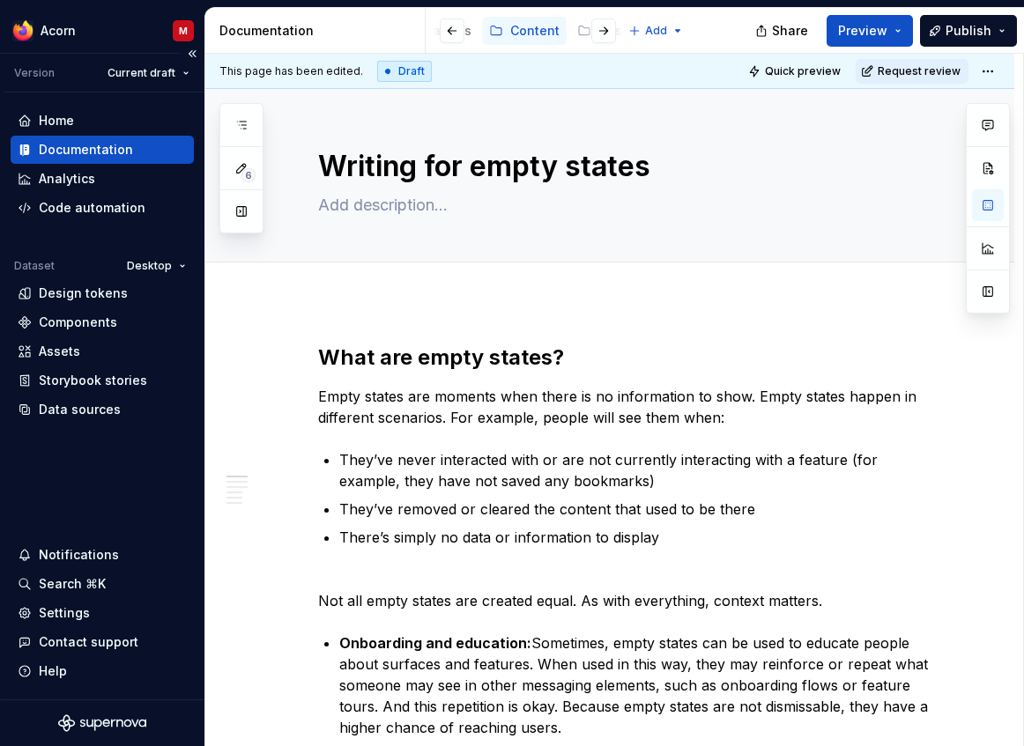
type textarea "*"
